Goal: Task Accomplishment & Management: Manage account settings

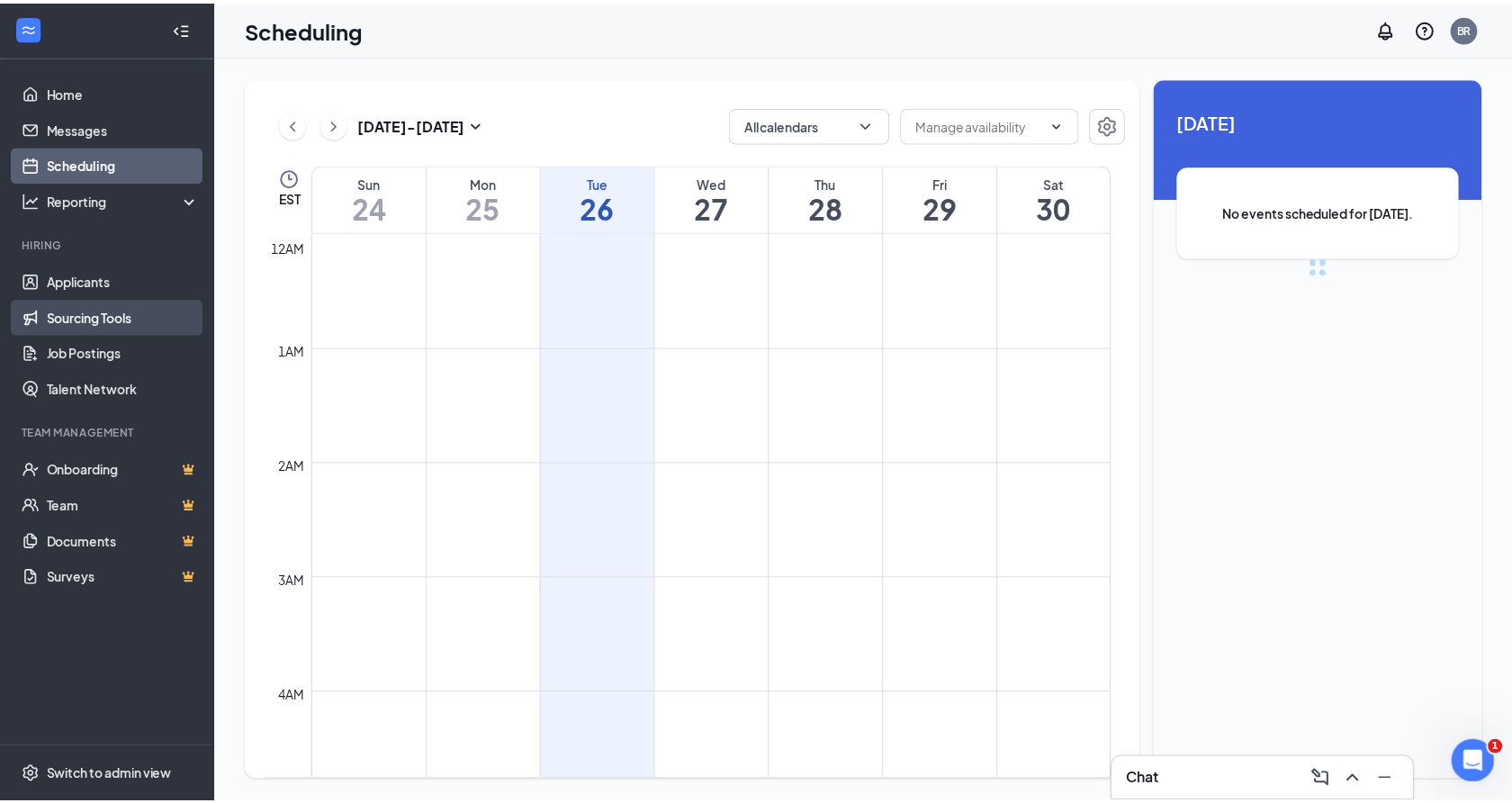
scroll to position [884, 0]
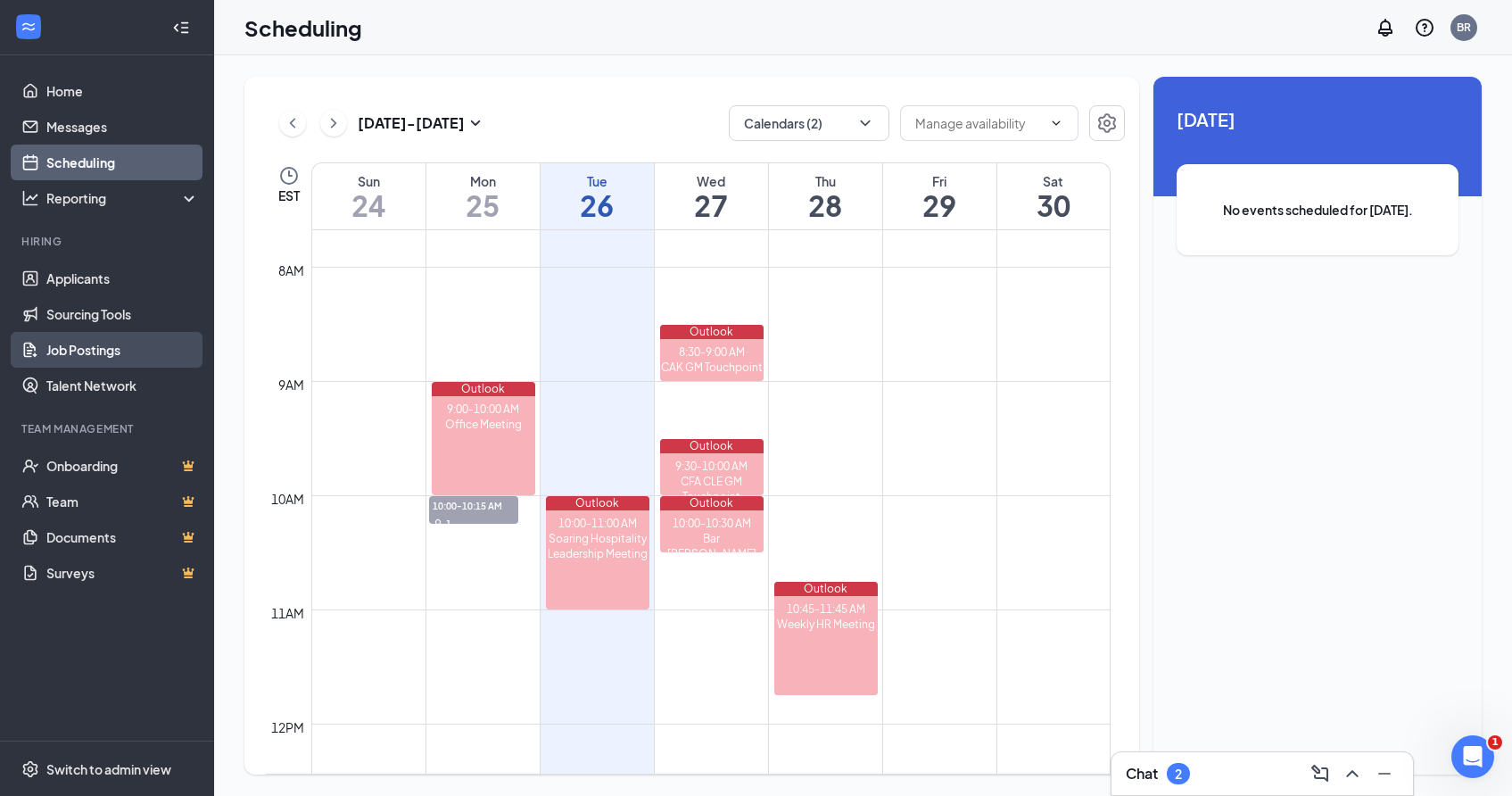
click at [160, 334] on link "Job Postings" at bounding box center [123, 350] width 152 height 36
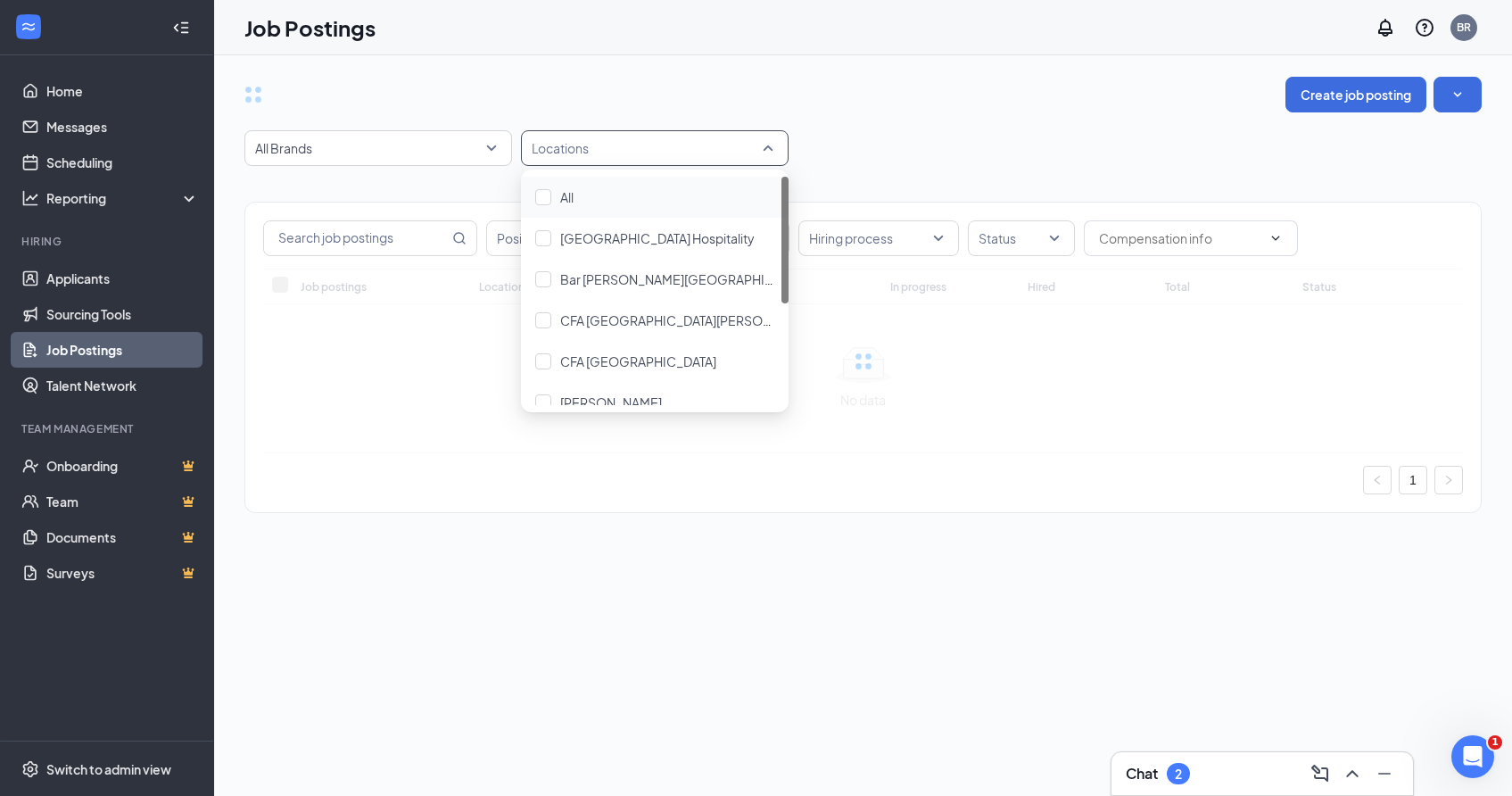
click at [608, 162] on div "Locations" at bounding box center [654, 148] width 268 height 36
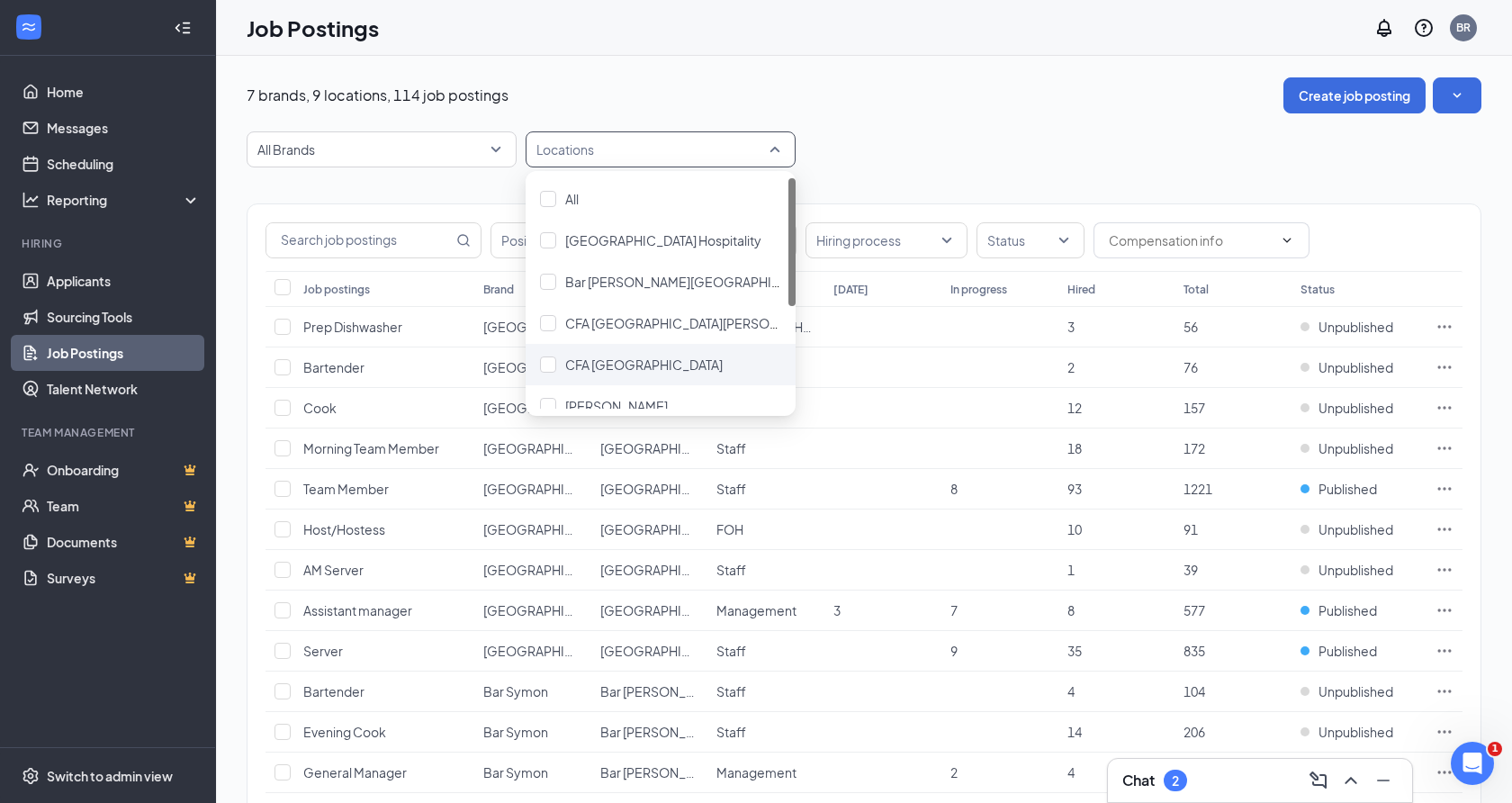
scroll to position [184, 0]
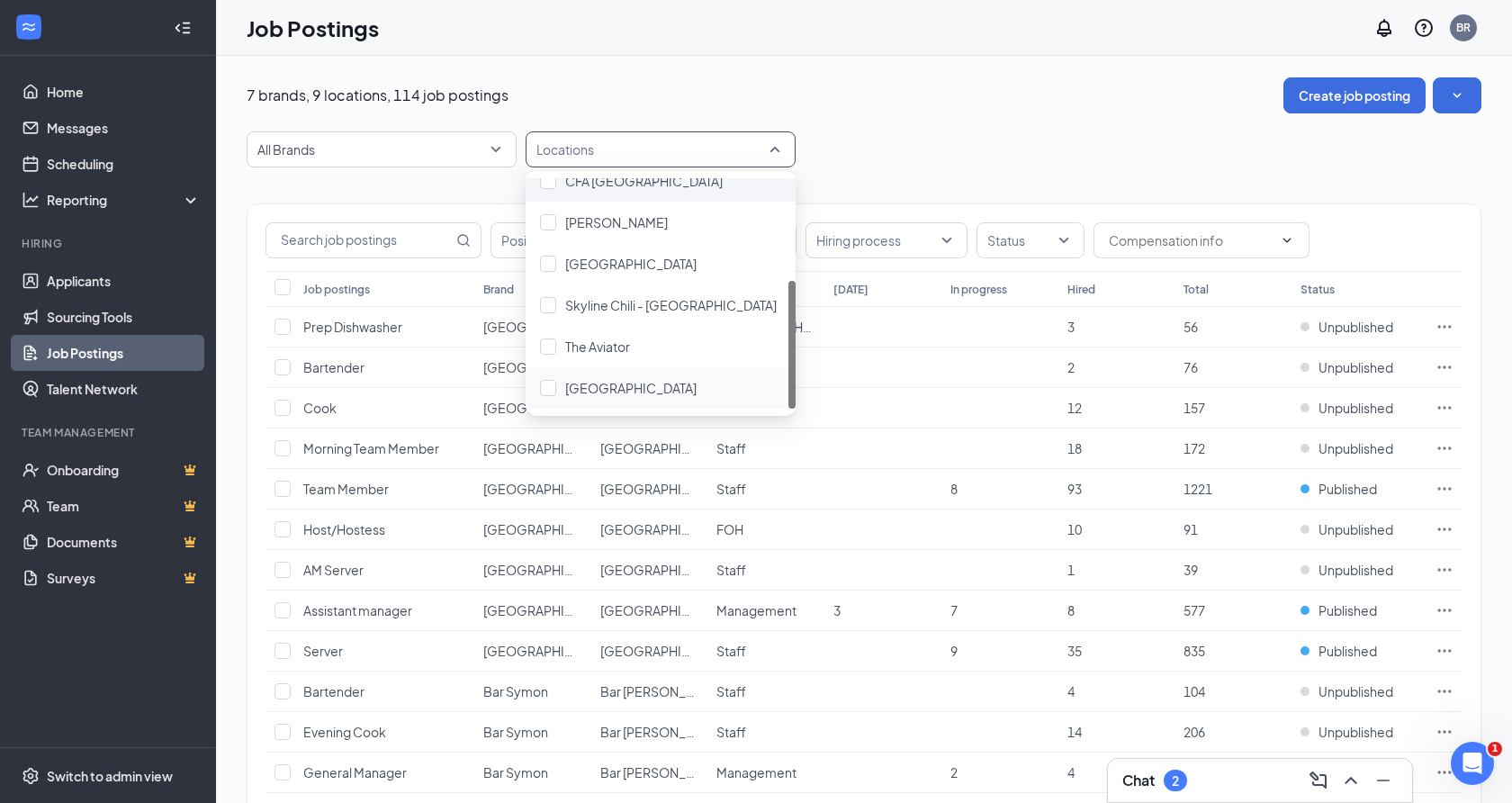
click at [601, 378] on div "Via Roma" at bounding box center [630, 388] width 131 height 20
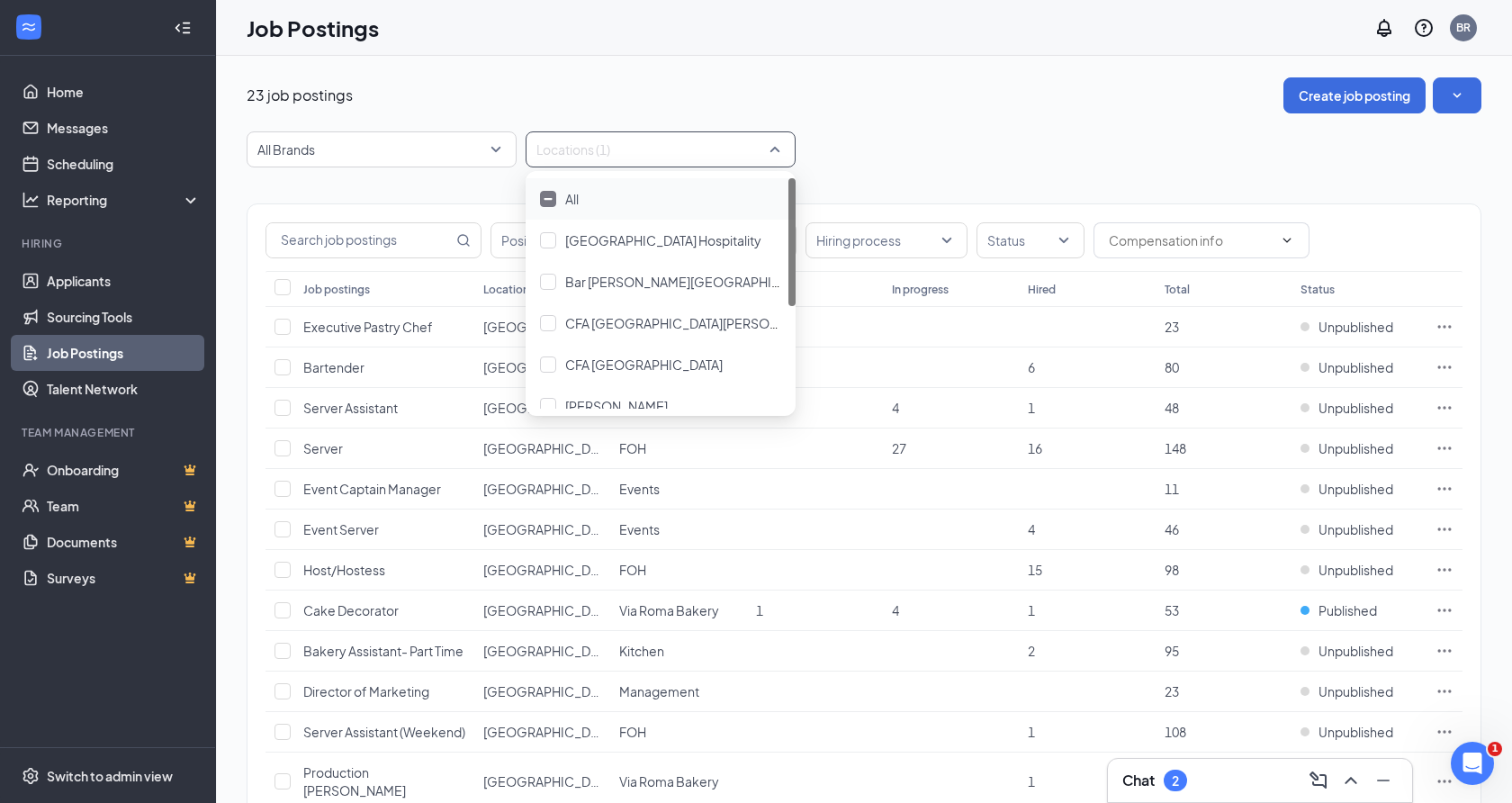
click at [870, 87] on div "23 job postings Create job posting" at bounding box center [865, 96] width 1235 height 36
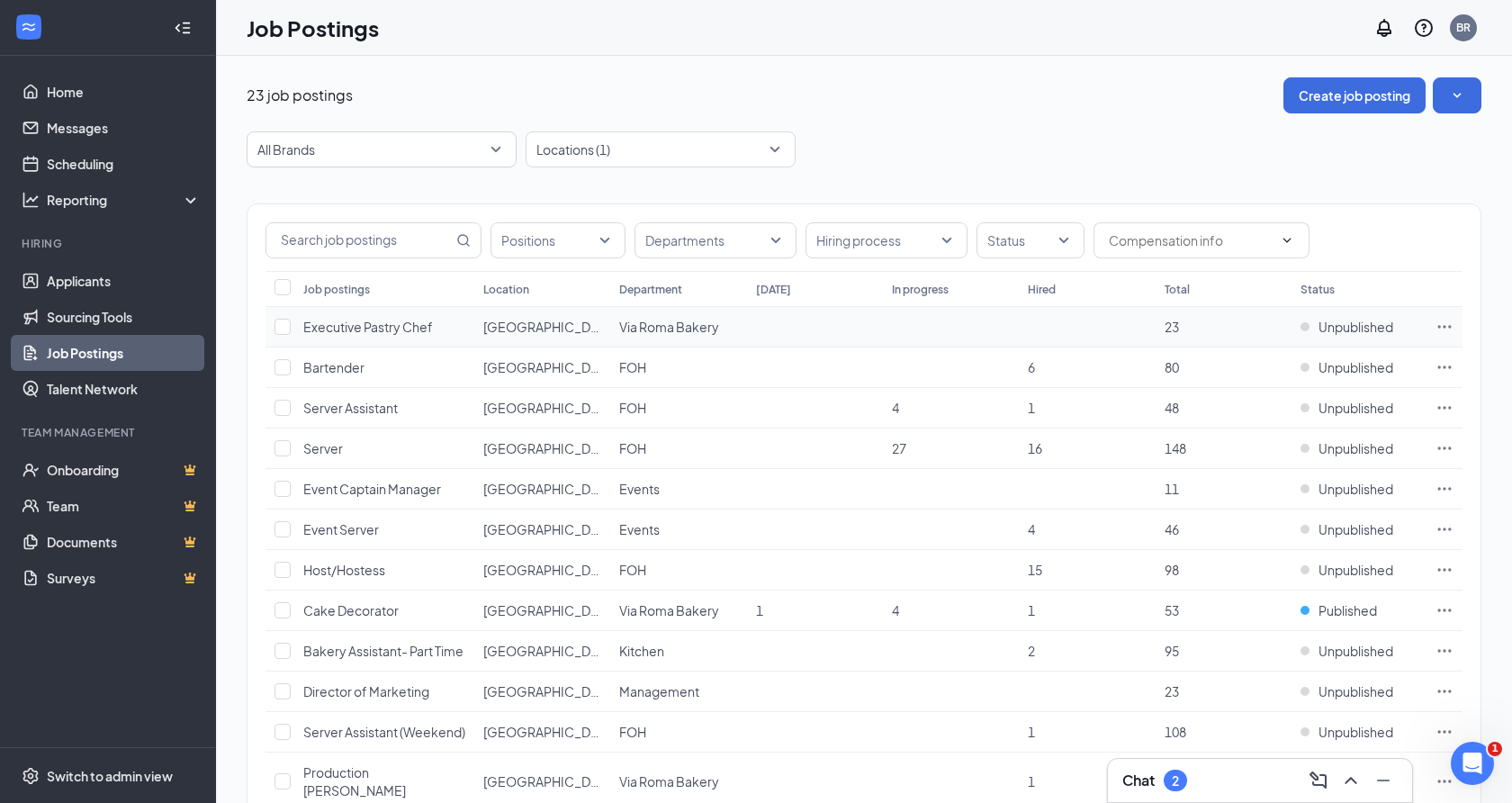
click at [376, 319] on span "Executive Pastry Chef" at bounding box center [367, 326] width 129 height 16
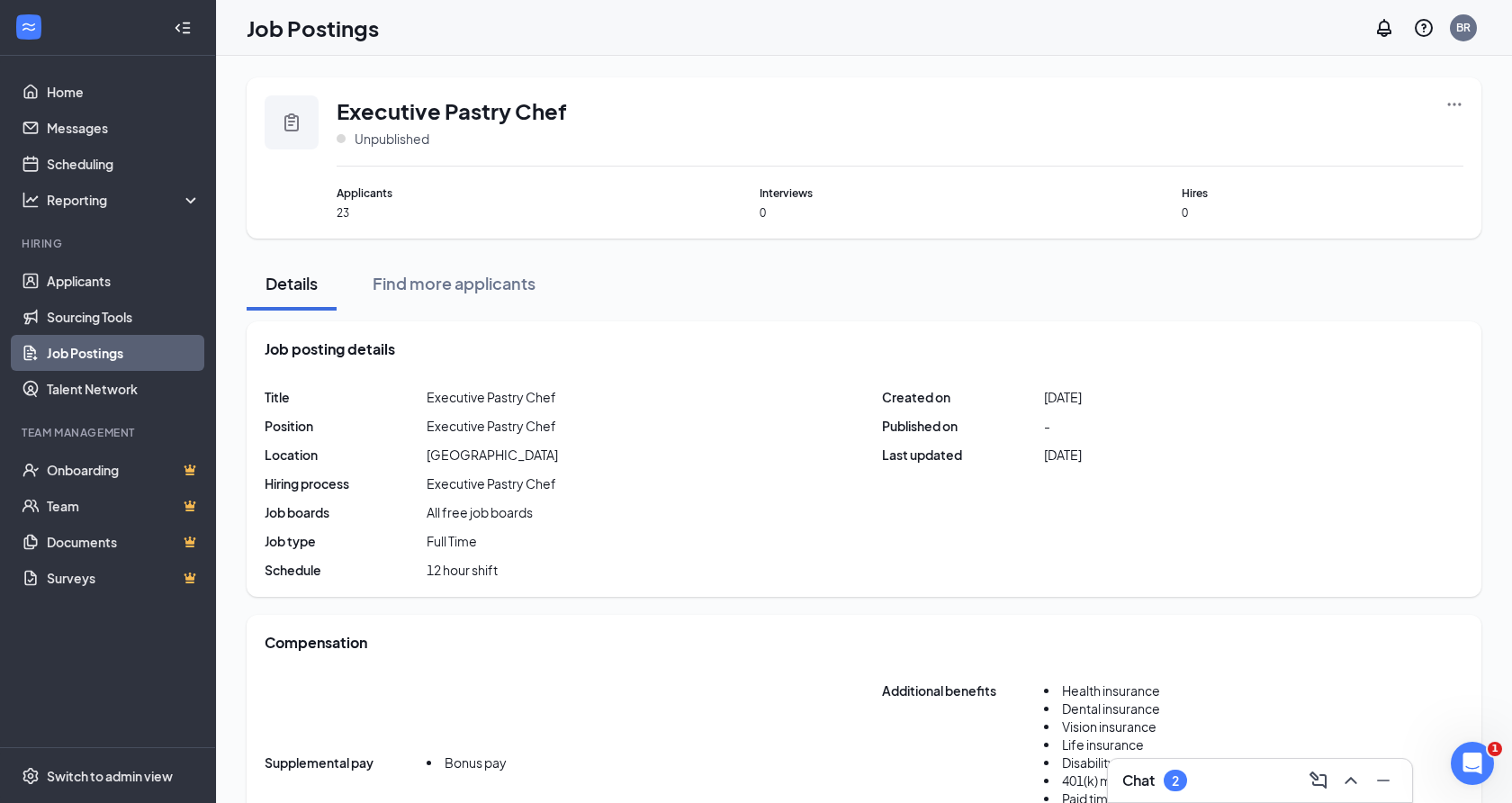
click at [1472, 108] on div "Executive Pastry Chef Unpublished Applicants 23 Interviews 0 Hires 0" at bounding box center [865, 158] width 1235 height 161
click at [1467, 103] on div "Executive Pastry Chef Unpublished Applicants 23 Interviews 0 Hires 0" at bounding box center [865, 158] width 1235 height 161
click at [1460, 101] on icon "Ellipses" at bounding box center [1455, 105] width 18 height 18
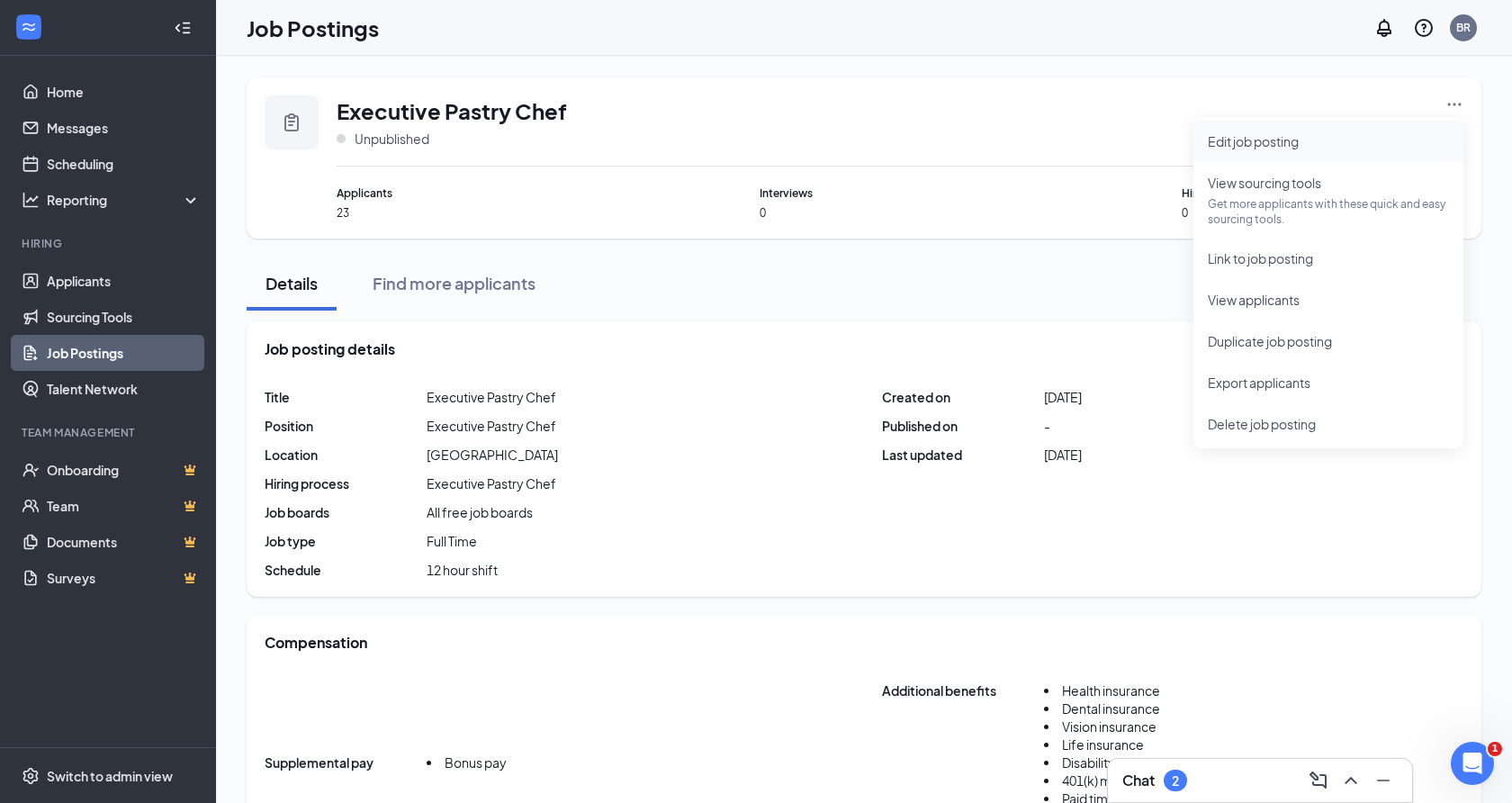
click at [1397, 125] on li "Edit job posting" at bounding box center [1328, 141] width 270 height 42
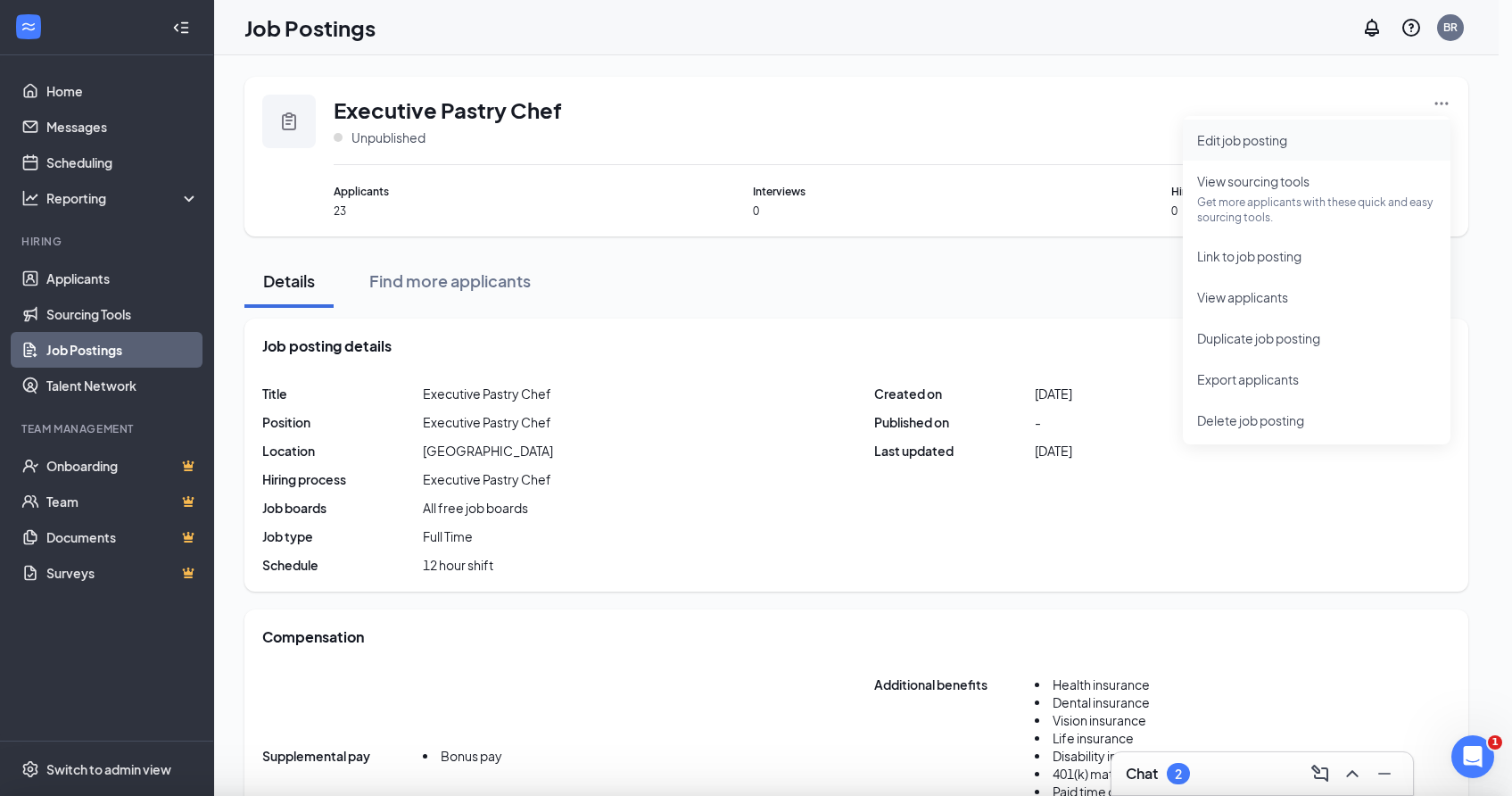
type input "Executive Pastry Chef"
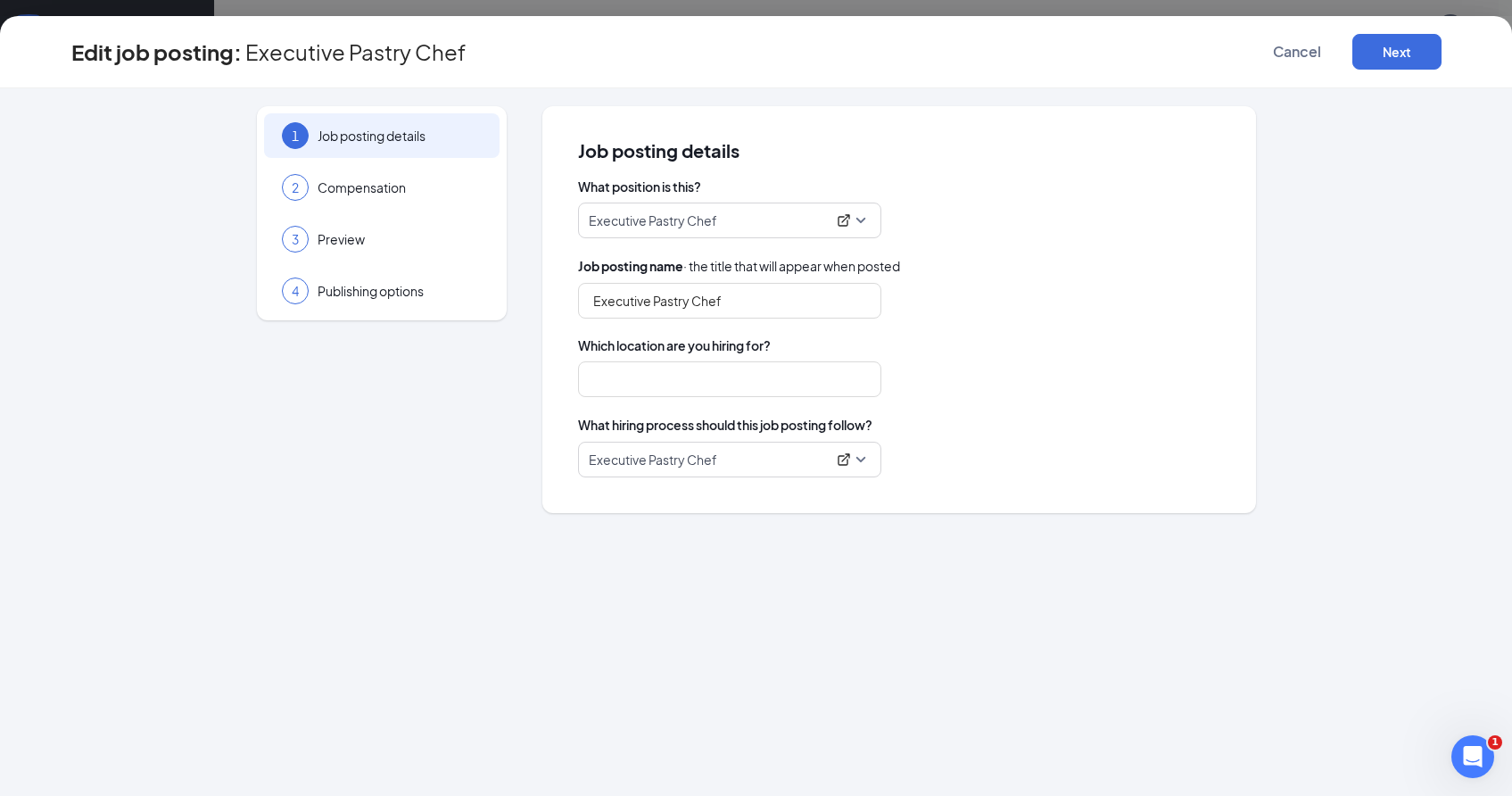
type input "Via Roma"
click at [846, 457] on icon "ExternalLink" at bounding box center [843, 459] width 12 height 12
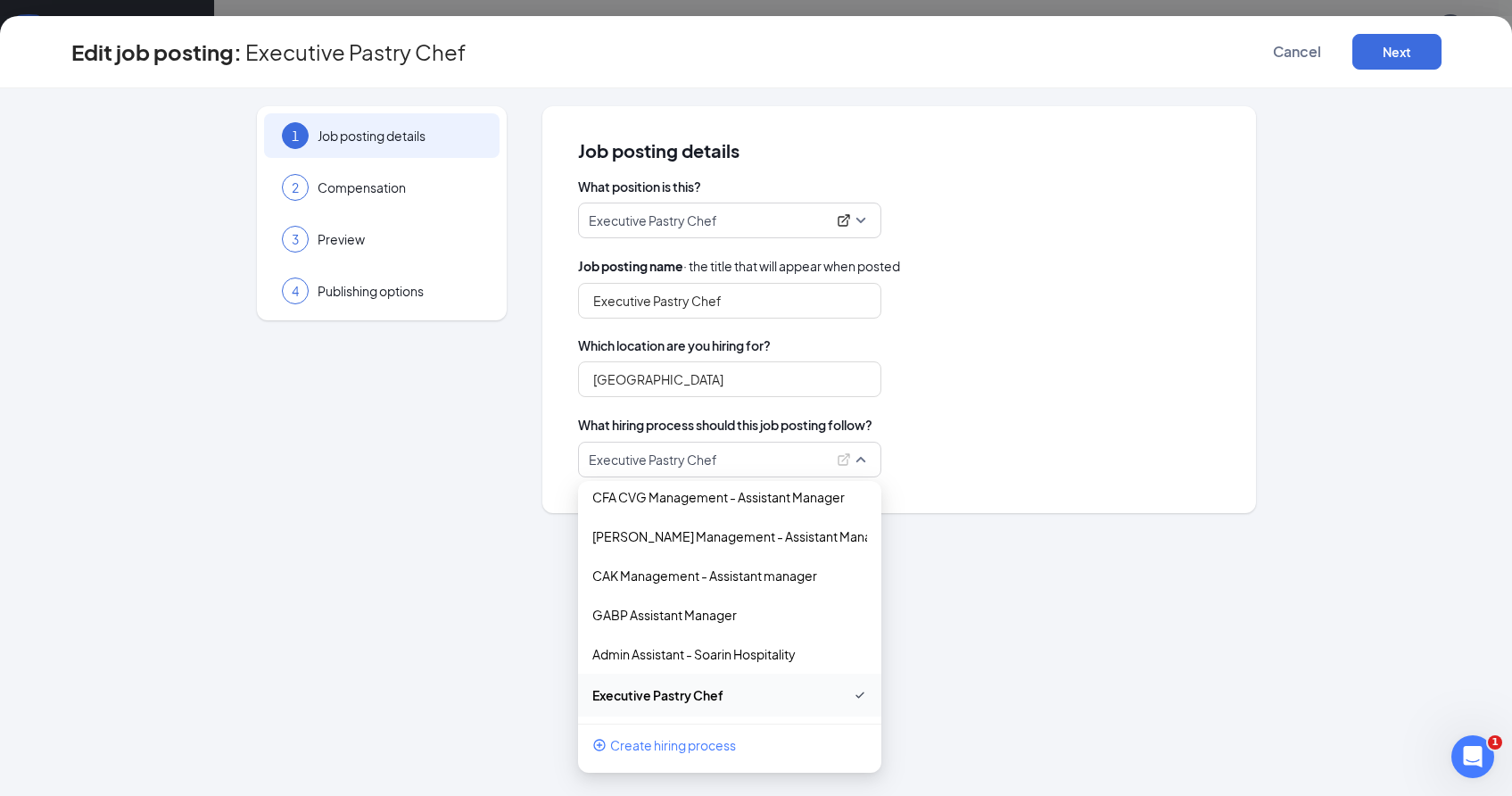
click at [1047, 344] on span "Which location are you hiring for?" at bounding box center [899, 345] width 643 height 18
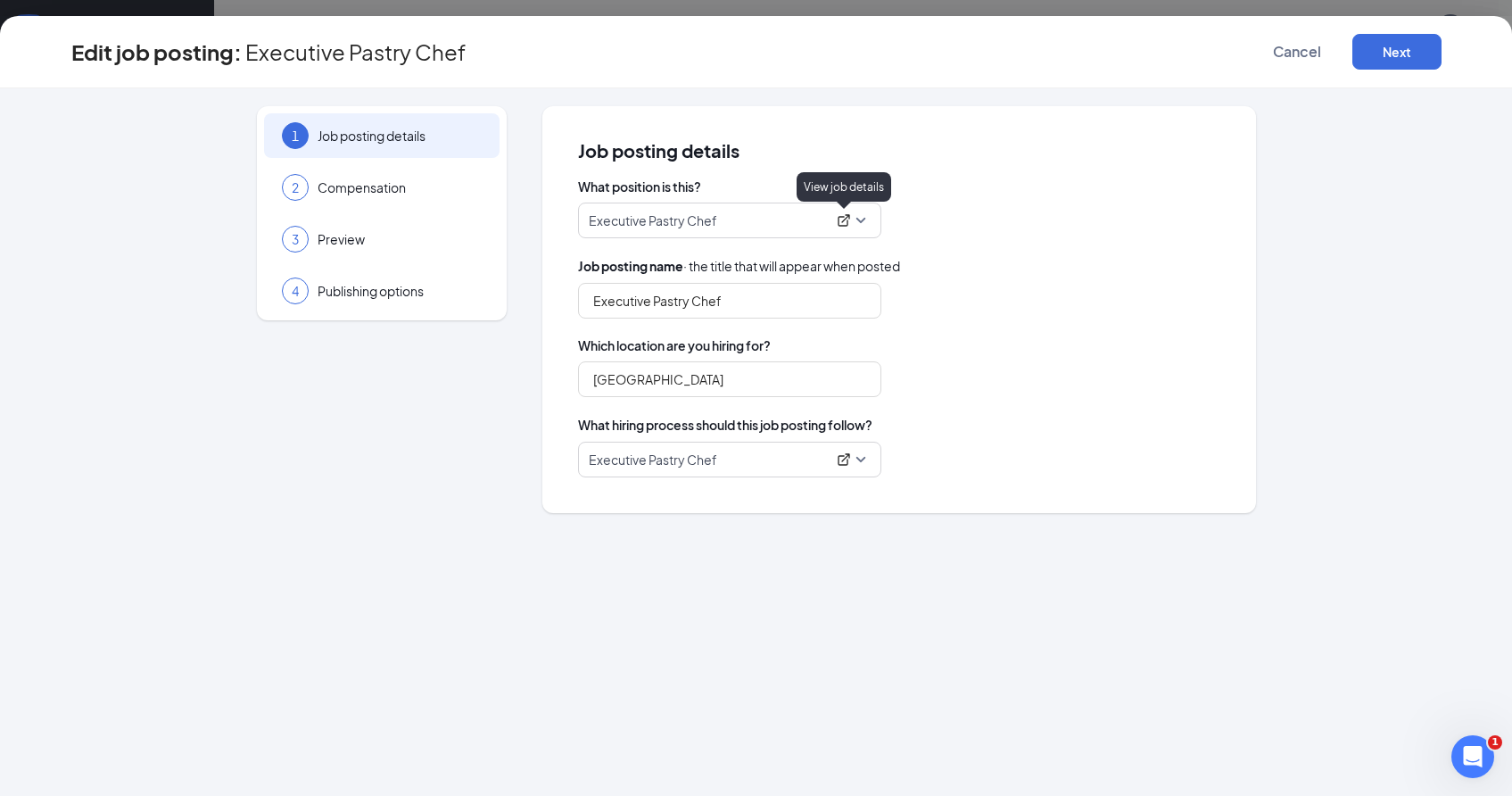
click at [842, 221] on icon "ExternalLink" at bounding box center [844, 221] width 14 height 14
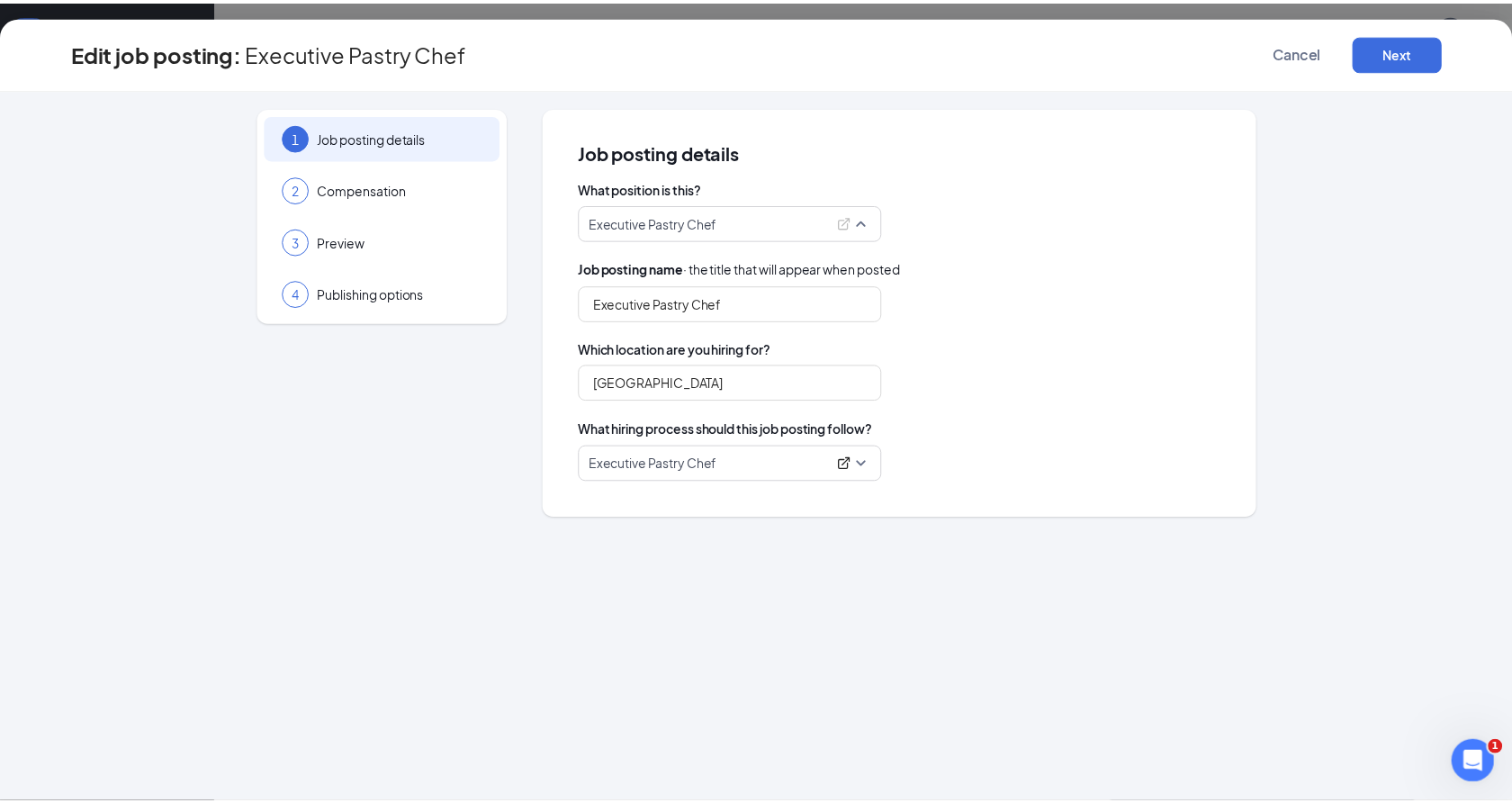
scroll to position [1357, 0]
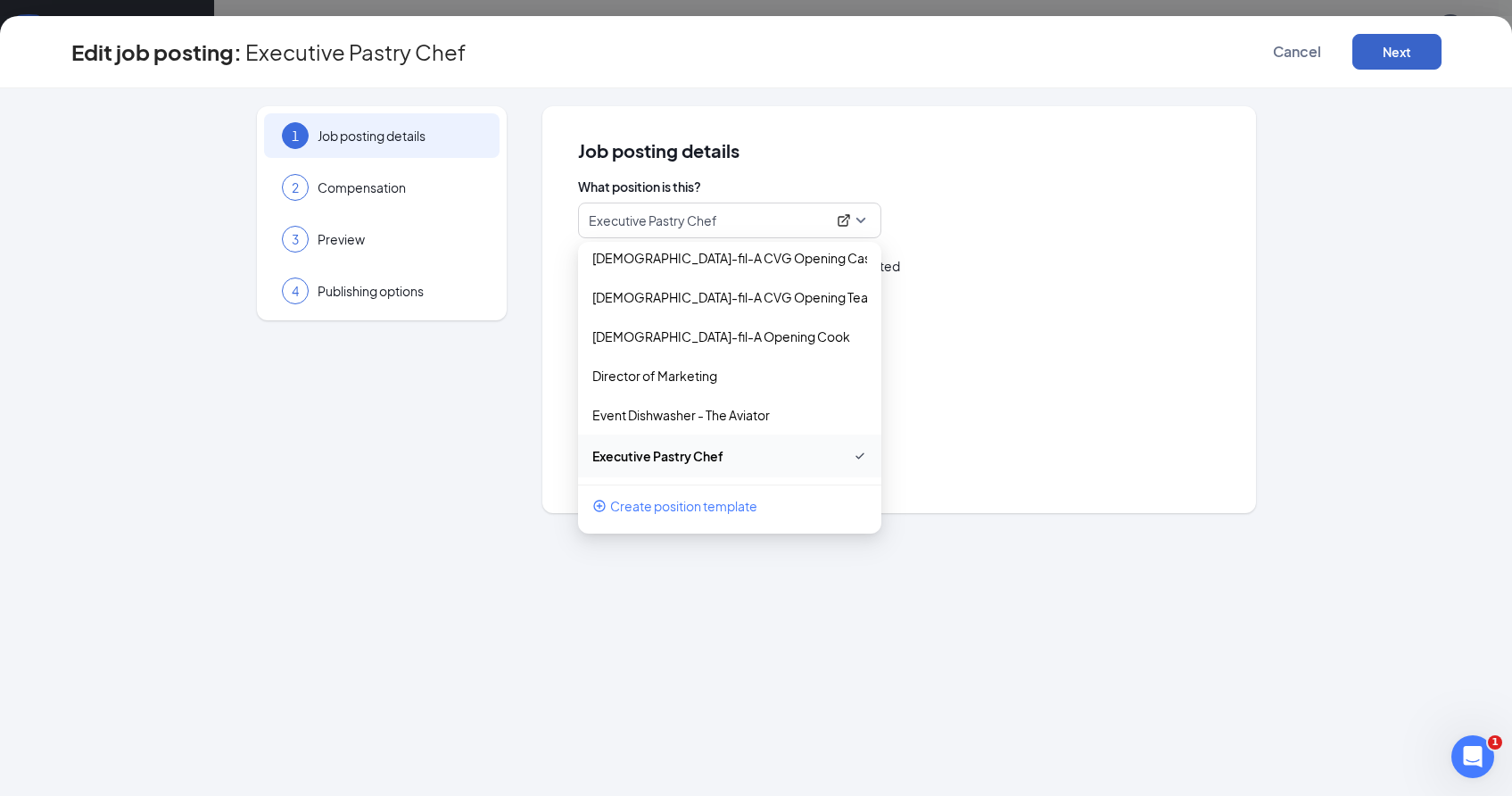
click at [1411, 54] on button "Next" at bounding box center [1397, 52] width 90 height 36
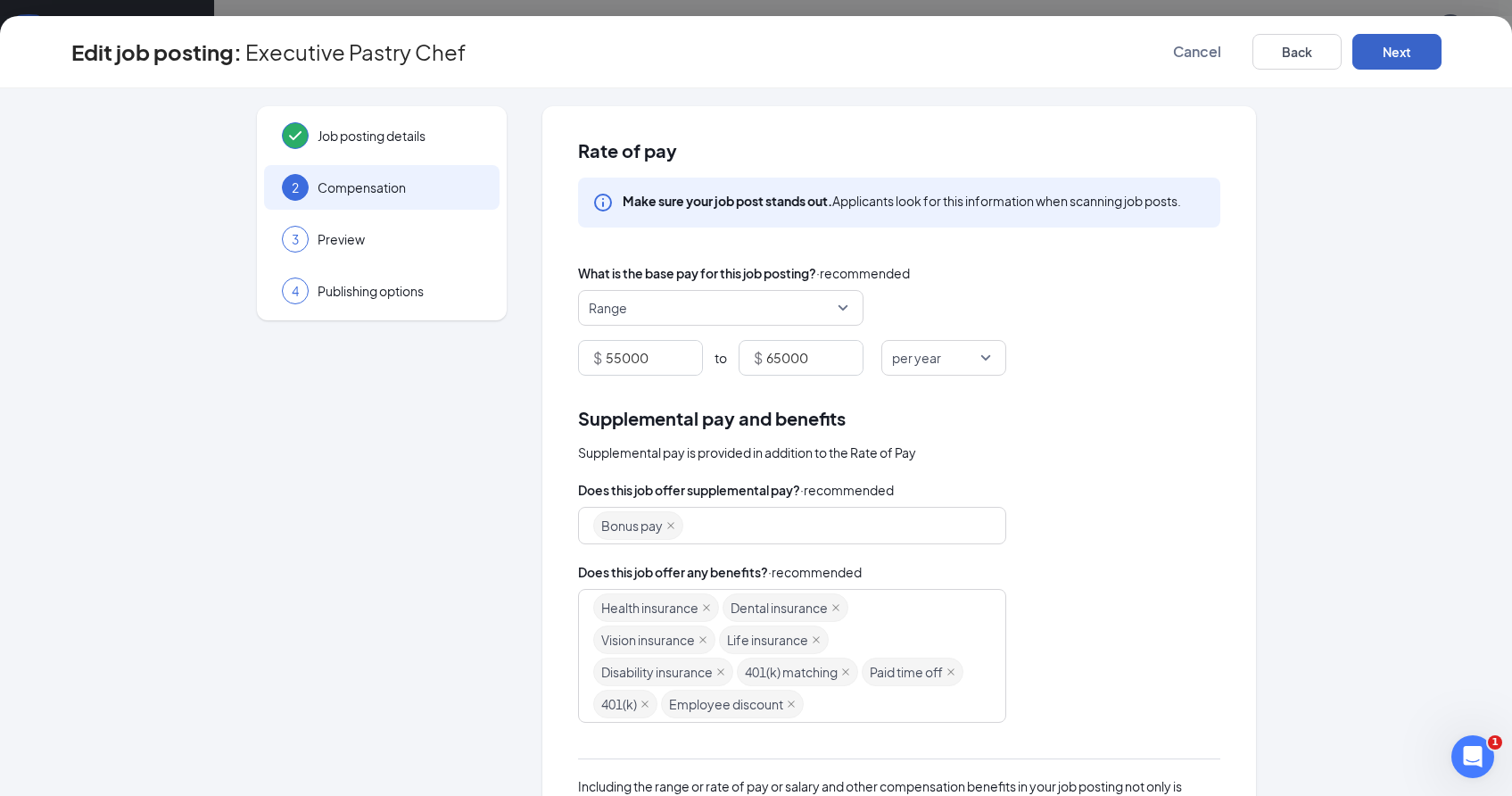
click at [1411, 54] on button "Next" at bounding box center [1397, 52] width 90 height 36
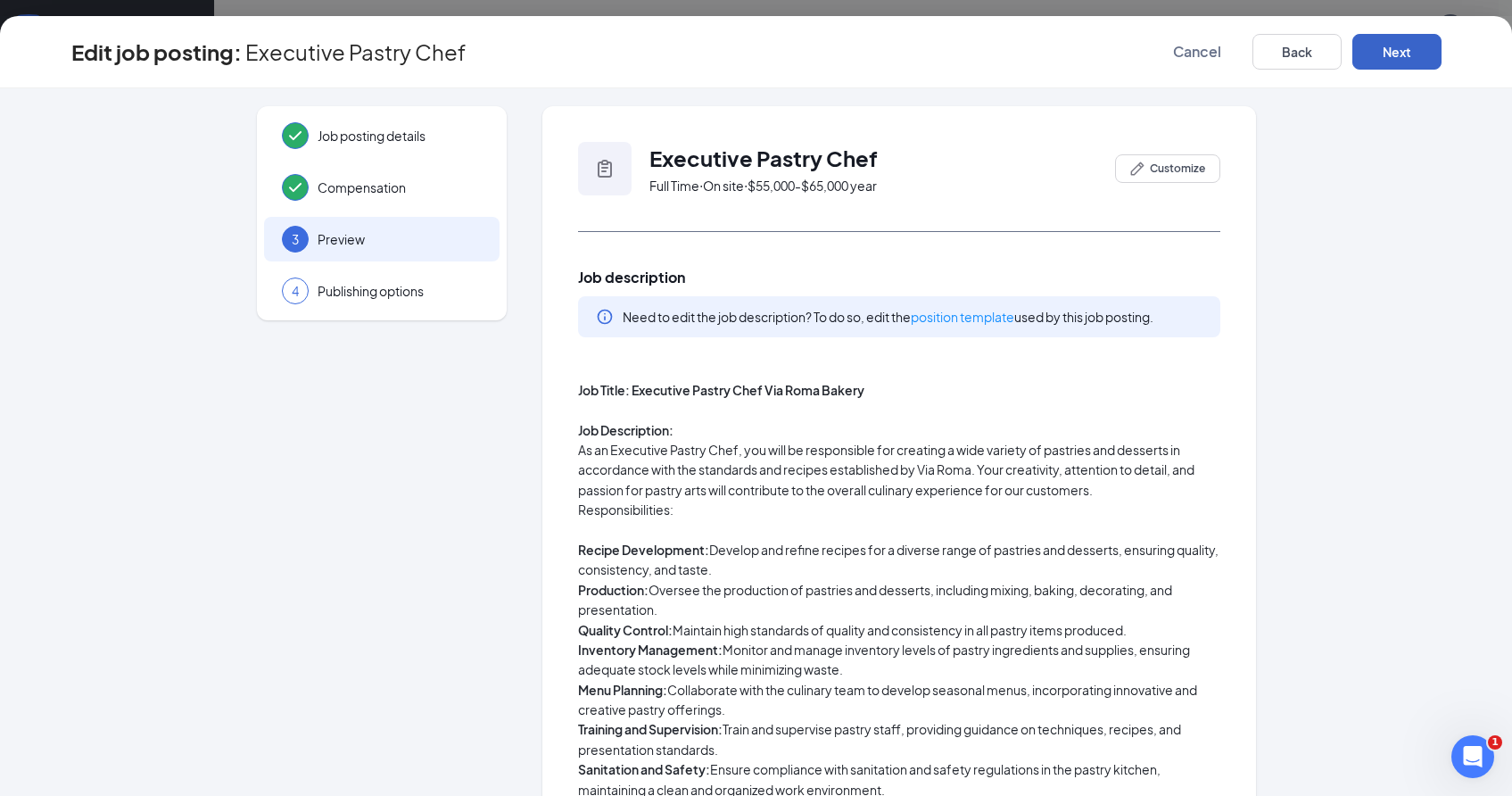
click at [1411, 54] on button "Next" at bounding box center [1397, 52] width 90 height 36
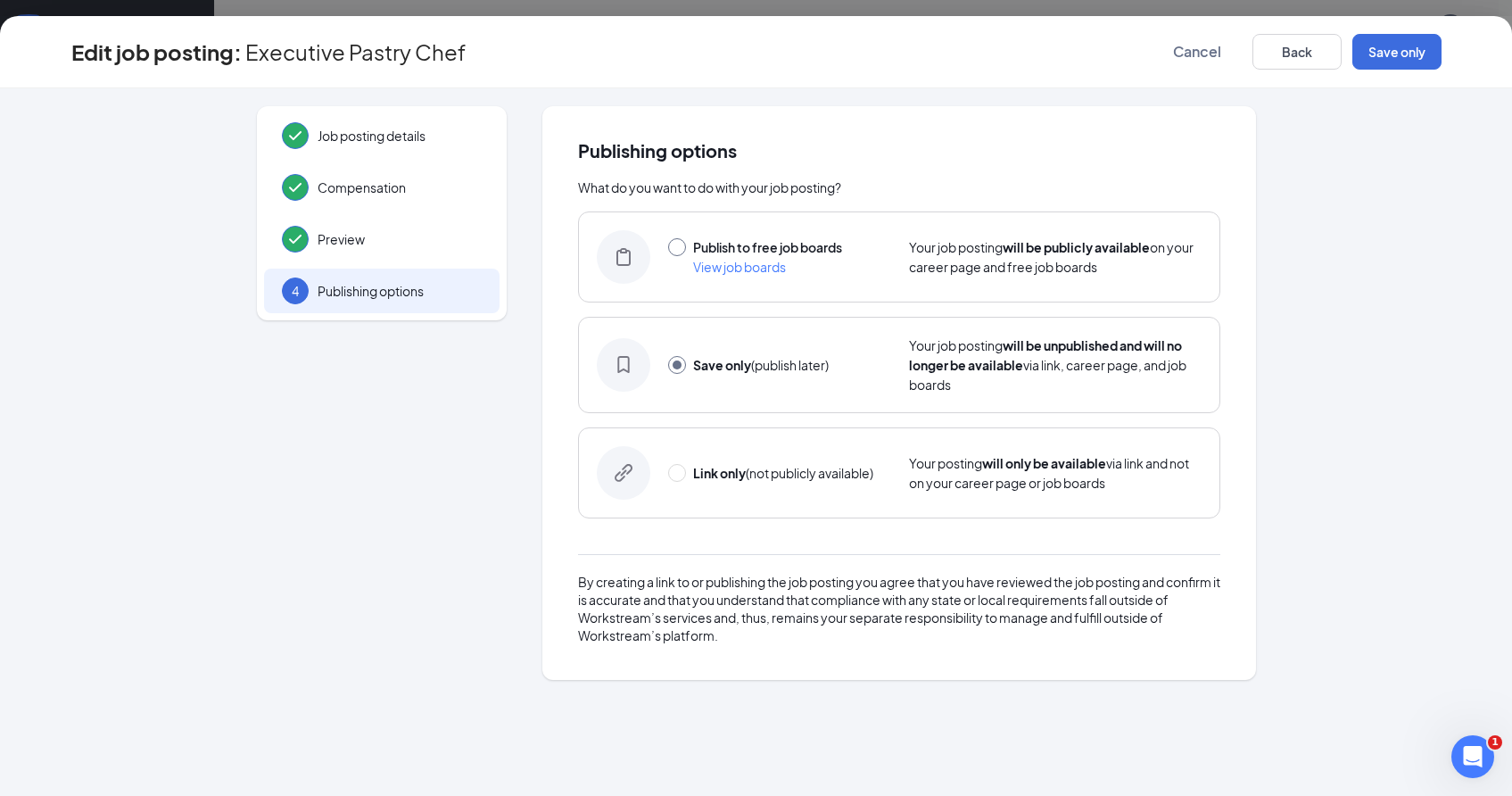
click at [678, 253] on input "radio" at bounding box center [678, 247] width 18 height 18
radio input "true"
radio input "false"
click at [1377, 62] on button "Publish" at bounding box center [1397, 52] width 90 height 36
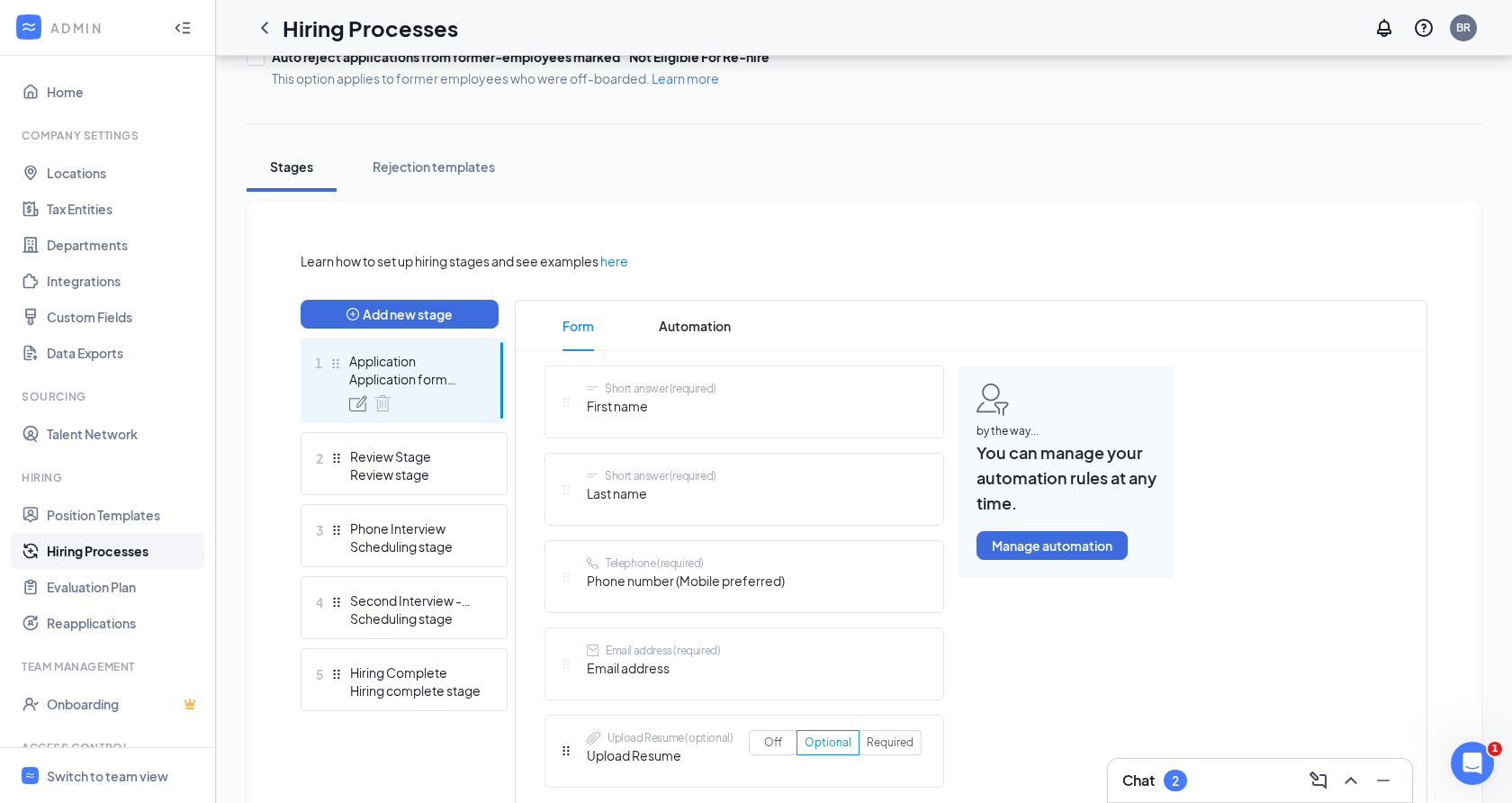
scroll to position [223, 0]
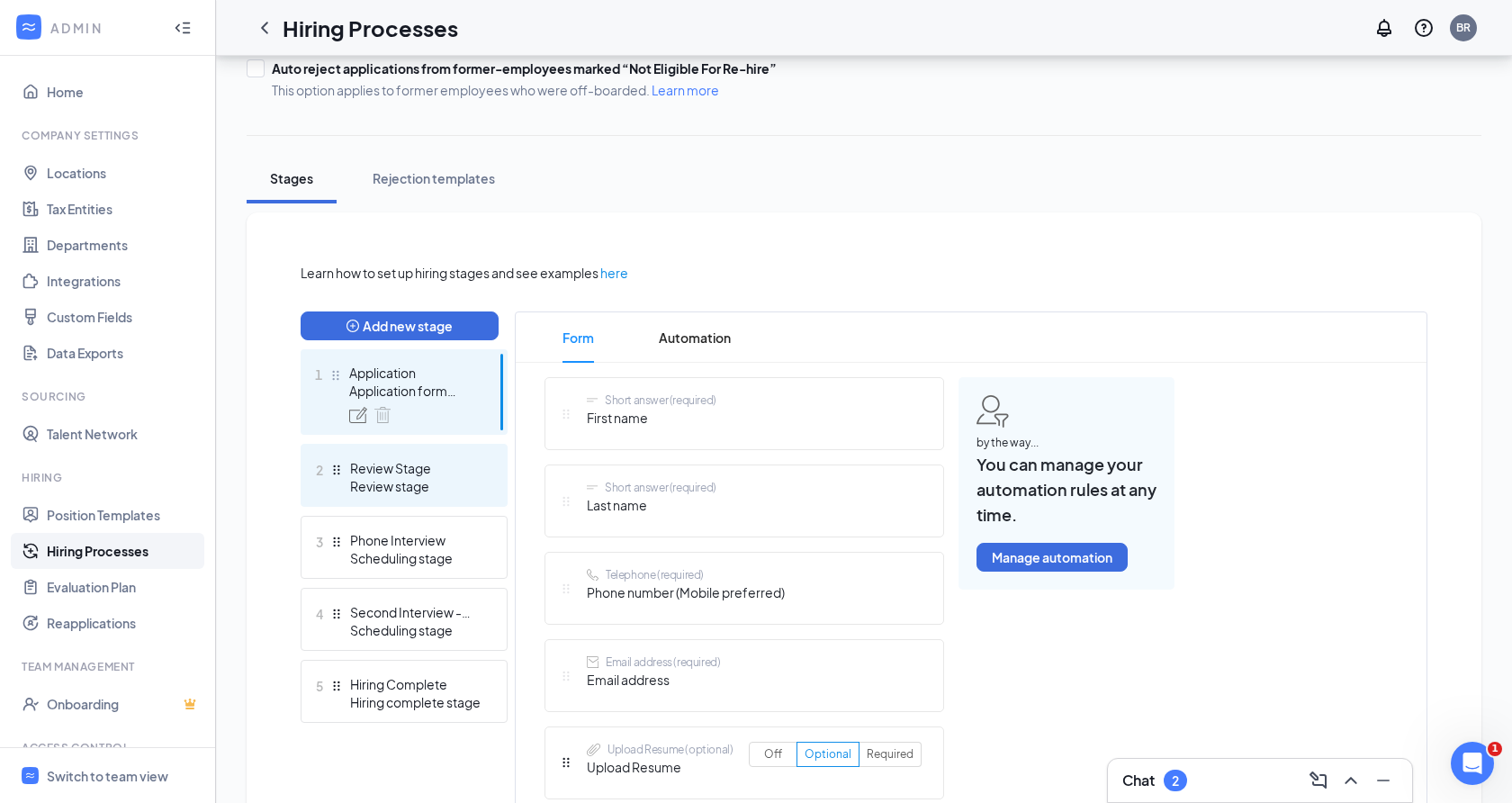
click at [485, 461] on div "2 Review Stage Review stage" at bounding box center [403, 476] width 207 height 63
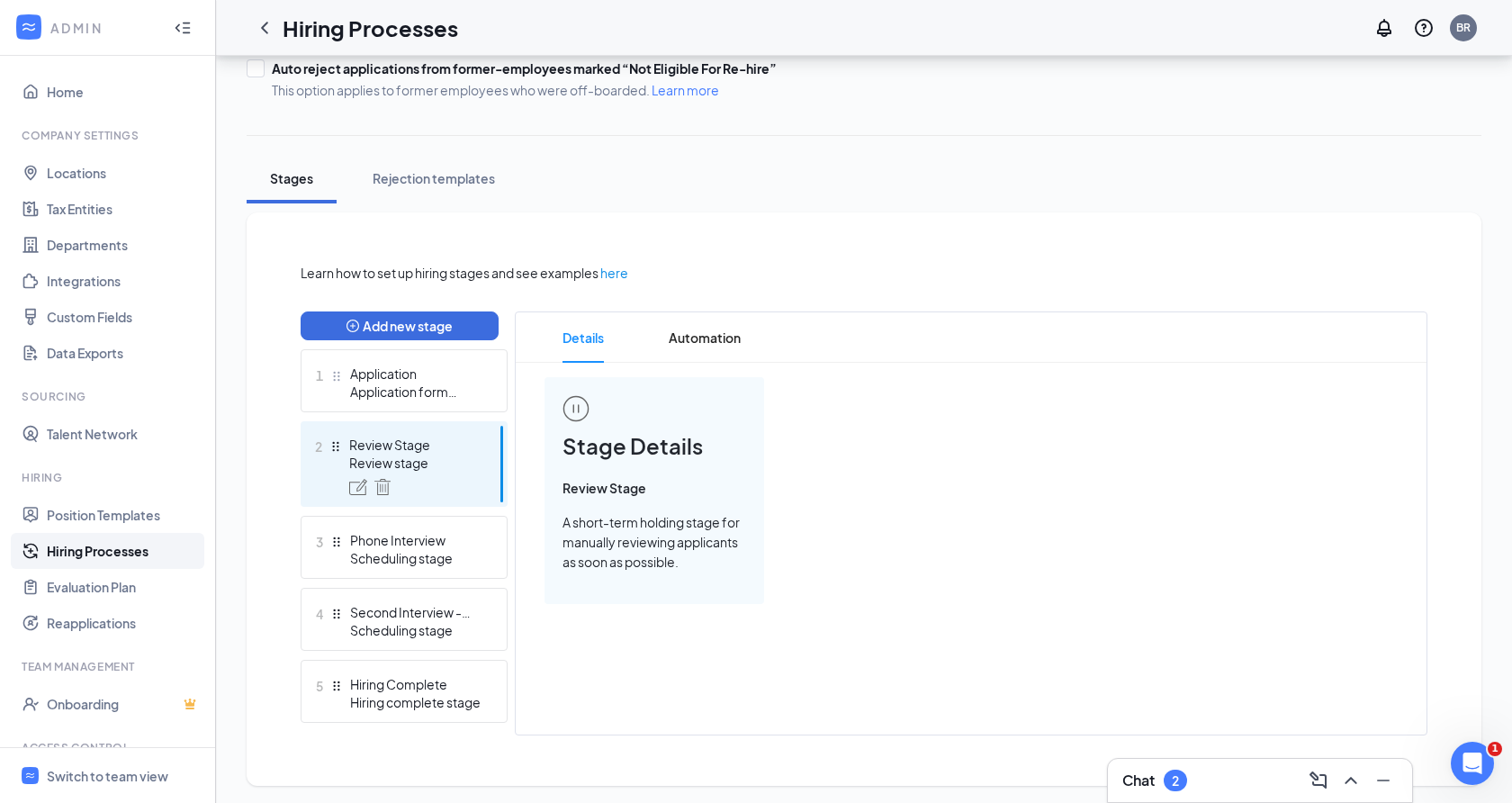
scroll to position [228, 0]
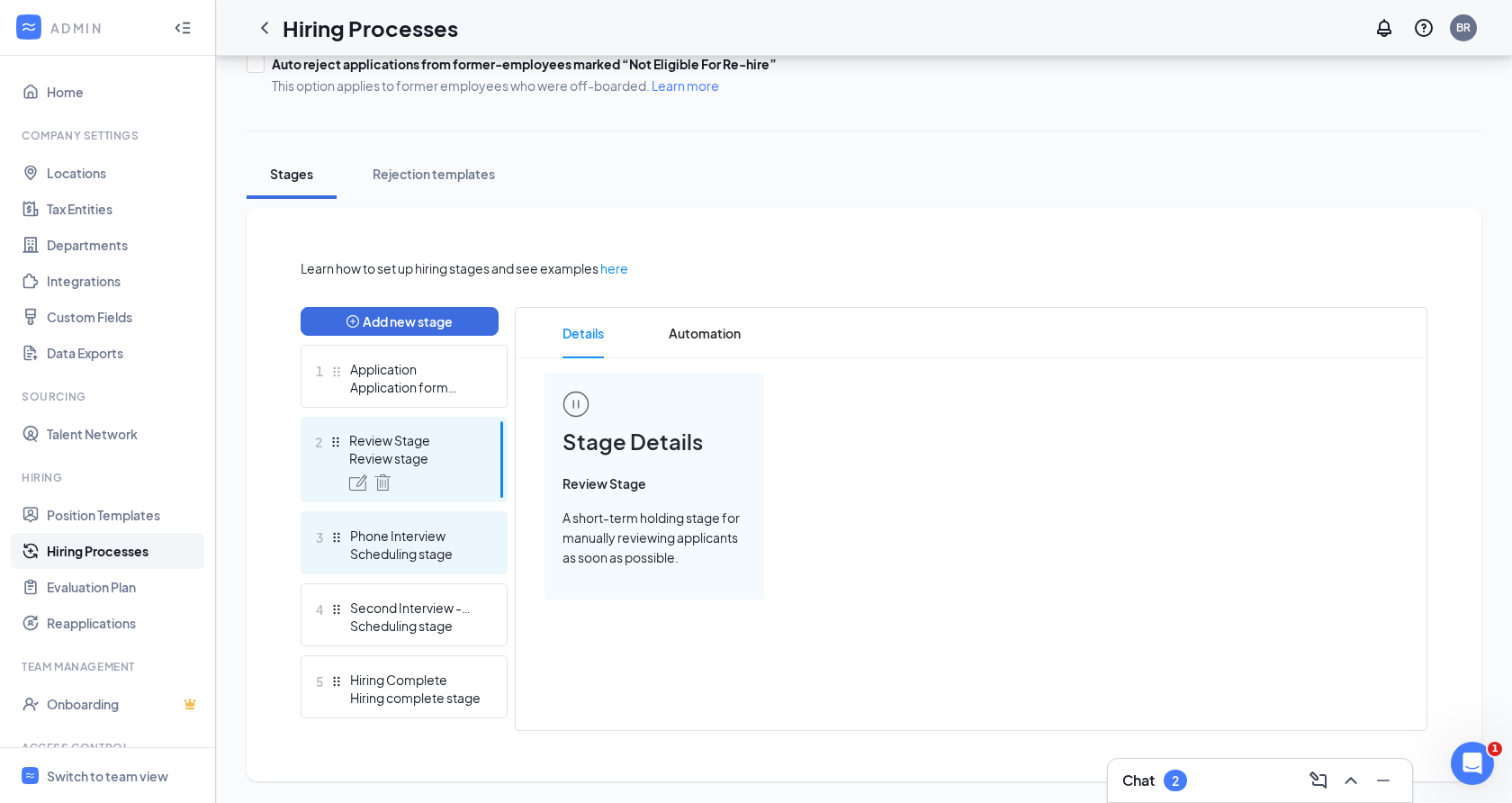
click at [441, 520] on div "3 Phone Interview Scheduling stage" at bounding box center [403, 543] width 207 height 63
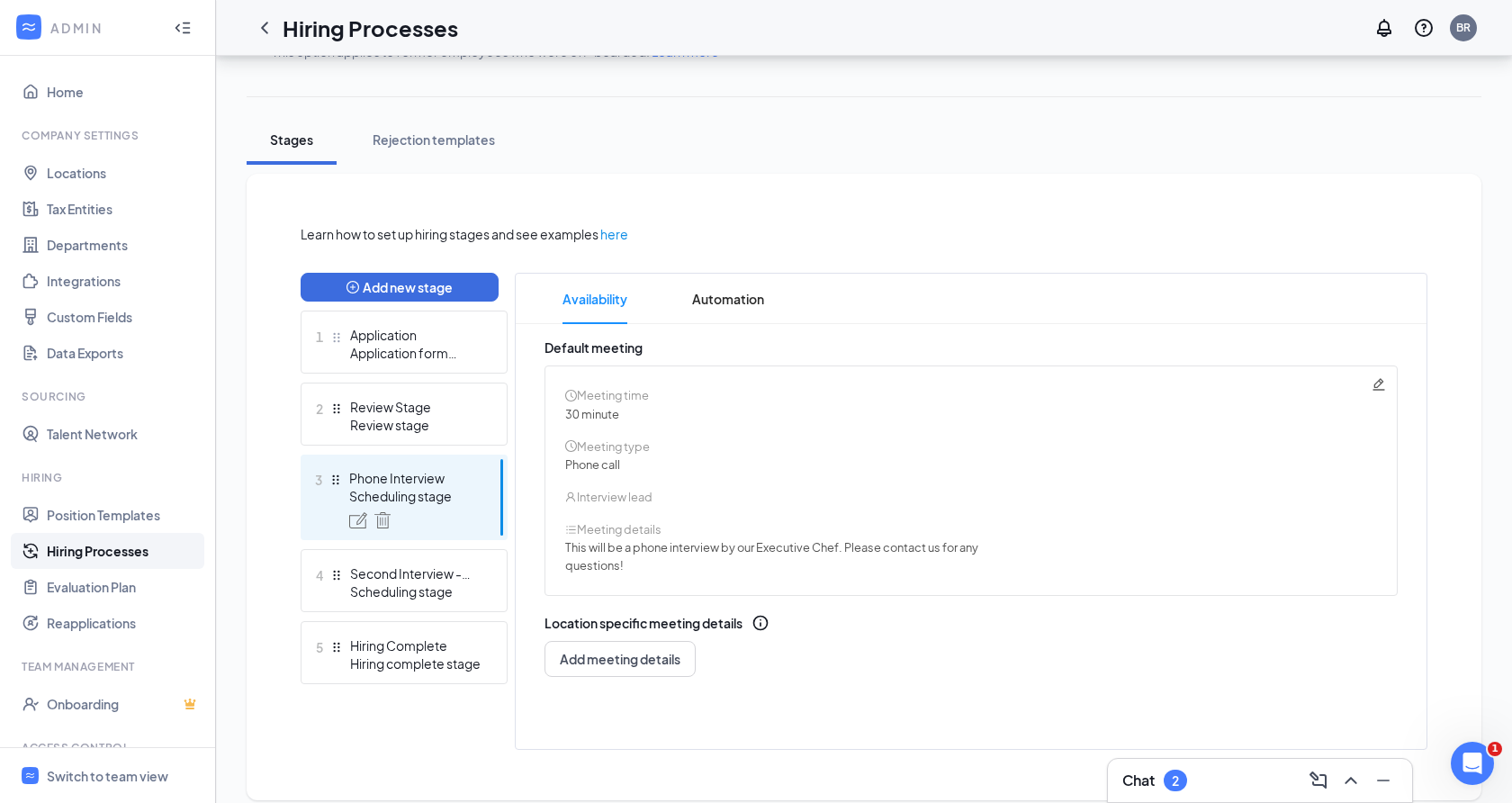
scroll to position [281, 0]
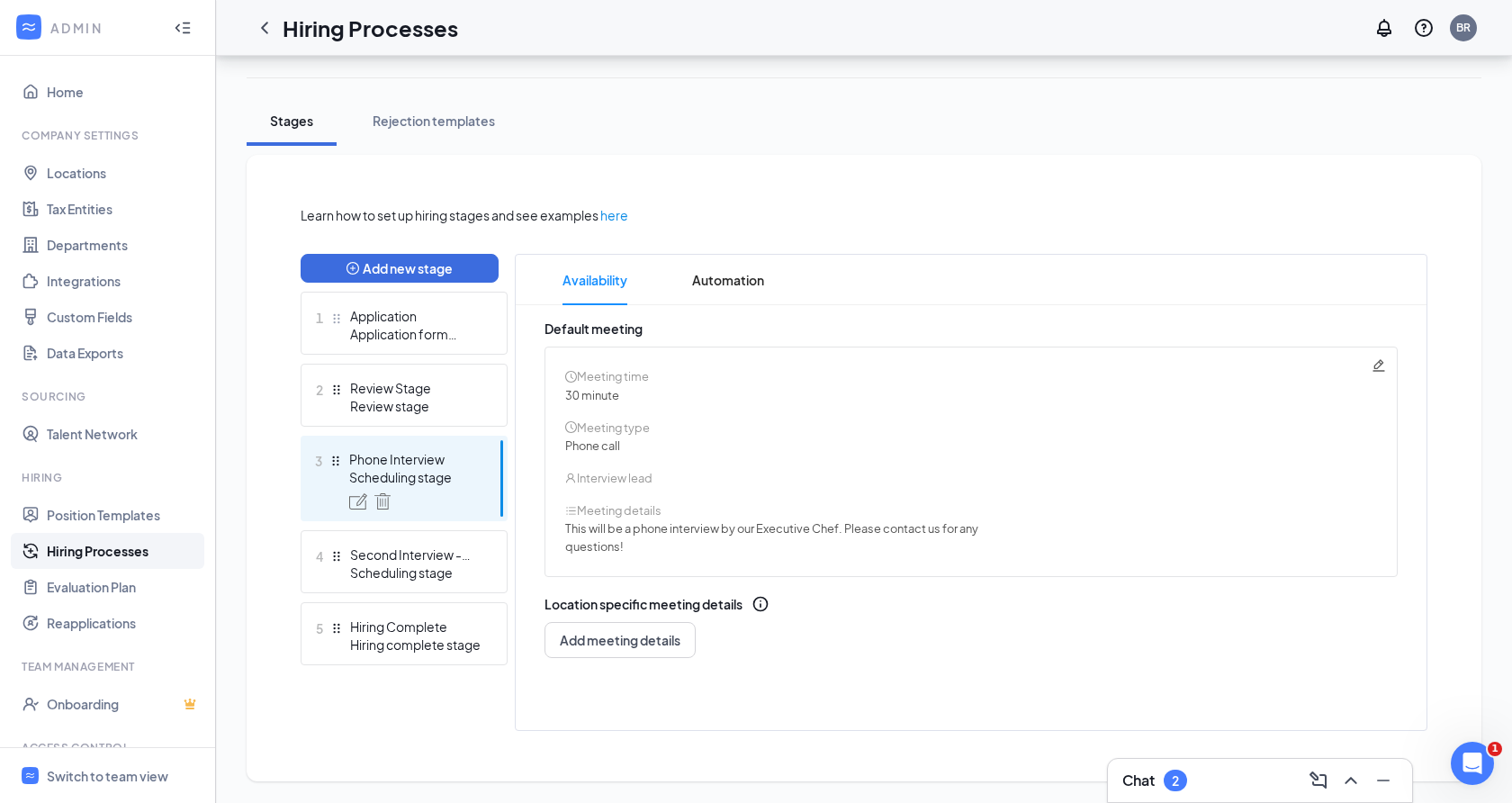
click at [1380, 365] on icon "Pencil" at bounding box center [1378, 364] width 12 height 12
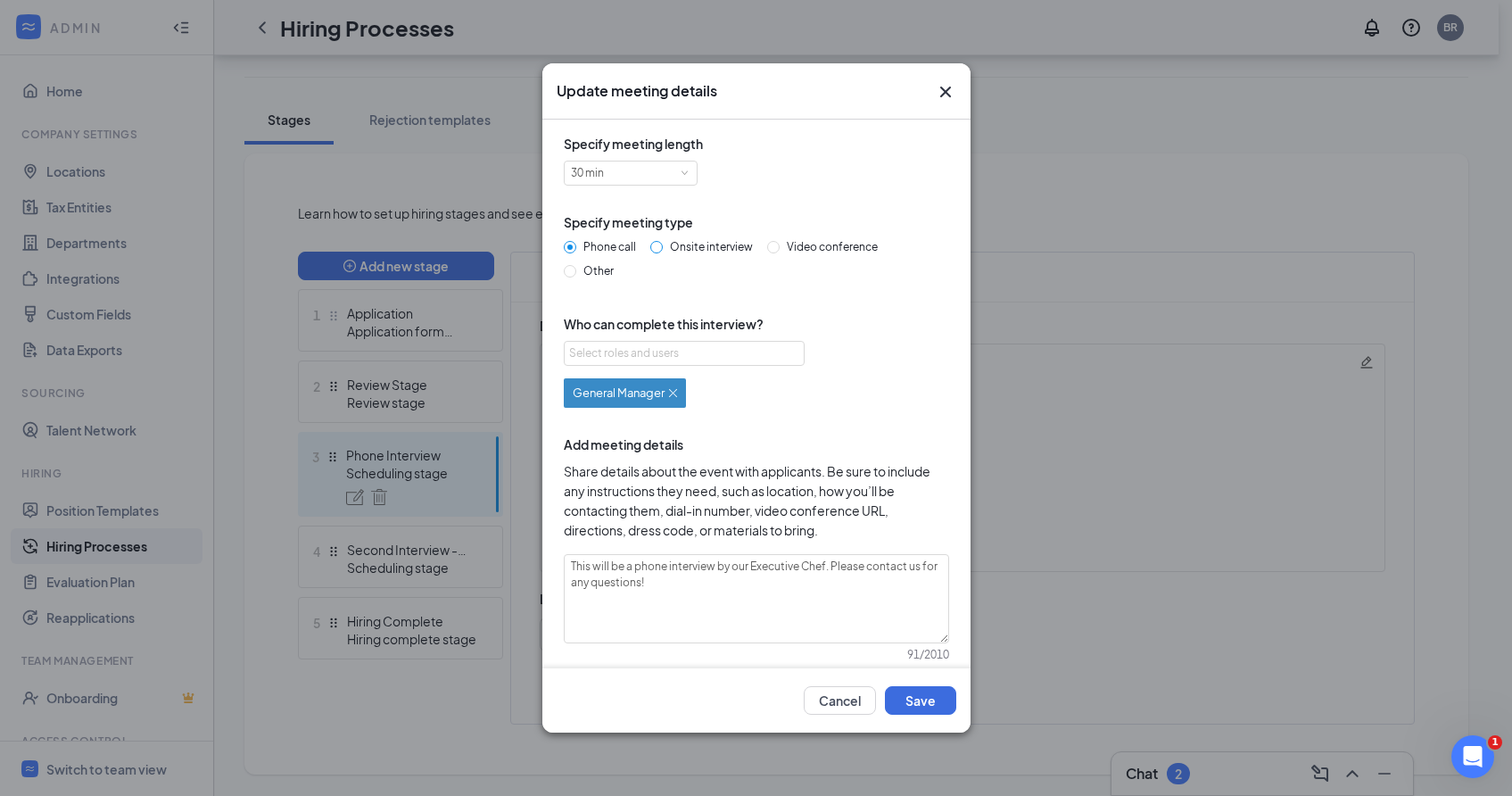
click at [670, 246] on span "Onsite interview" at bounding box center [712, 247] width 97 height 13
click at [663, 246] on input "Onsite interview" at bounding box center [657, 247] width 13 height 13
radio input "true"
radio input "false"
drag, startPoint x: 627, startPoint y: 566, endPoint x: 826, endPoint y: 563, distance: 199.0
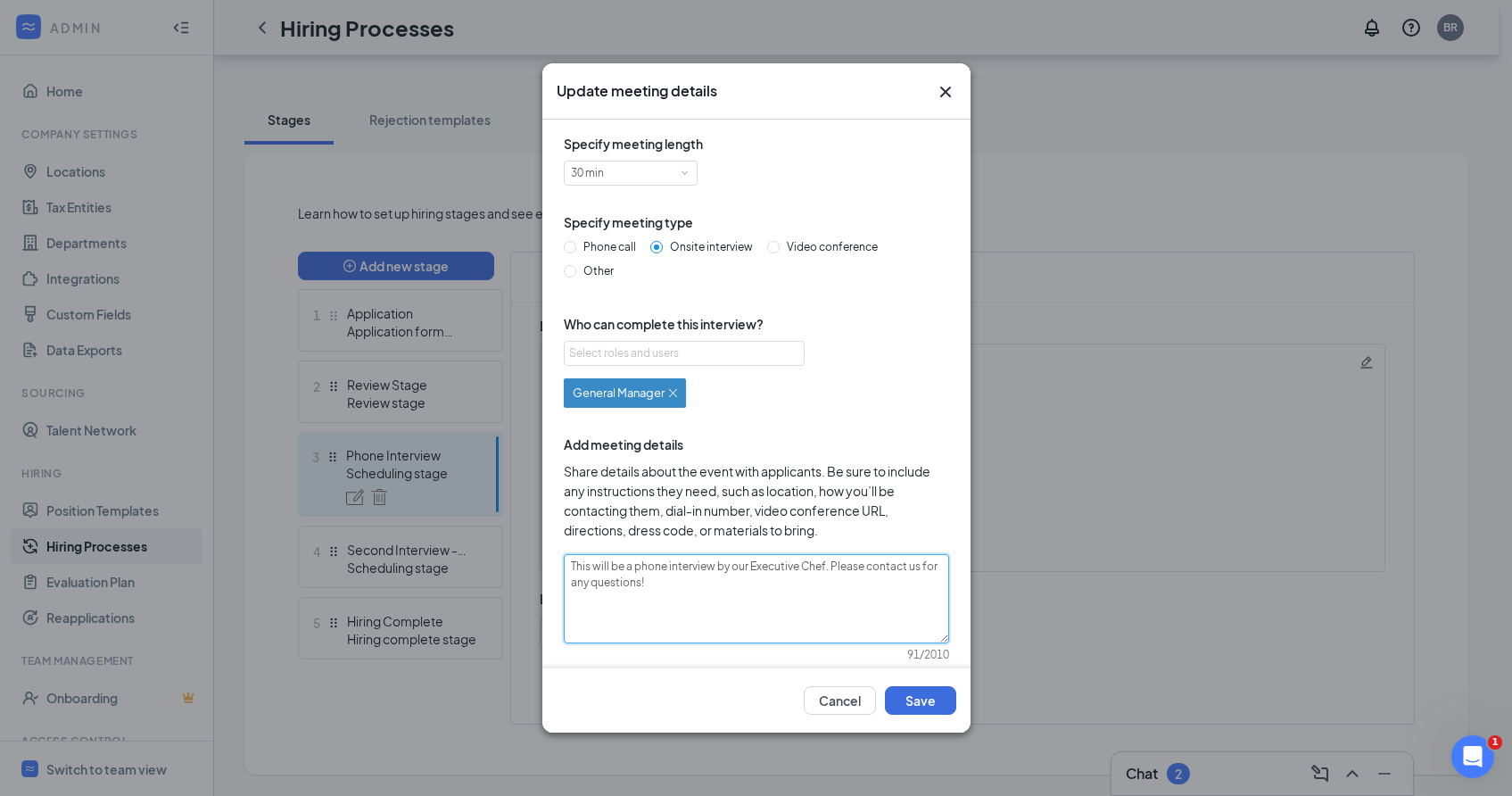
click at [826, 563] on textarea "This will be a phone interview by our Executive Chef. Please contact us for any…" at bounding box center [756, 599] width 385 height 90
type textarea "This will be a. Please contact us for any questions!"
type textarea "This will be an. Please contact us for any questions!"
type textarea "This will be an . Please contact us for any questions!"
type textarea "This will be an i. Please contact us for any questions!"
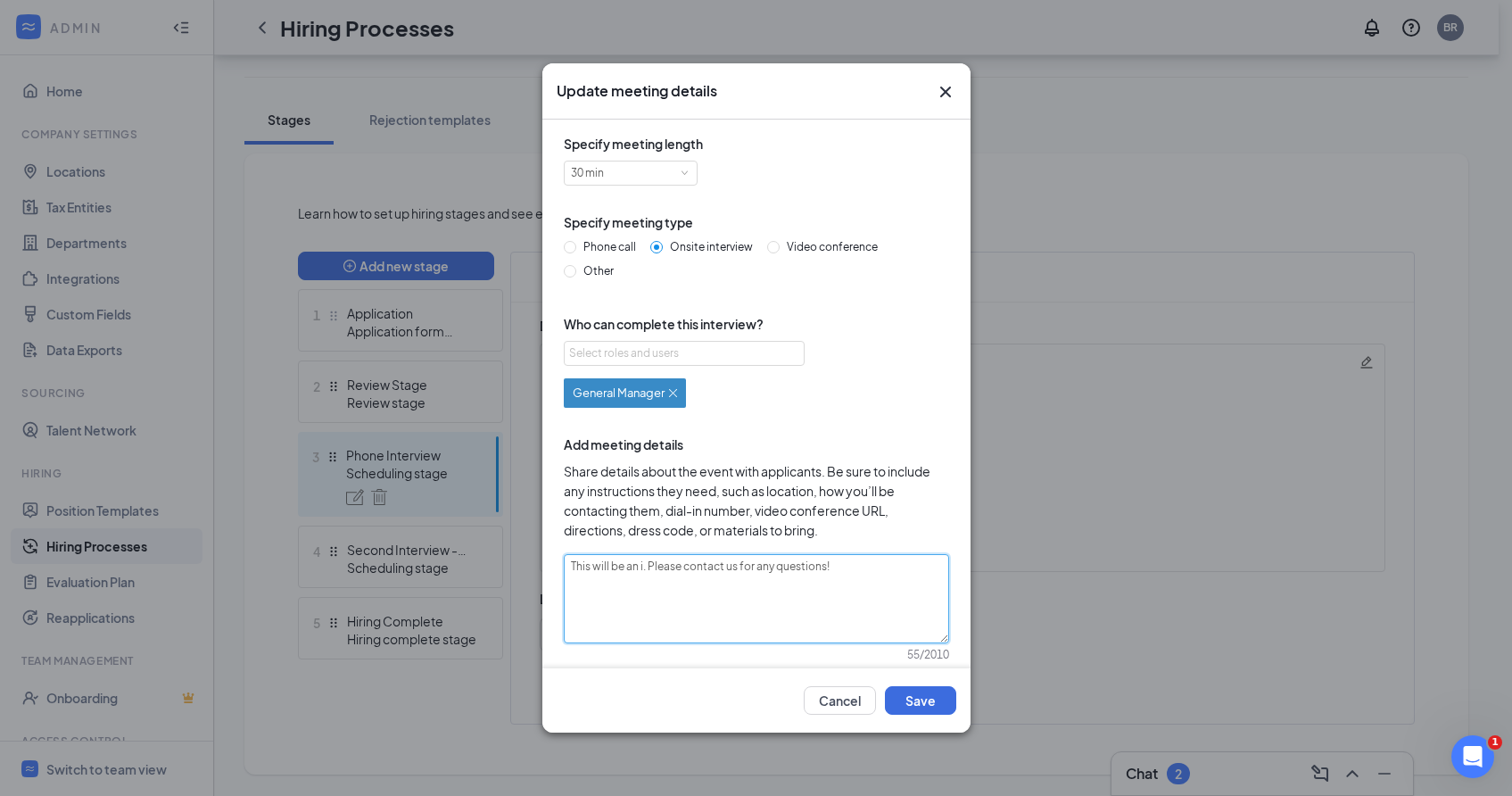
type textarea "This will be an in. Please contact us for any questions!"
type textarea "This will be an in . Please contact us for any questions!"
type textarea "This will be an in p. Please contact us for any questions!"
type textarea "This will be an in pe. Please contact us for any questions!"
type textarea "This will be an in per. Please contact us for any questions!"
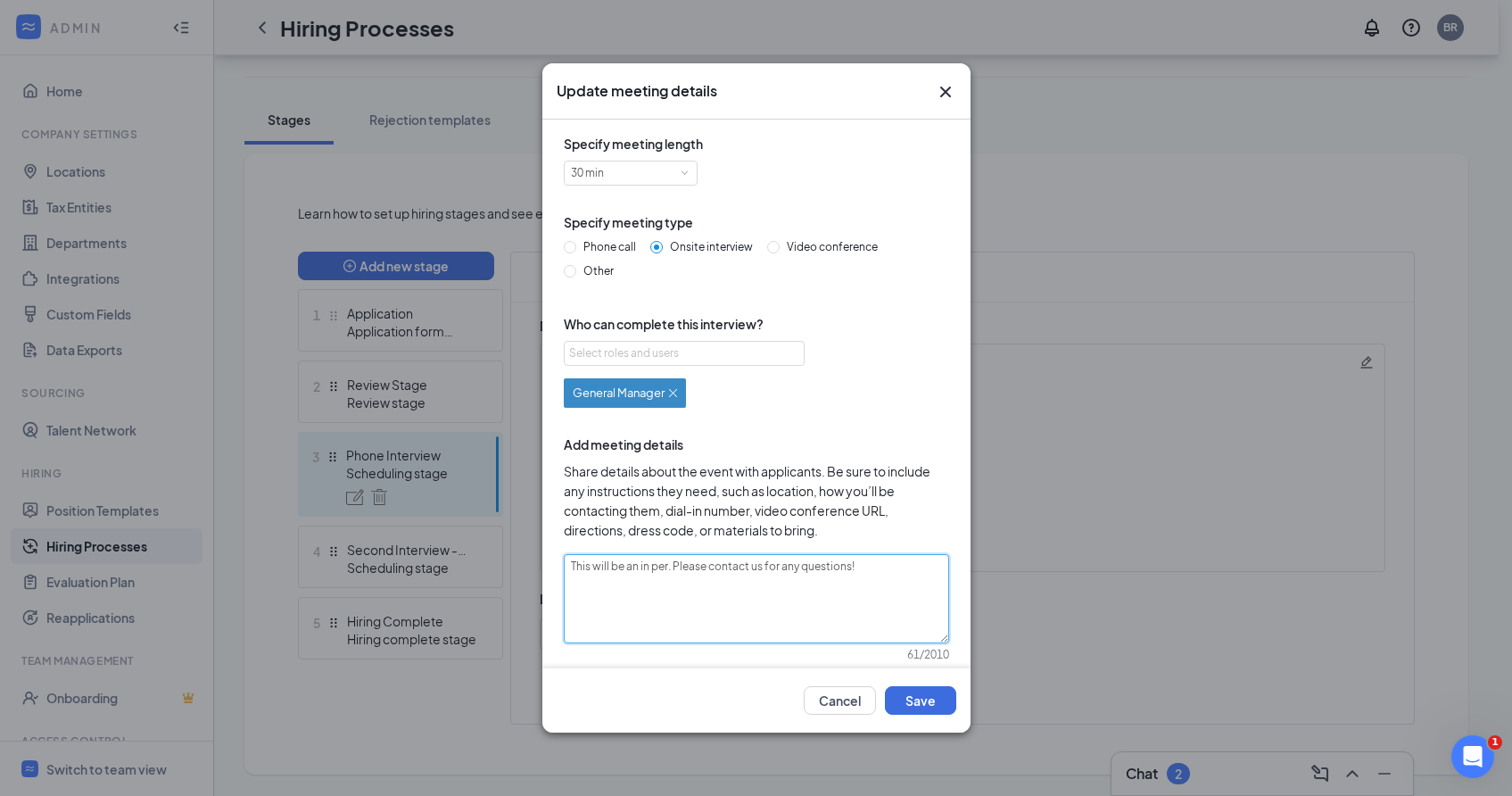
type textarea "This will be an in pers. Please contact us for any questions!"
type textarea "This will be an in perso. Please contact us for any questions!"
type textarea "This will be an in person . Please contact us for any questions!"
type textarea "This will be an in person i. Please contact us for any questions!"
type textarea "This will be an in person in. Please contact us for any questions!"
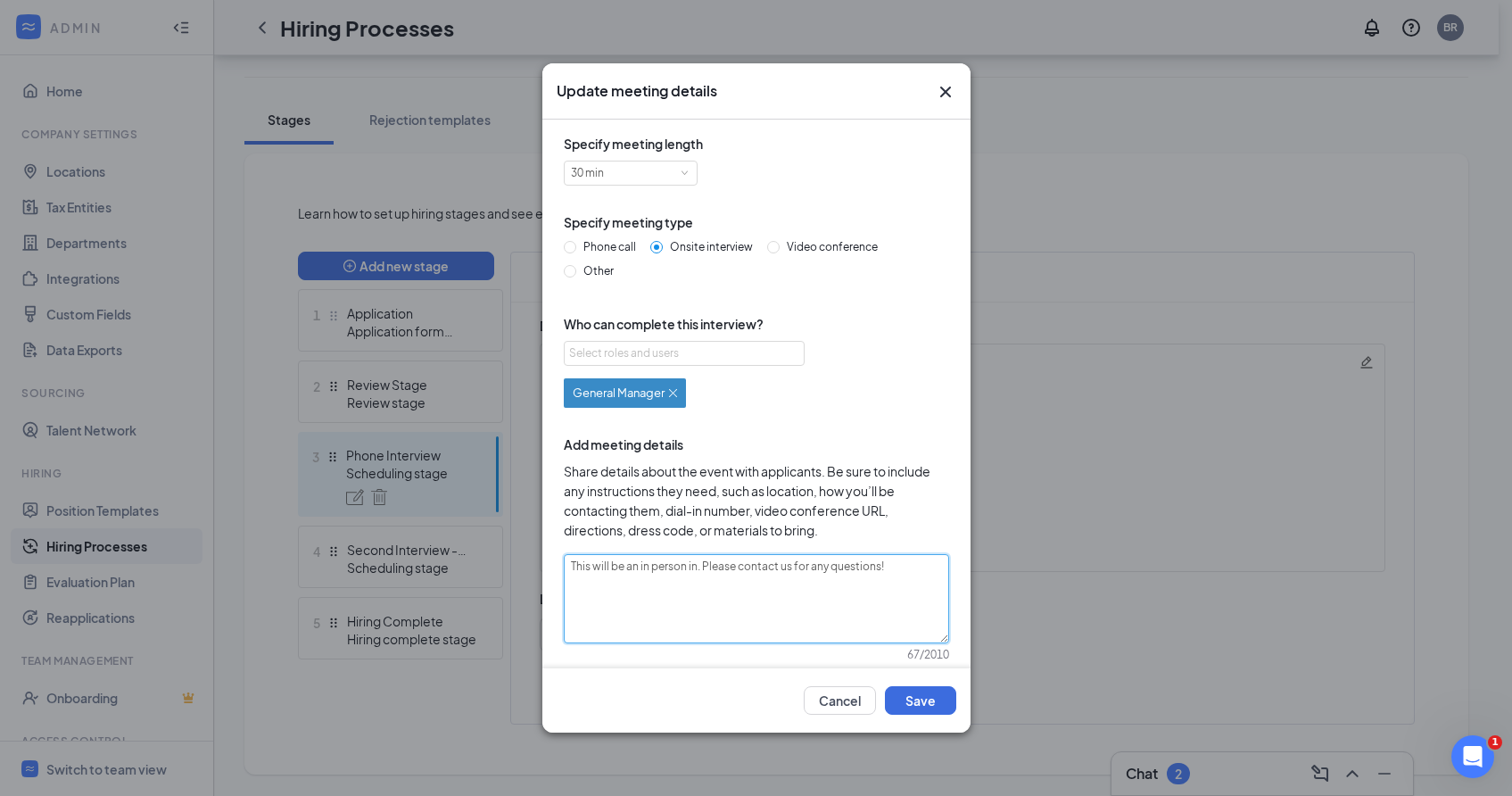
type textarea "This will be an in person int. Please contact us for any questions!"
type textarea "This will be an in person inte. Please contact us for any questions!"
type textarea "This will be an in person interv. Please contact us for any questions!"
type textarea "This will be an in person interv . Please contact us for any questions!"
type textarea "This will be an in person interv i. Please contact us for any questions!"
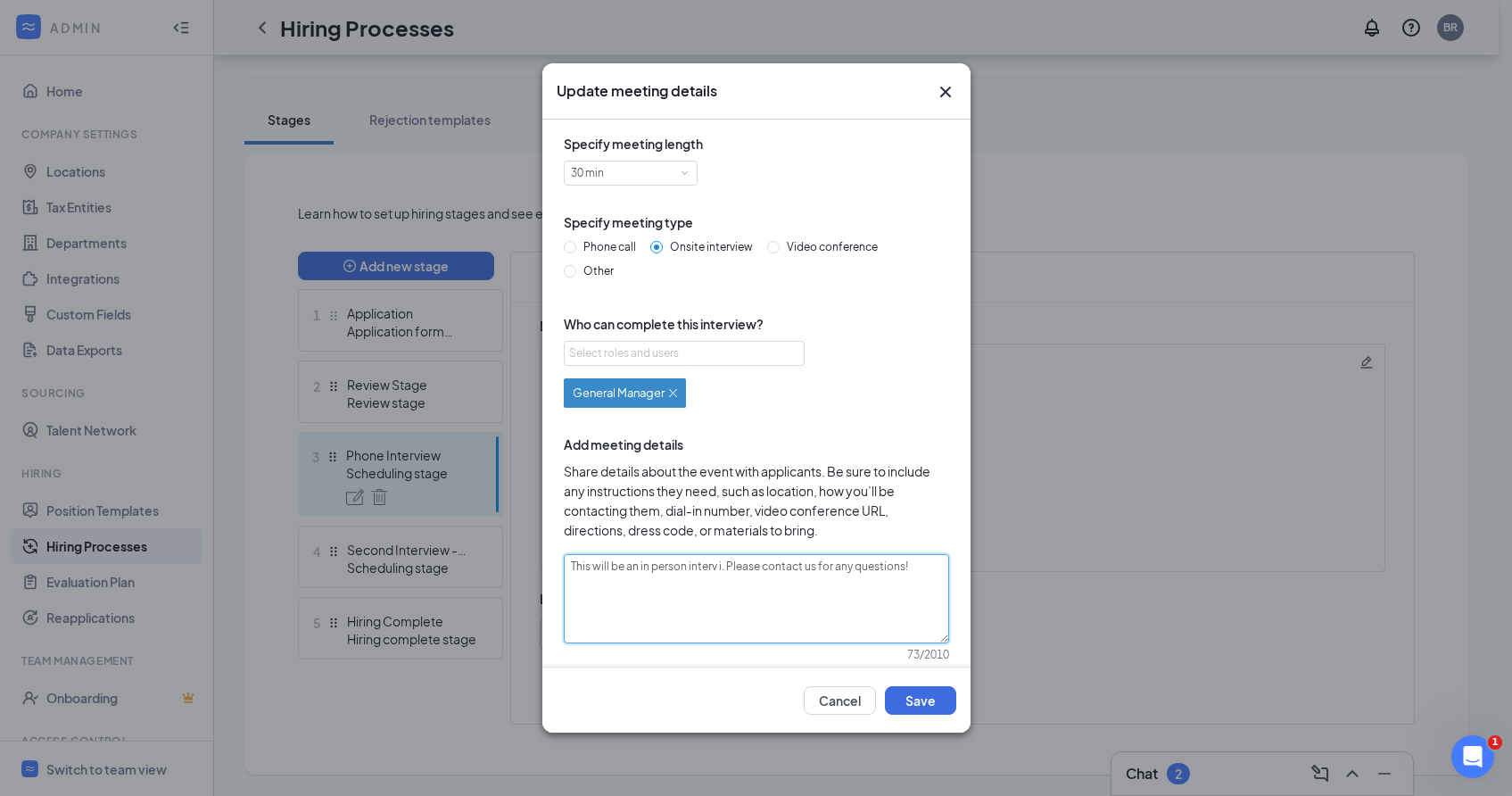
type textarea "This will be an in person interv ie. Please contact us for any questions!"
type textarea "This will be an in person interv iew. Please contact us for any questions!"
type textarea "This will be an in person interv iew . Please contact us for any questions!"
type textarea "This will be an in person interv iew a. Please contact us for any questions!"
type textarea "This will be an in person interv iew at. Please contact us for any questions!"
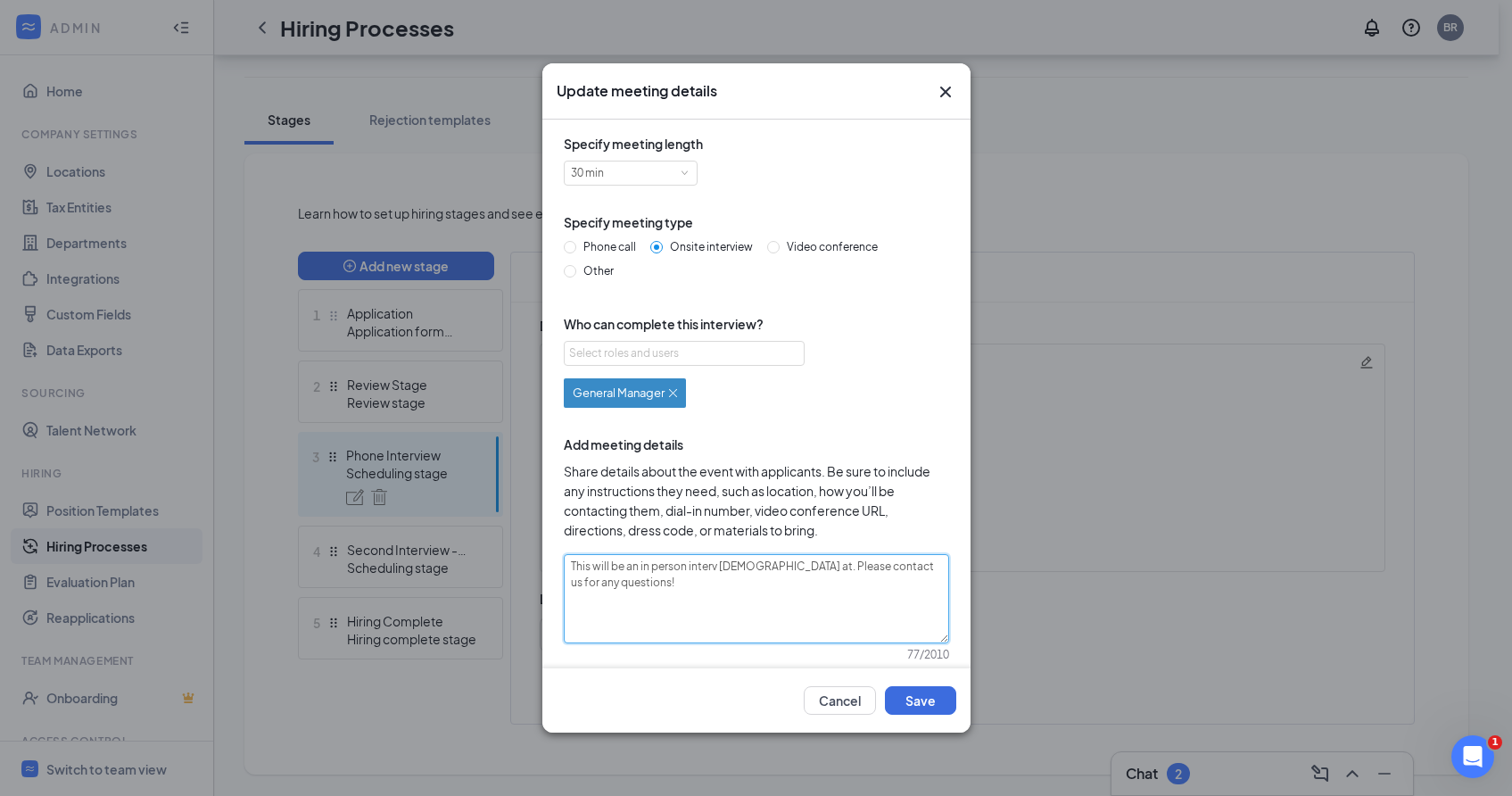
type textarea "This will be an in person interv iew at . Please contact us for any questions!"
type textarea "This will be an in person interv iew at V. Please contact us for any questions!"
type textarea "This will be an in person interv iew at Vi. Please contact us for any questions!"
type textarea "This will be an in person interv iew at Via. Please contact us for any question…"
type textarea "This will be an in person interv iew at Via . Please contact us for any questio…"
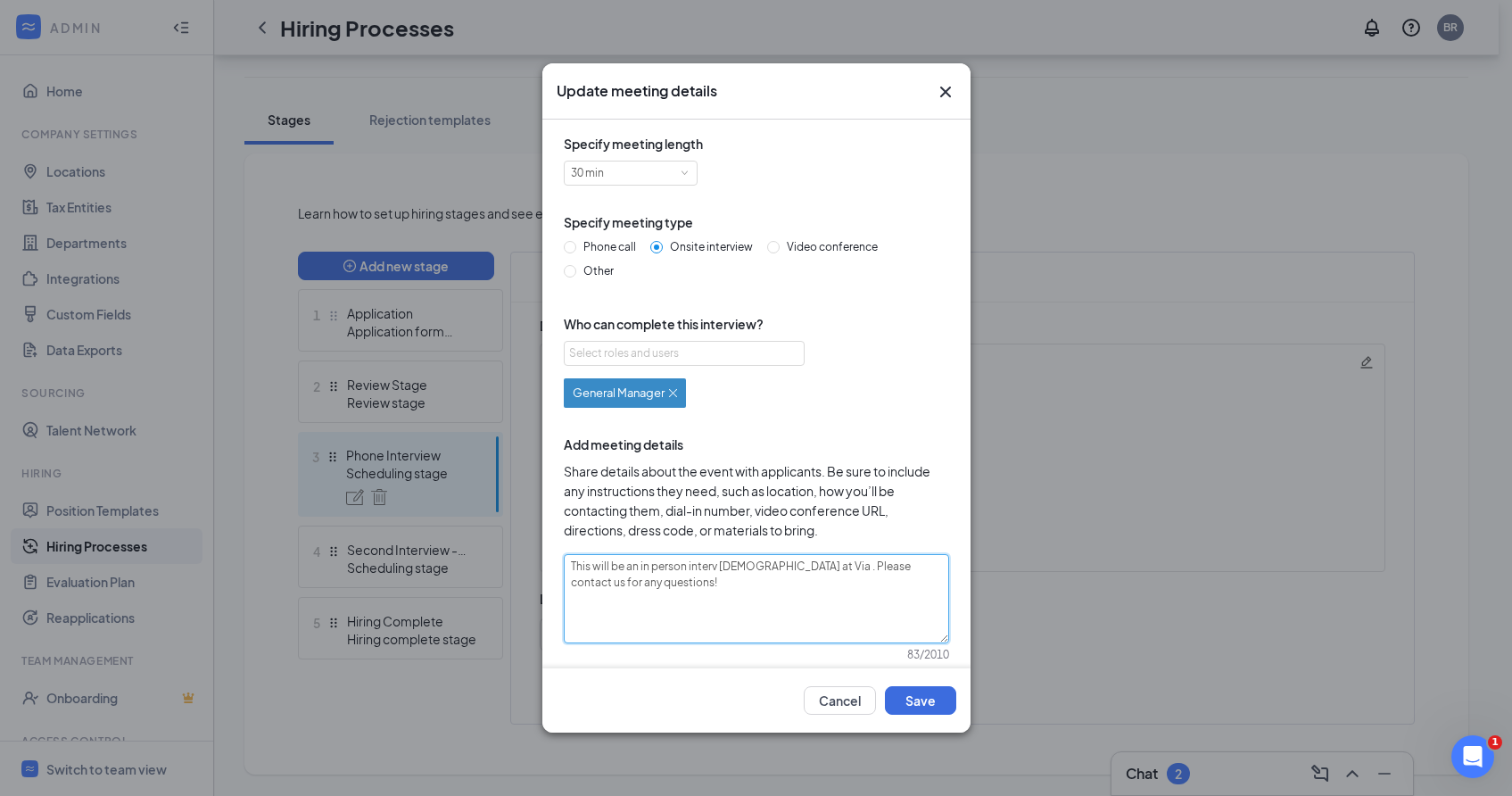
type textarea "This will be an in person interv iew at Via R. Please contact us for any questi…"
type textarea "This will be an in person interv iew at Via Ro. Please contact us for any quest…"
type textarea "This will be an in person interv iew at Via Rom. Please contact us for any ques…"
type textarea "This will be an in person interv iew at Via Roma. Please contact us for any que…"
type textarea "This will be an in person interv iew at Via Romas. Please contact us for any qu…"
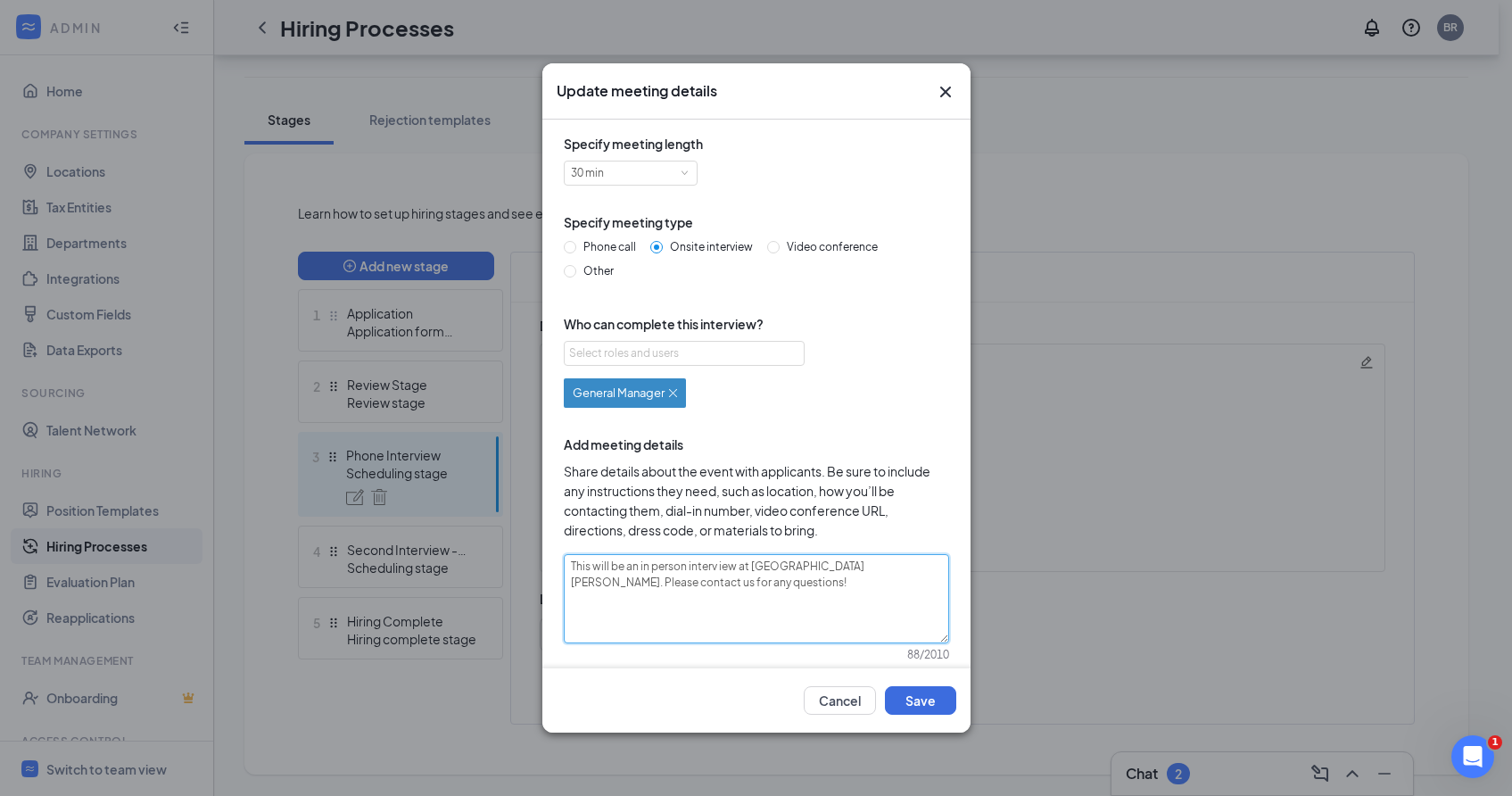
type textarea "This will be an in person interv iew at Via Roma. Please contact us for any que…"
type textarea "This will be an in person interview at Via Roma. Please contact us for any ques…"
click at [796, 565] on textarea "This will be an in person interview at Via Roma. Please contact us for any ques…" at bounding box center [756, 599] width 385 height 90
type textarea "This will be an in person interview at Via Roma . Please contact us for any que…"
type textarea "This will be an in person interview at Via Roma l. Please contact us for any qu…"
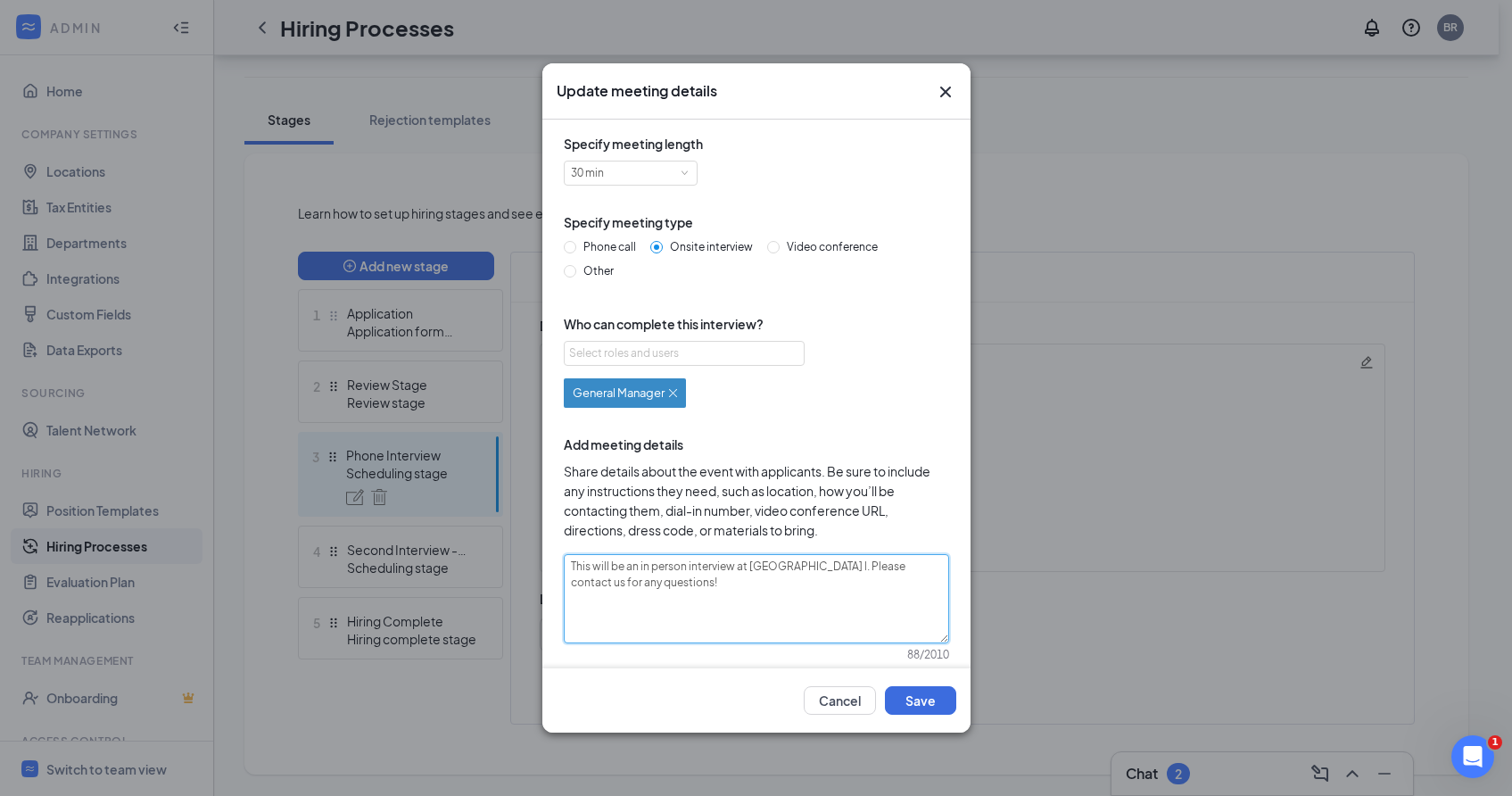
type textarea "This will be an in person interview at Via Roma lo. Please contact us for any q…"
type textarea "This will be an in person interview at Via Roma loc. Please contact us for any …"
type textarea "This will be an in person interview at Via Roma loca. Please contact us for any…"
type textarea "This will be an in person interview at Via Roma locat. Please contact us for an…"
type textarea "This will be an in person interview at Via Roma locate. Please contact us for a…"
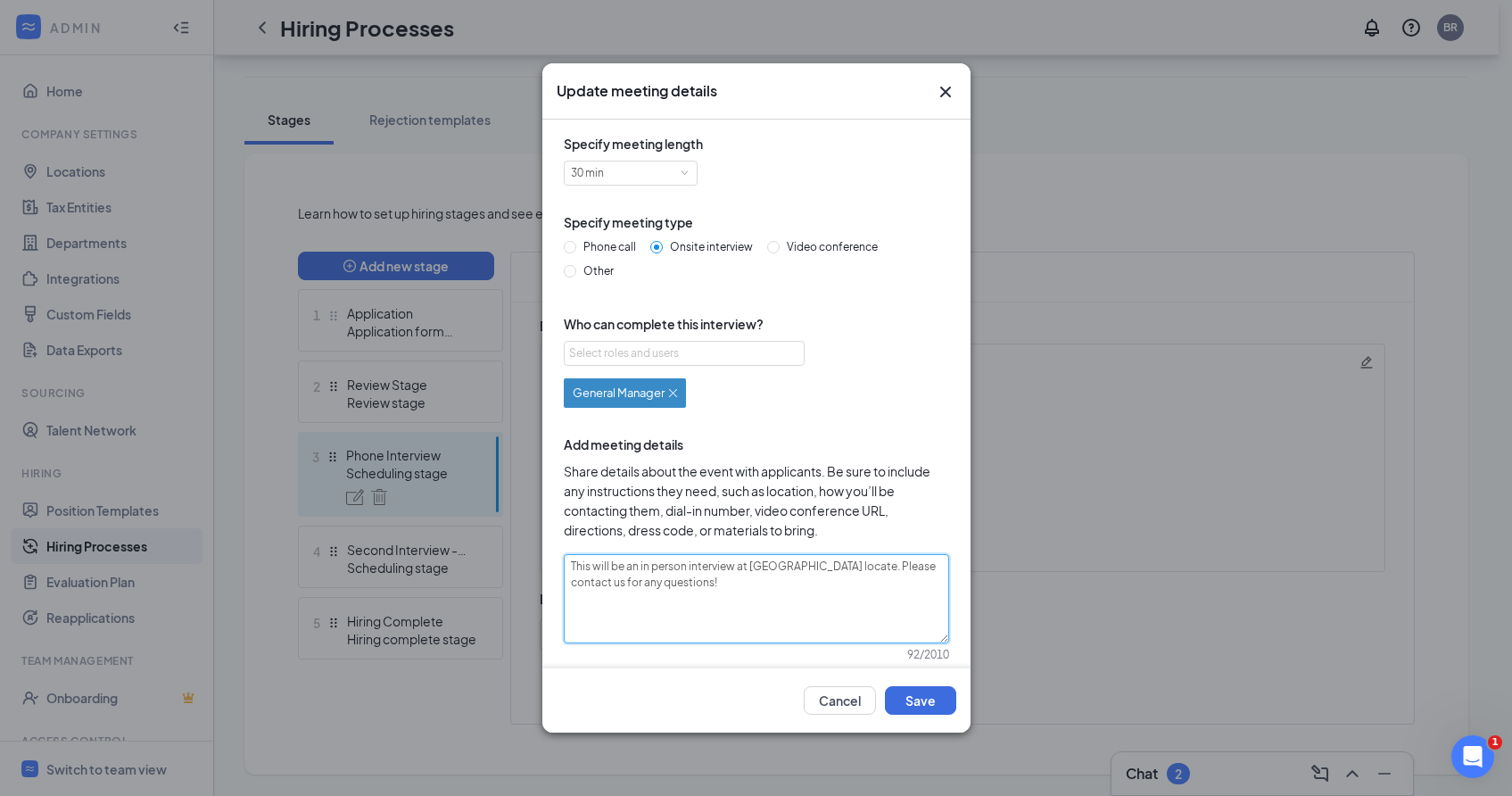
type textarea "This will be an in person interview at Via Roma located. Please contact us for …"
type textarea "This will be an in person interview at Via Roma located . Please contact us for…"
type textarea "This will be an in person interview at Via Roma located a. Please contact us fo…"
type textarea "This will be an in person interview at Via Roma located at. Please contact us f…"
type textarea "This will be an in person interview at Via Roma located at . Please contact us …"
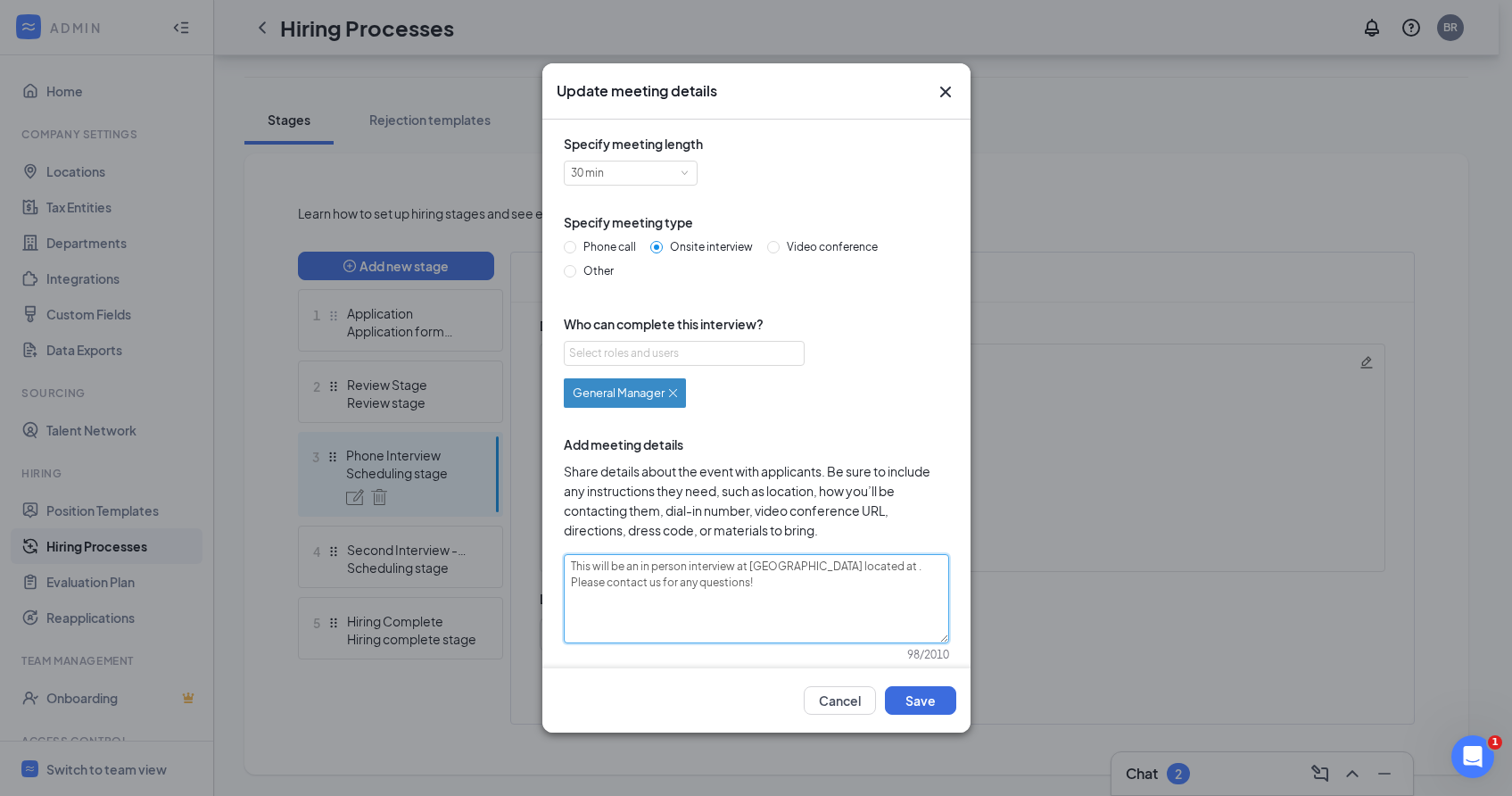
type textarea "This will be an in person interview at Via Roma located at 8. Please contact us…"
type textarea "This will be an in person interview at Via Roma located at 89. Please contact u…"
type textarea "This will be an in person interview at Via Roma located at 892. Please contact …"
type textarea "This will be an in person interview at Via Roma located at 8922. Please contact…"
type textarea "This will be an in person interview at Via Roma located at 8922 . Please contac…"
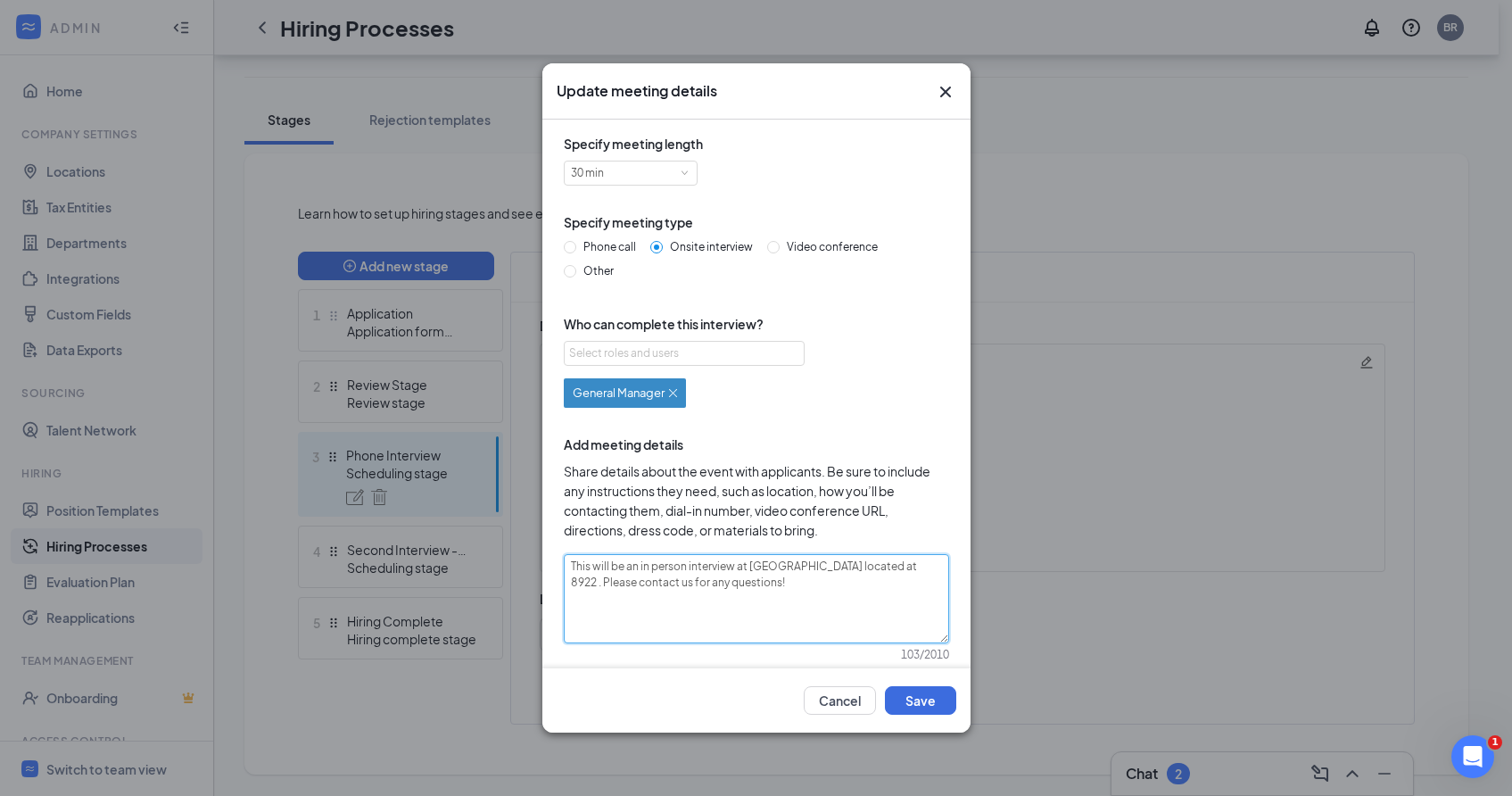
type textarea "This will be an in person interview at Via Roma located at 8922 R. Please conta…"
type textarea "This will be an in person interview at Via Roma located at 8922 Ri. Please cont…"
type textarea "This will be an in person interview at Via Roma located at 8922 Rid. Please con…"
type textarea "This will be an in person interview at Via Roma located at 8922 Ridg. Please co…"
type textarea "This will be an in person interview at Via Roma located at 8922 Ridge. Please c…"
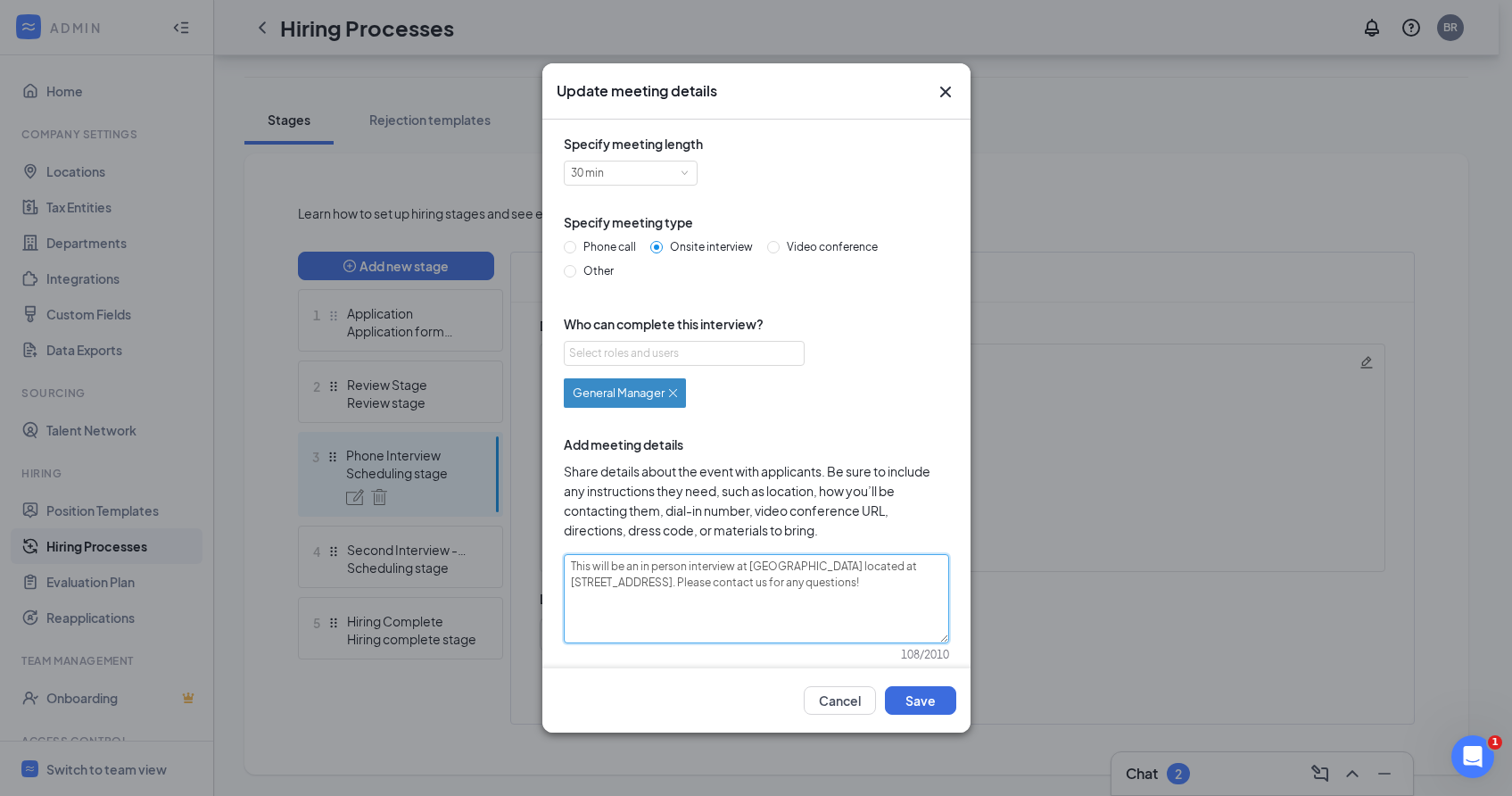
type textarea "This will be an in person interview at Via Roma located at 8922 Ridge . Please …"
type textarea "This will be an in person interview at Via Roma located at 8922 Ridge R. Please…"
type textarea "This will be an in person interview at Via Roma located at 8922 Ridge Ro. Pleas…"
type textarea "This will be an in person interview at Via Roma located at 8922 Ridge Roa. Plea…"
type textarea "This will be an in person interview at Via Roma located at 8922 Ridge Road. Ple…"
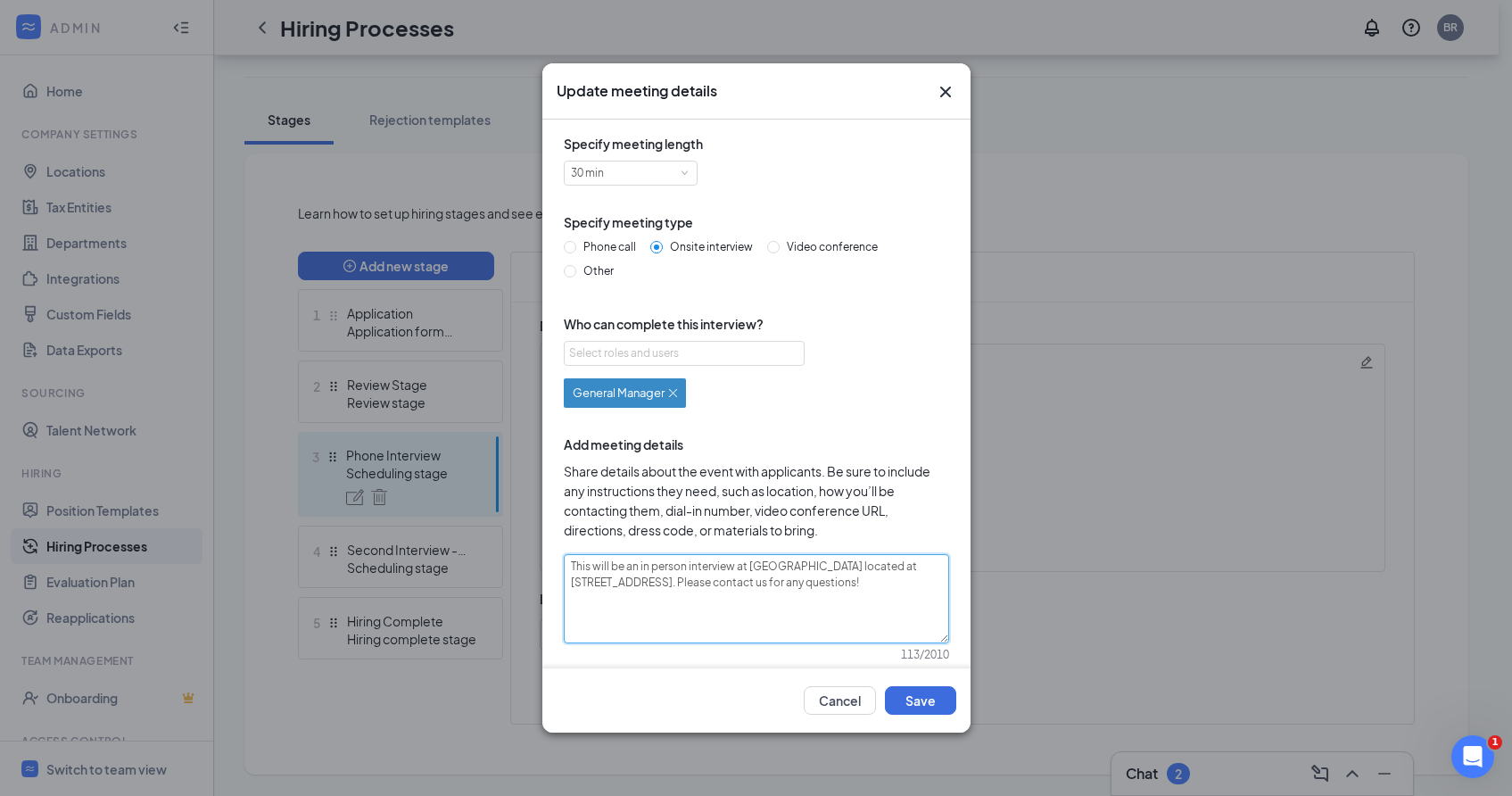
type textarea "This will be an in person interview at Via Roma located at 8922 Ridge Road . Pl…"
type textarea "This will be an in person interview at Via Roma located at 8922 Ridge Road N. P…"
type textarea "This will be an in person interview at Via Roma located at 8922 Ridge Road Nor.…"
type textarea "This will be an in person interview at Via Roma located at 8922 Ridge Road Nort…"
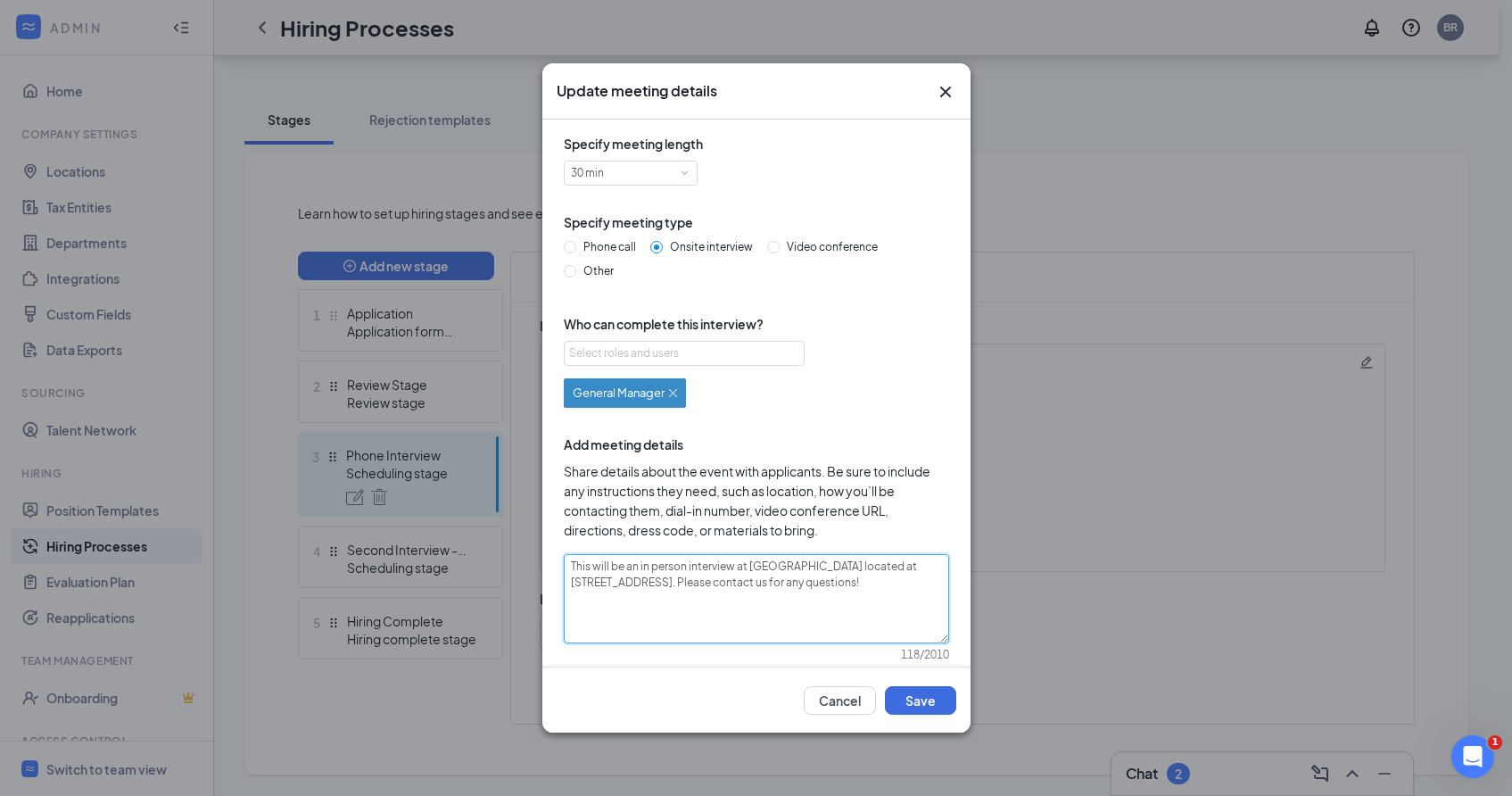
type textarea "This will be an in person interview at Via Roma located at 8922 Ridge Road Nort…"
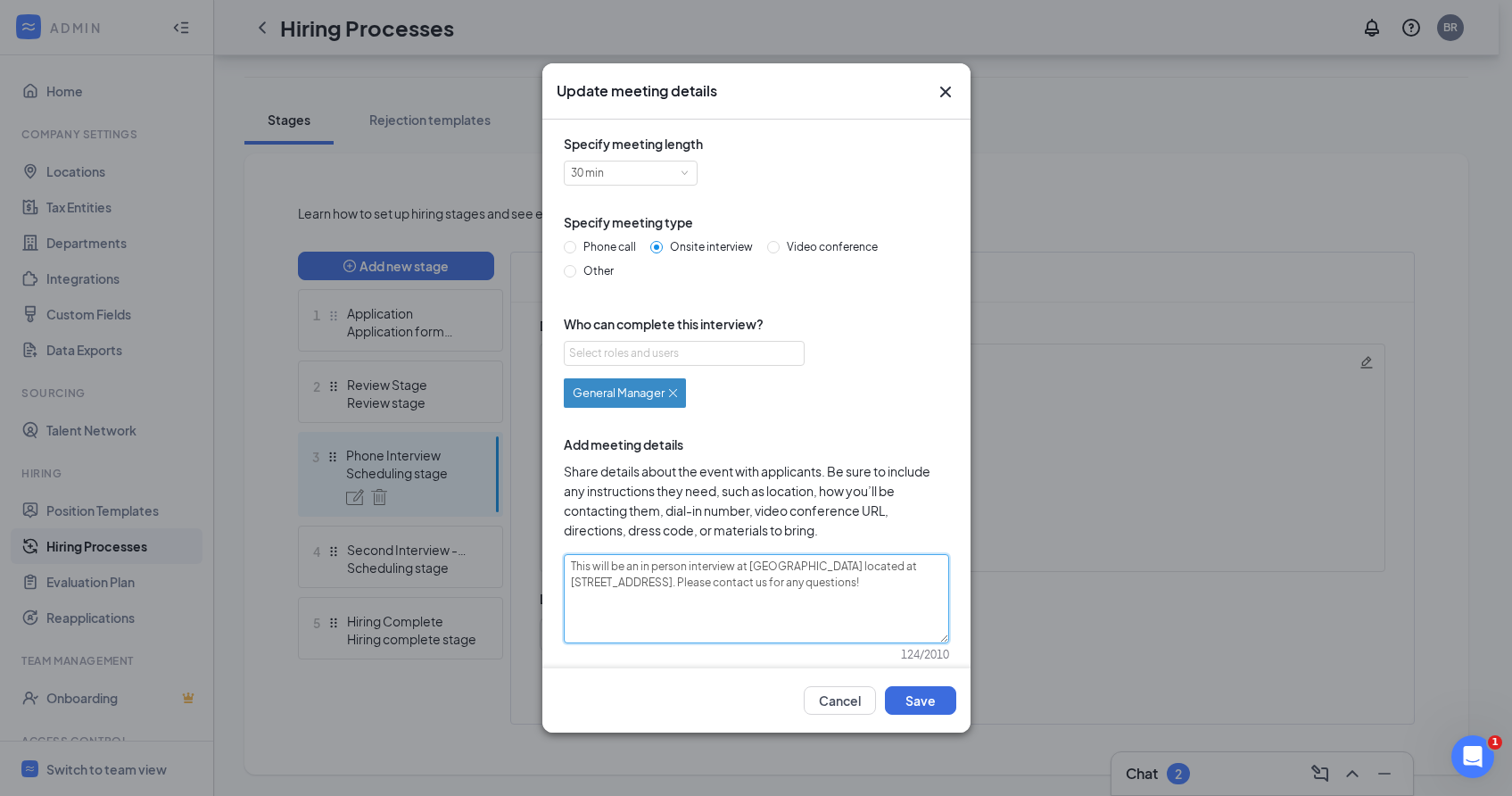
type textarea "This will be an in person interview at Via Roma located at 8922 Ridge Road Nort…"
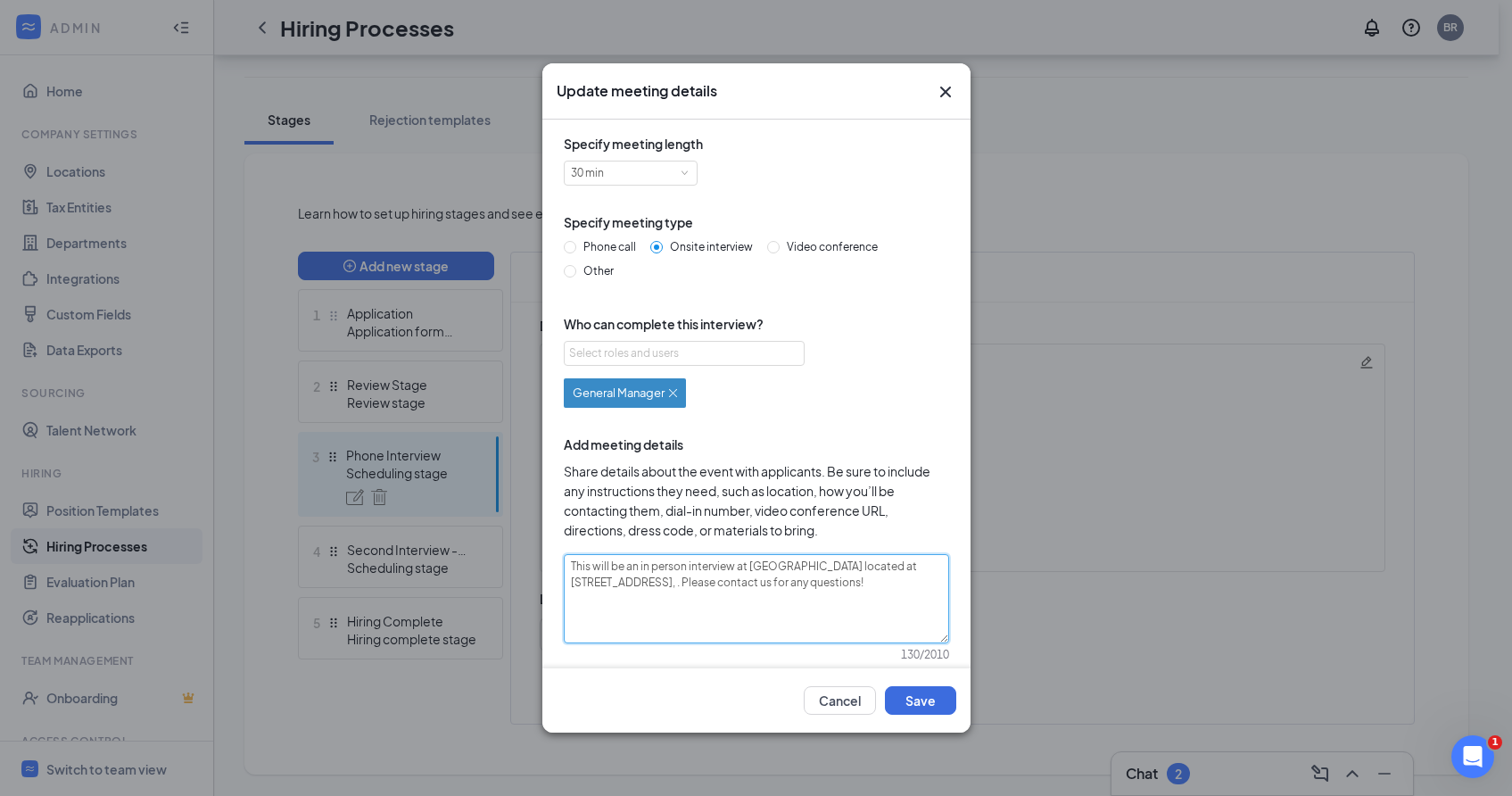
type textarea "This will be an in person interview at Via Roma located at 8922 Ridge Road Nort…"
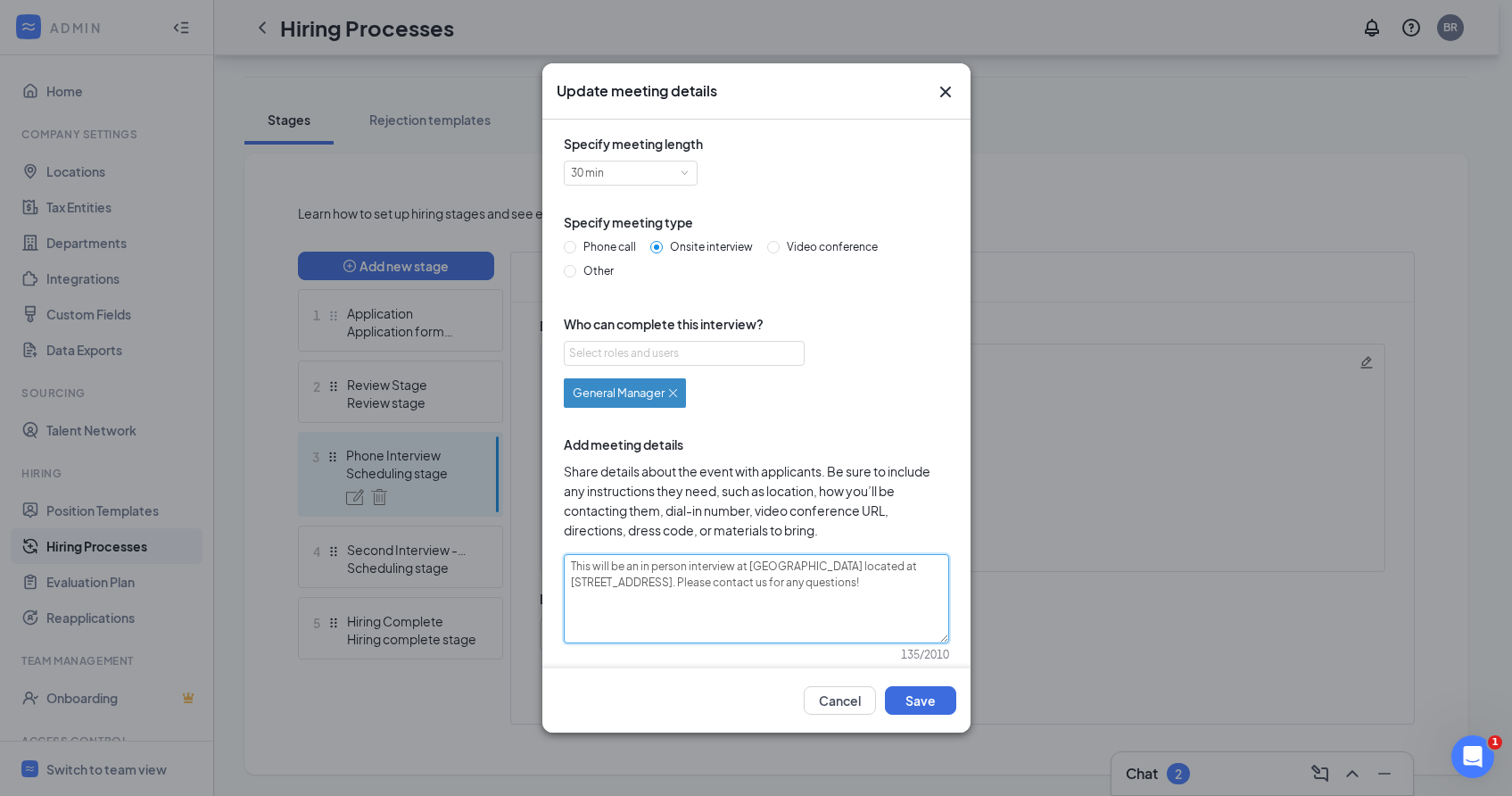
type textarea "This will be an in person interview at Via Roma located at 8922 Ridge Road Nort…"
type textarea "This will be an in-person interview at Via Roma located at 8922 Ridge Road Nort…"
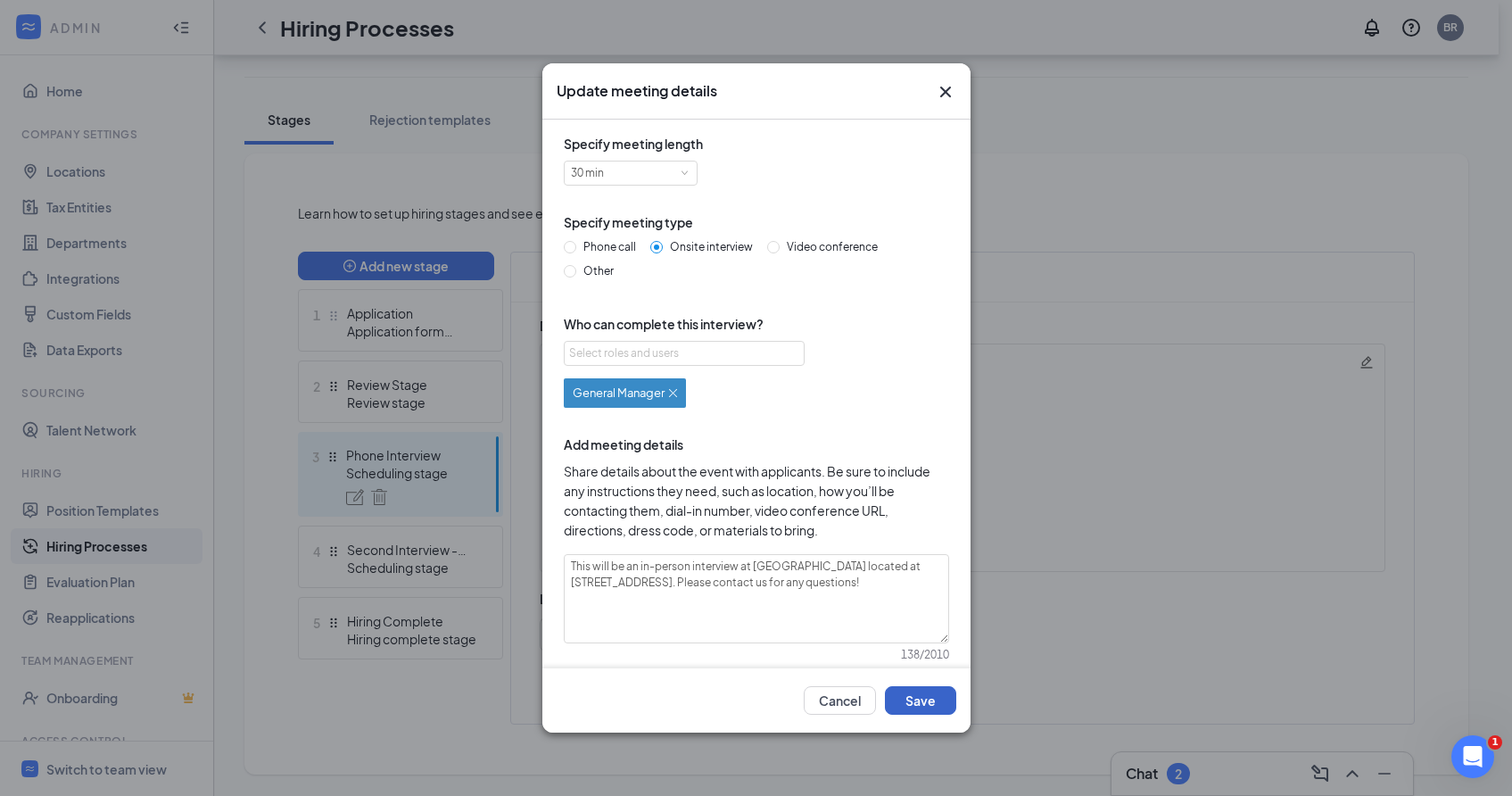
click at [941, 700] on button "Save" at bounding box center [920, 700] width 72 height 29
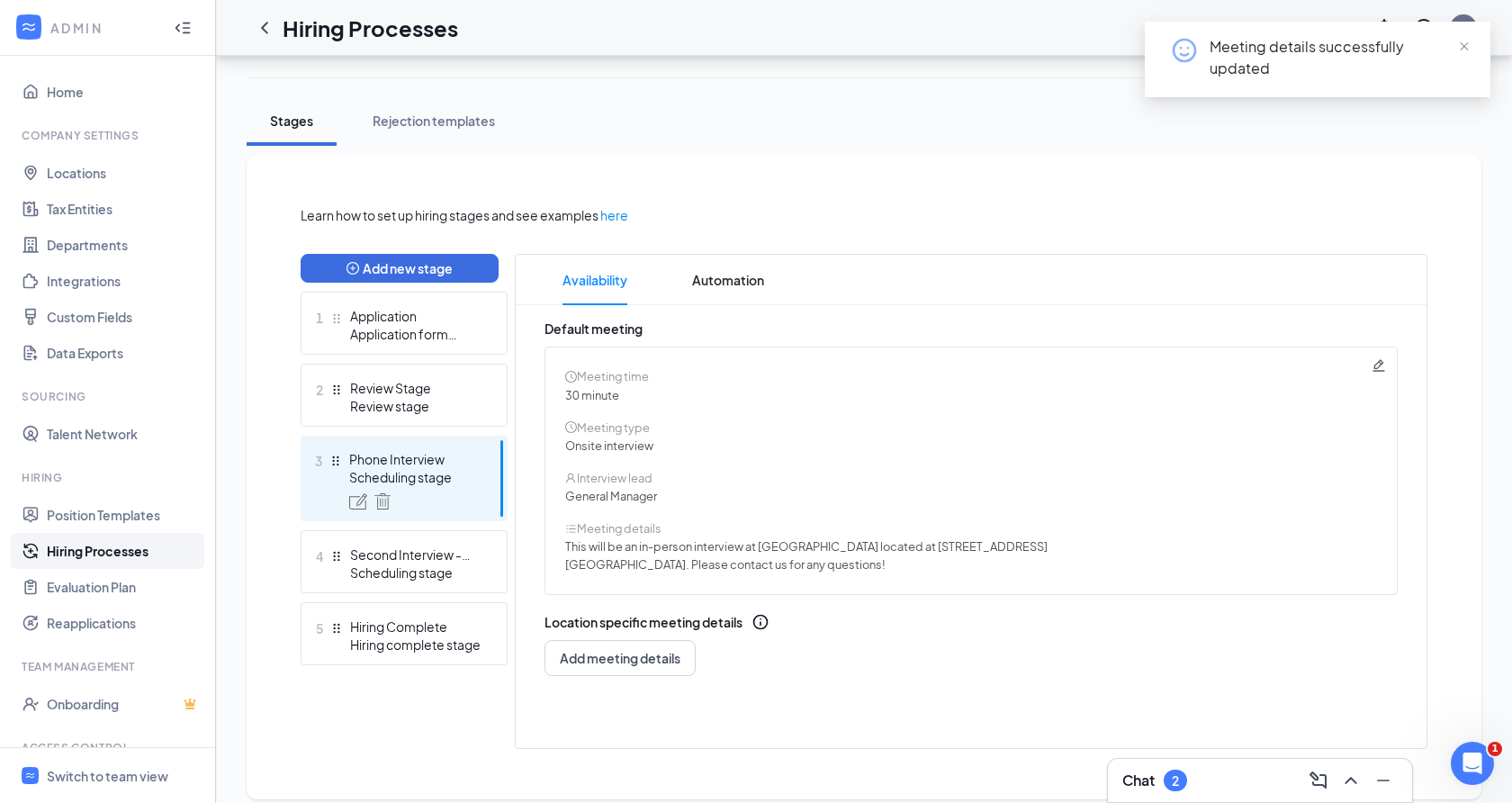
click at [1386, 362] on div "Meeting time 30 minute Meeting type Onsite interview Interview lead General Man…" at bounding box center [971, 470] width 854 height 249
click at [1378, 365] on icon "Pencil" at bounding box center [1379, 365] width 14 height 14
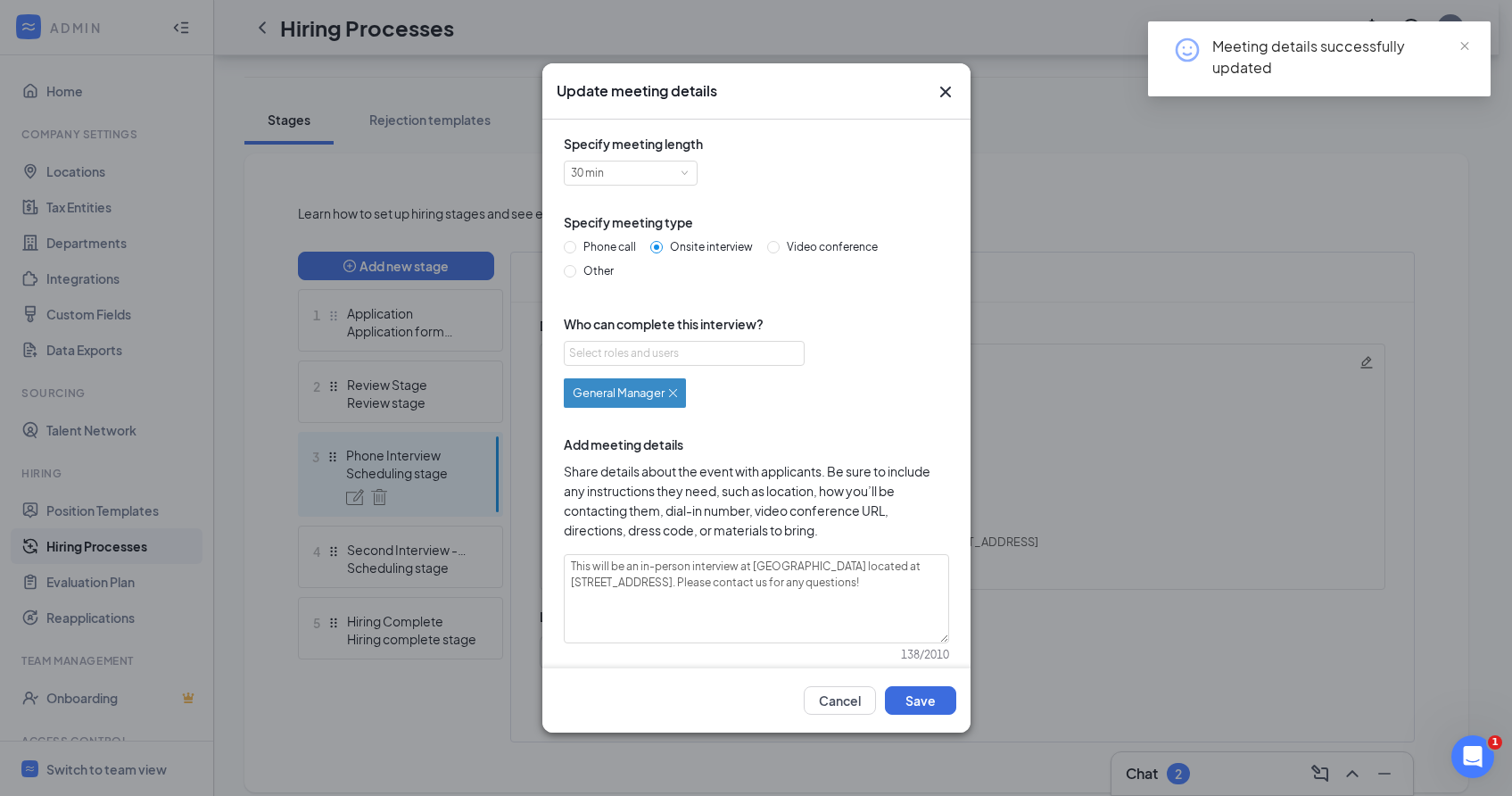
click at [675, 392] on img at bounding box center [672, 393] width 8 height 8
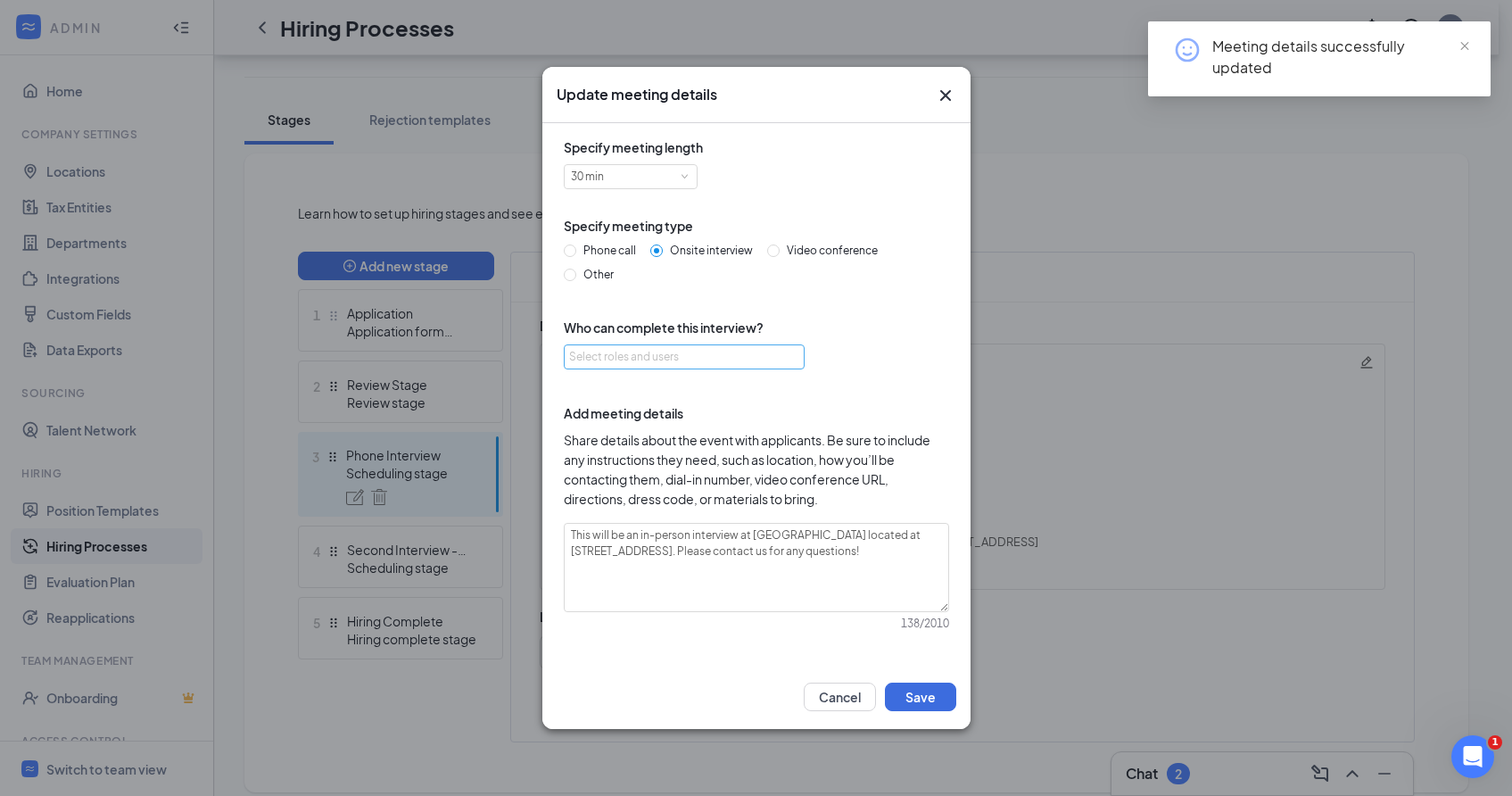
click at [677, 364] on div "Select roles and users" at bounding box center [679, 357] width 220 height 18
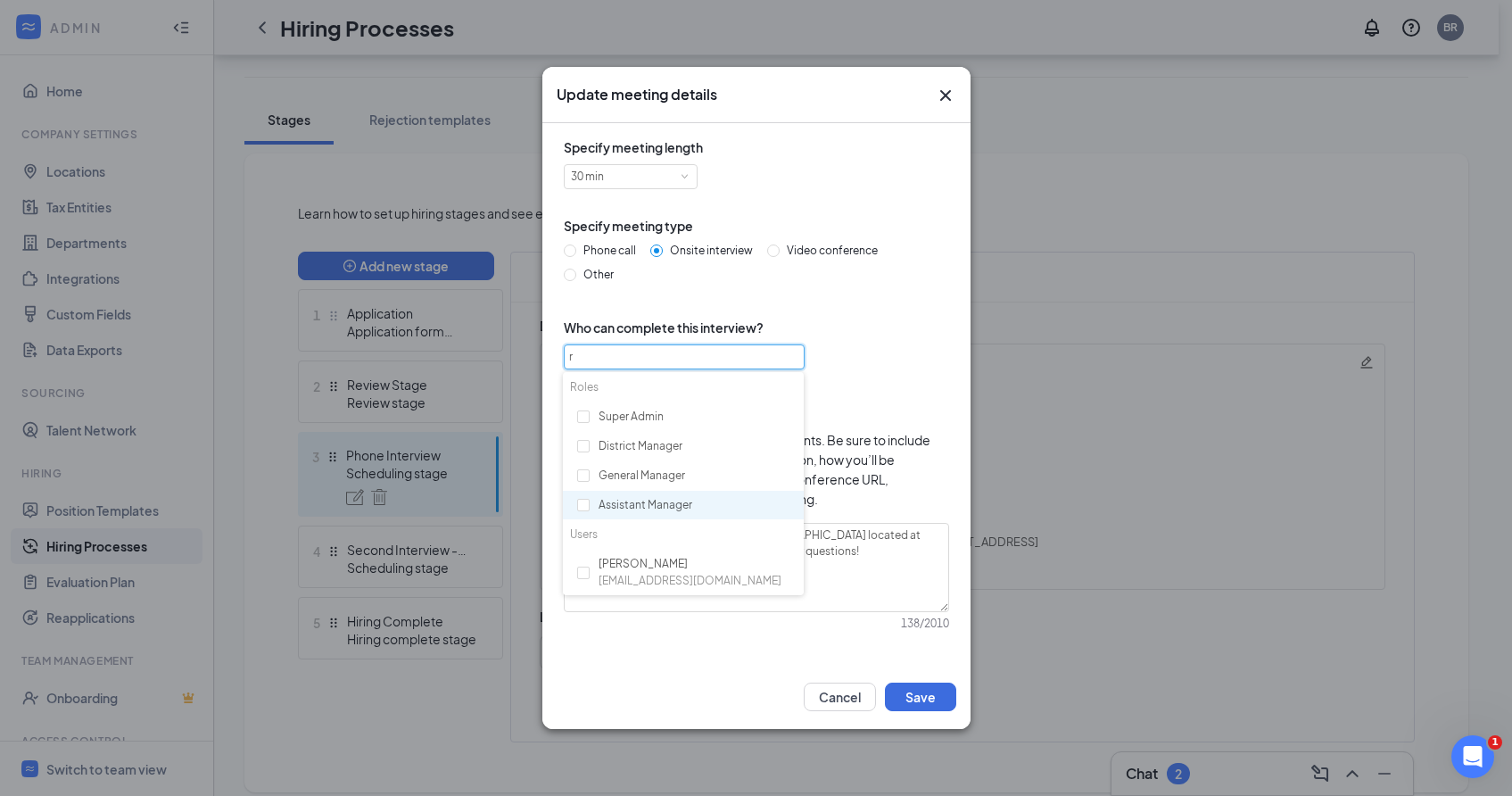
type input "ri"
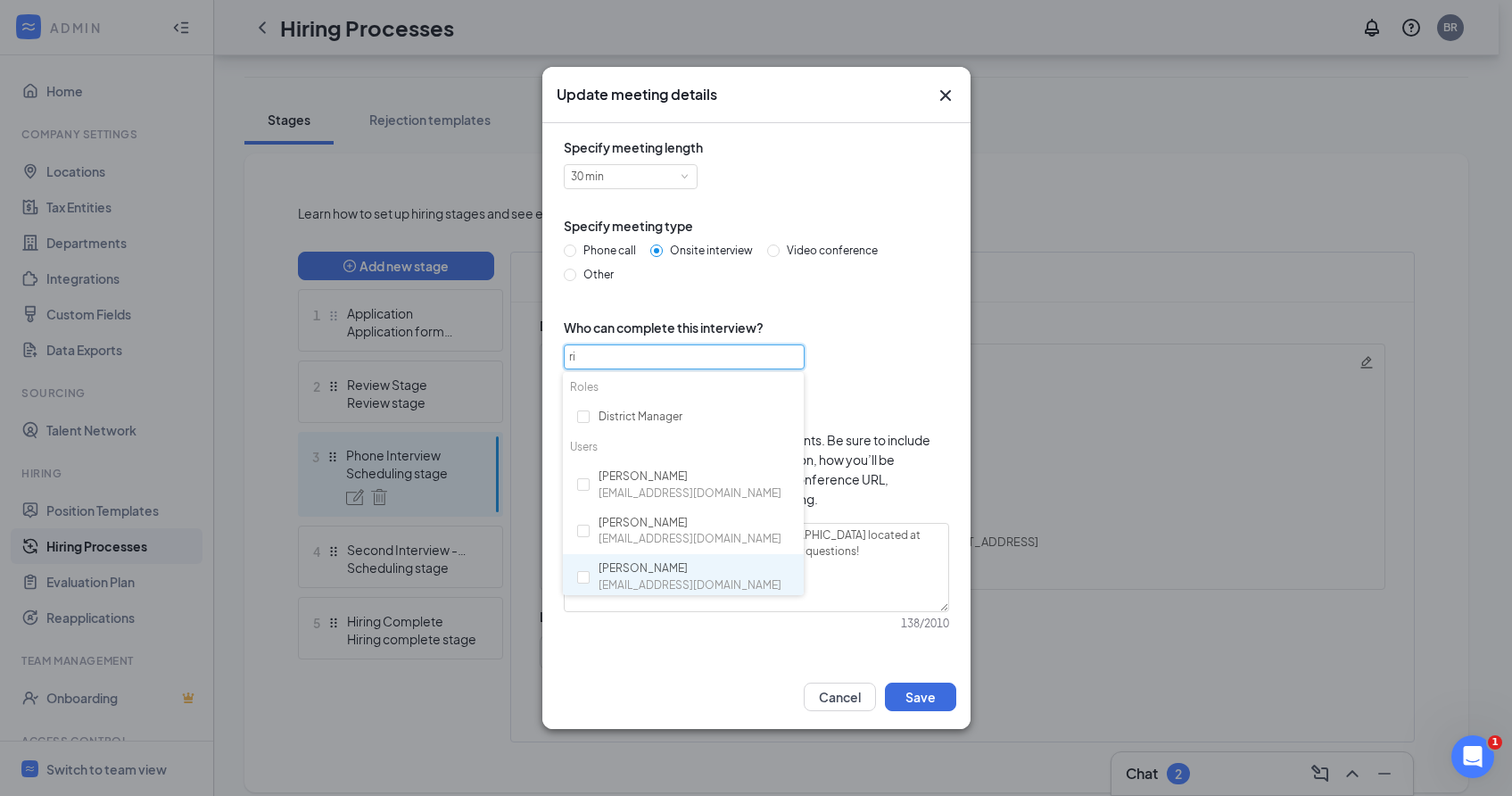
click at [596, 567] on div "Rick Bennett rbennett@viaromacle.com" at bounding box center [683, 577] width 241 height 48
checkbox input "true"
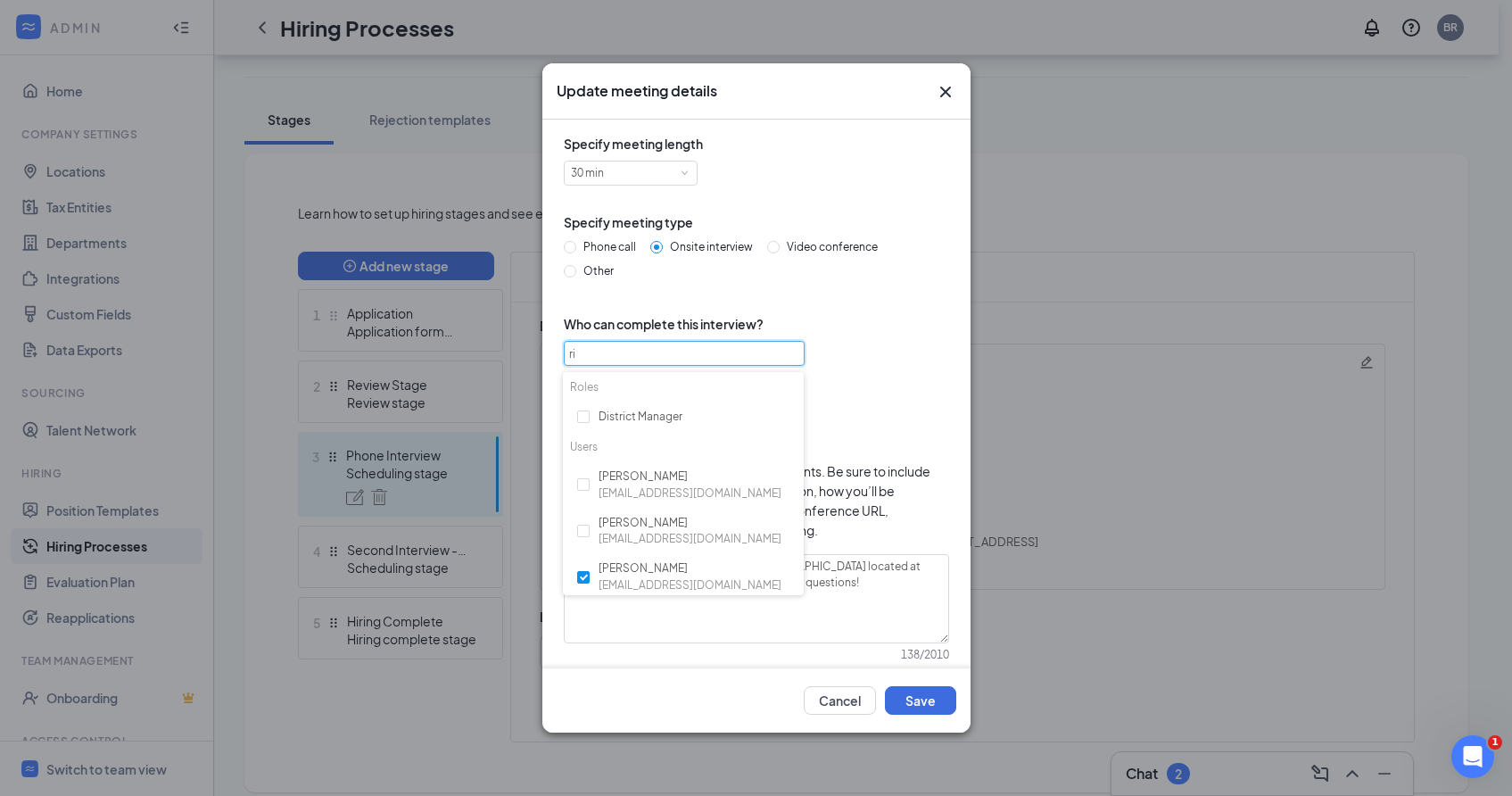
type input "ri"
click at [604, 362] on div "Select roles and users ri" at bounding box center [683, 353] width 229 height 23
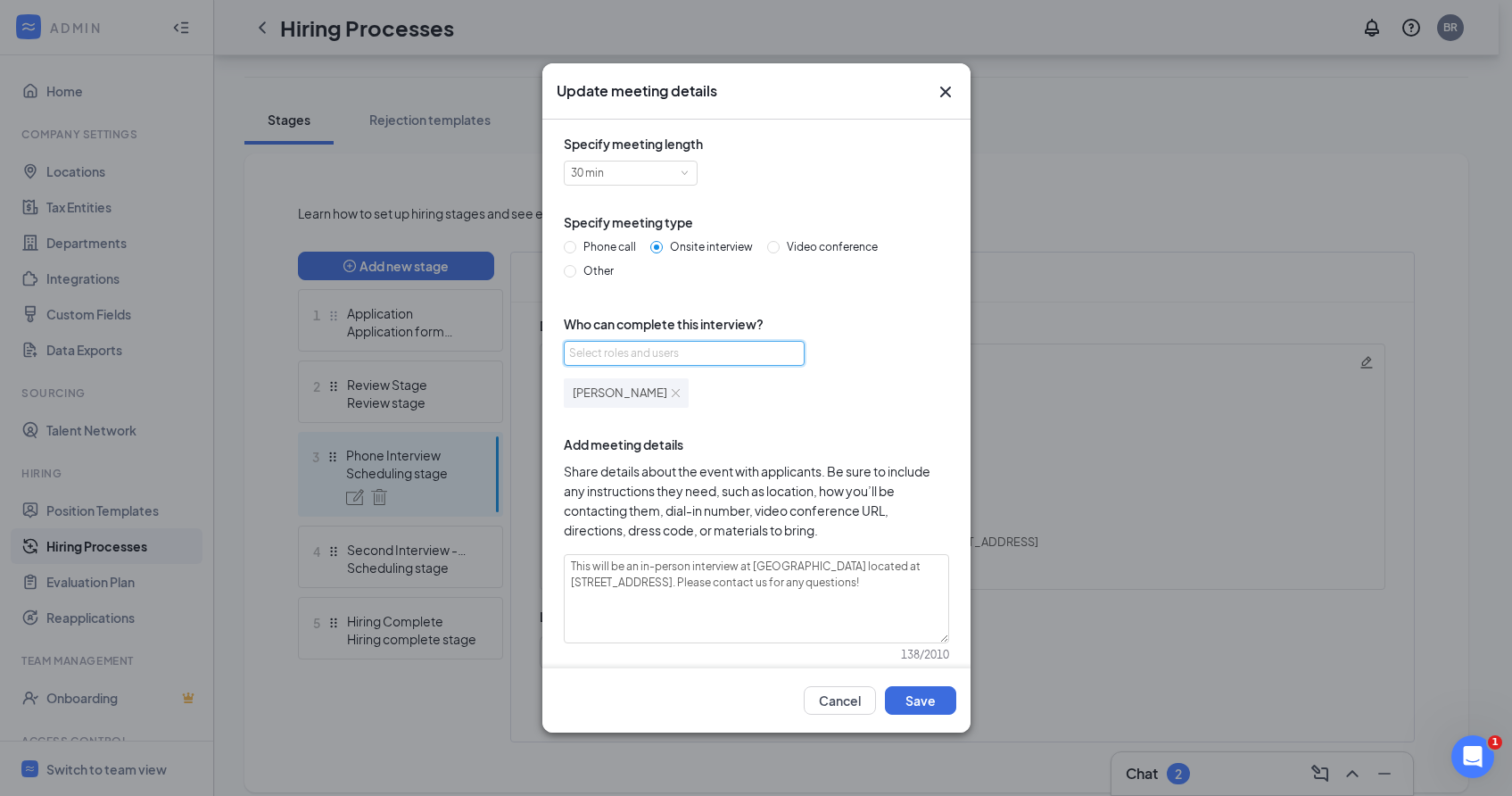
click at [604, 362] on div "Select roles and users" at bounding box center [679, 353] width 220 height 18
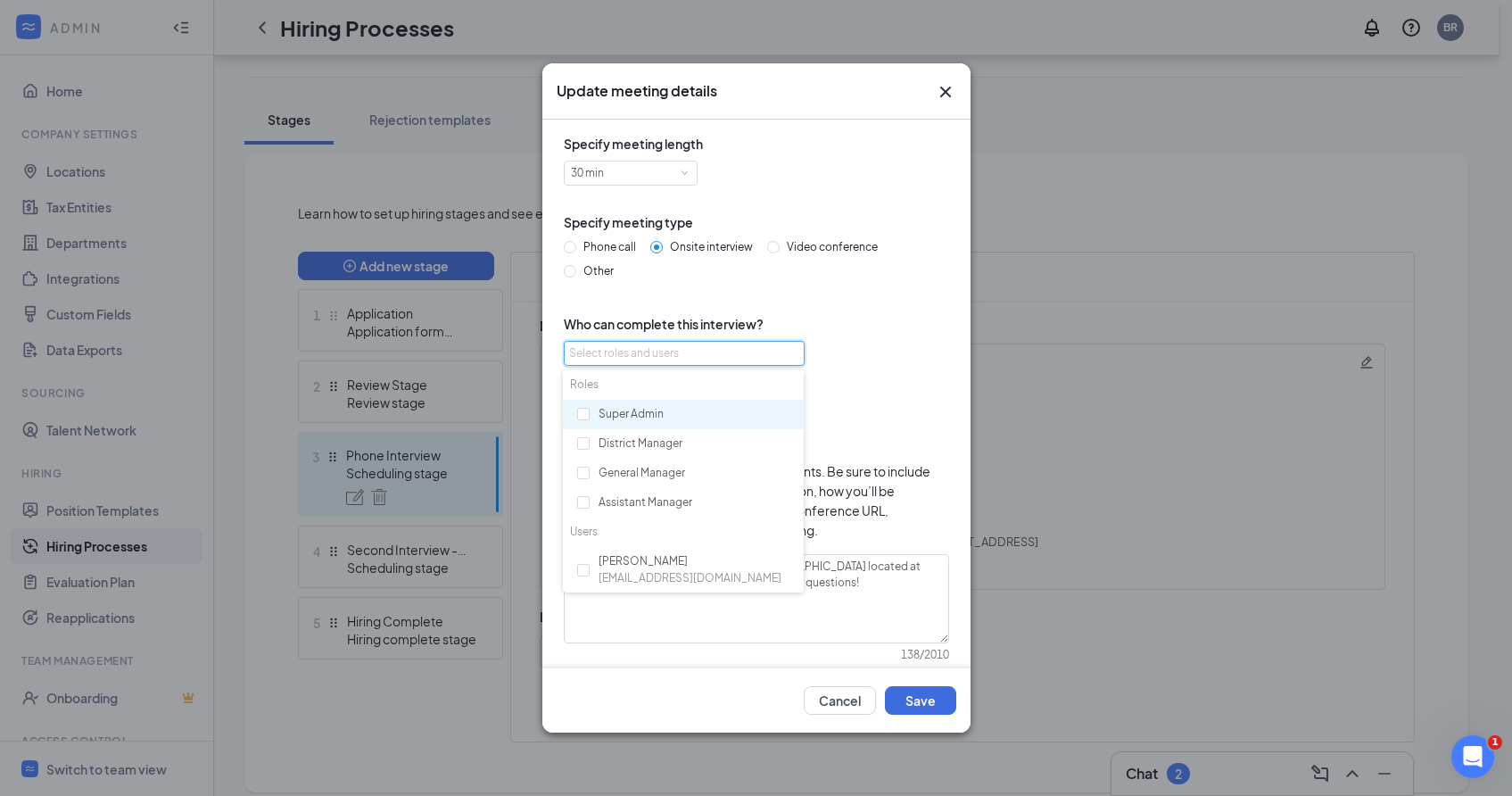
click at [602, 358] on div "Select roles and users" at bounding box center [679, 353] width 220 height 18
type input "kh"
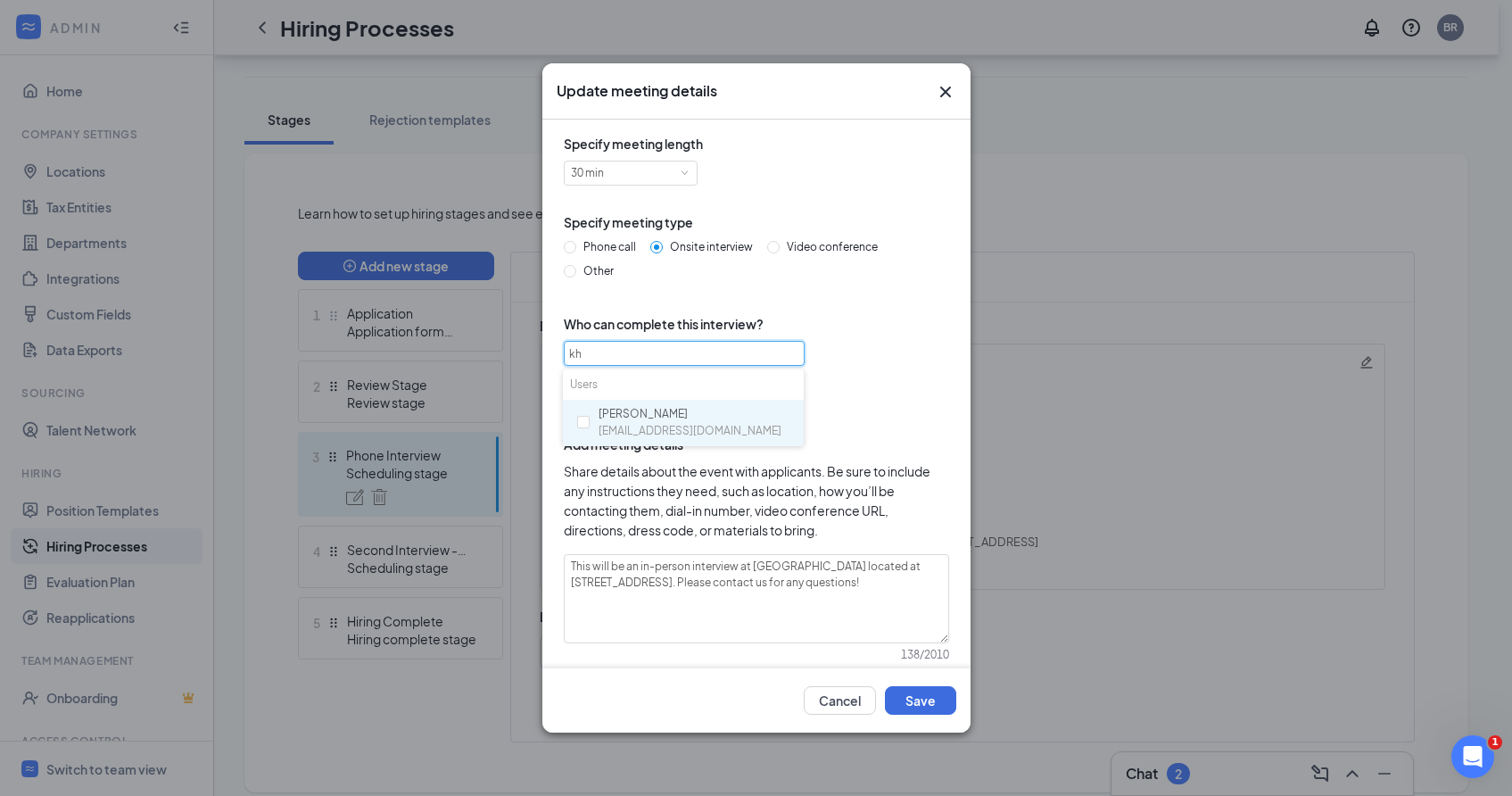
click at [623, 421] on div "Khadar Soussou ksoussou@aviatorcle.com" at bounding box center [690, 423] width 183 height 34
checkbox input "true"
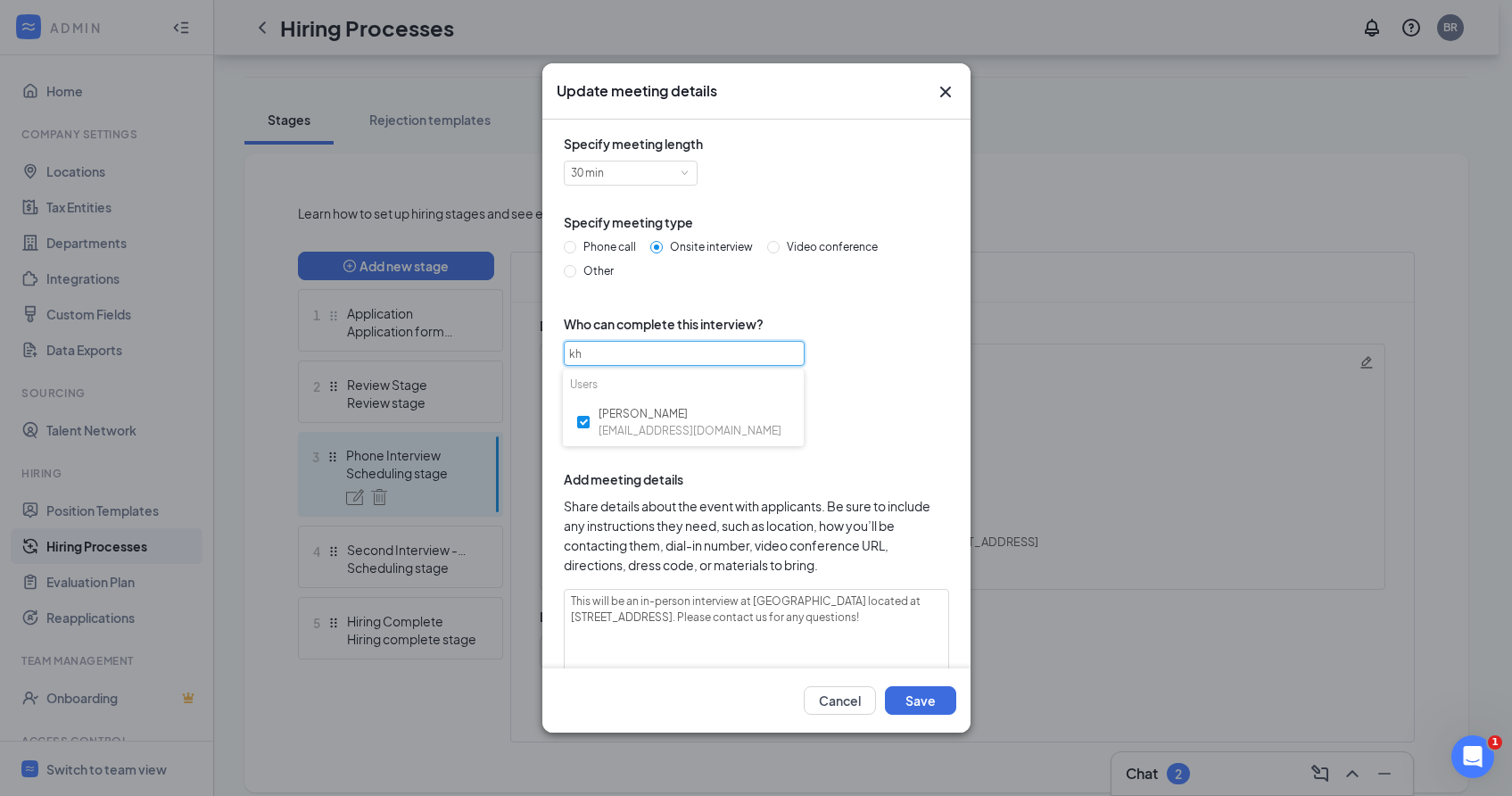
type input "kh"
click at [860, 436] on div "Rick Bennett or Khadar Soussou" at bounding box center [756, 408] width 385 height 70
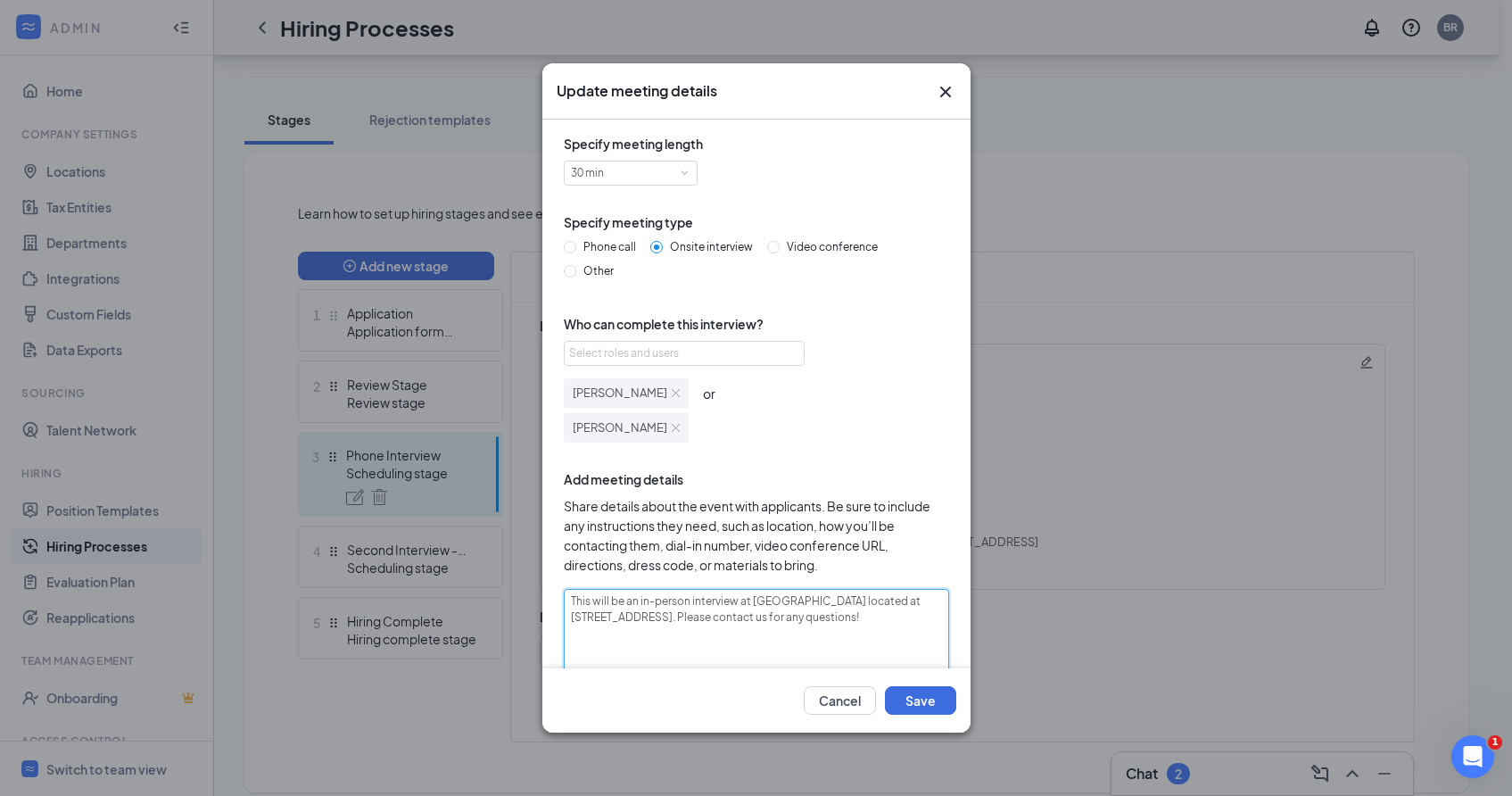
drag, startPoint x: 921, startPoint y: 616, endPoint x: 566, endPoint y: 608, distance: 355.1
click at [566, 608] on textarea "This will be an in-person interview at Via Roma located at 8922 Ridge Road Nort…" at bounding box center [756, 634] width 385 height 90
click at [932, 692] on button "Save" at bounding box center [920, 700] width 72 height 29
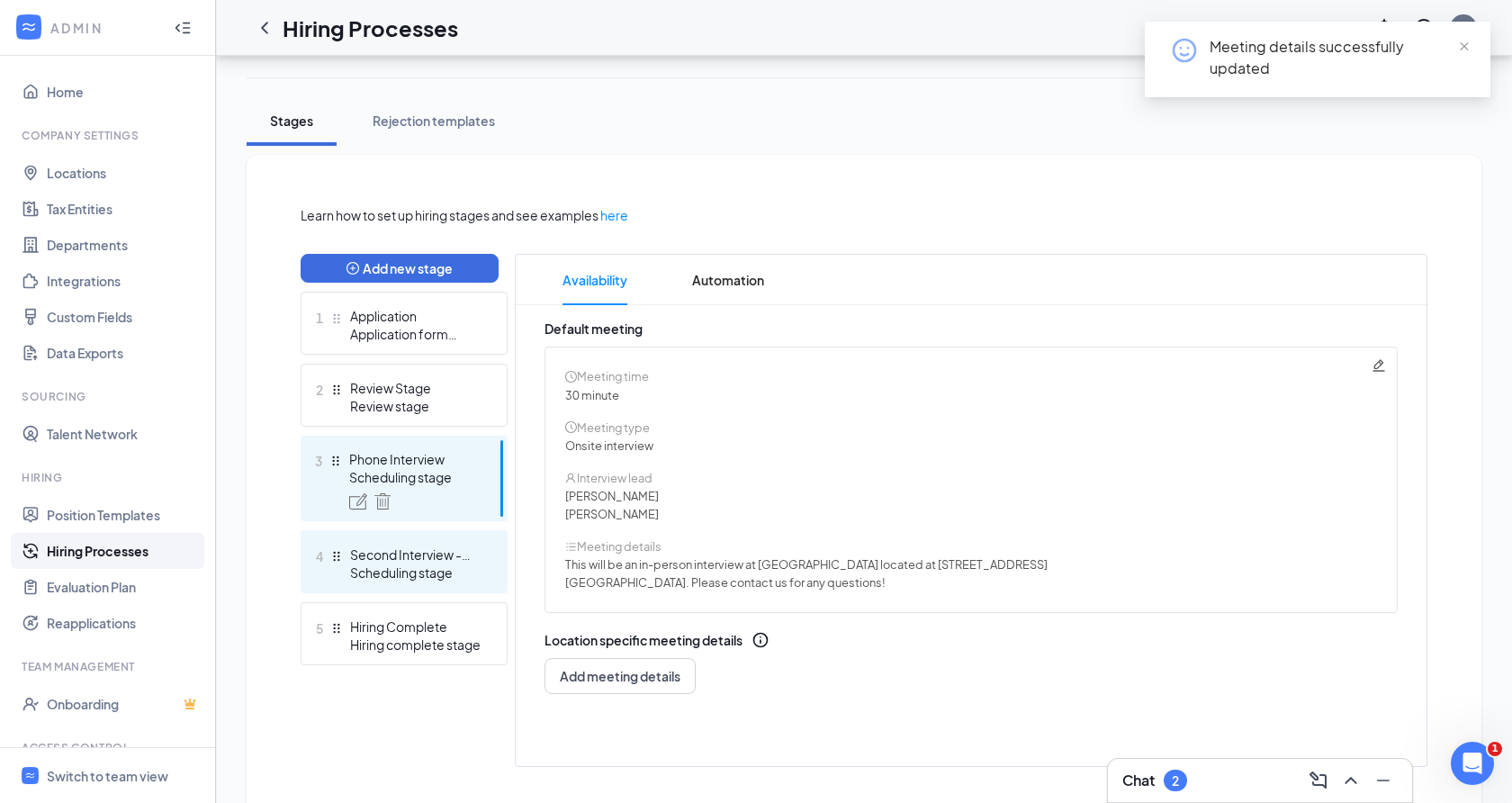
click at [431, 562] on div "Second Interview - Onsite" at bounding box center [415, 554] width 131 height 18
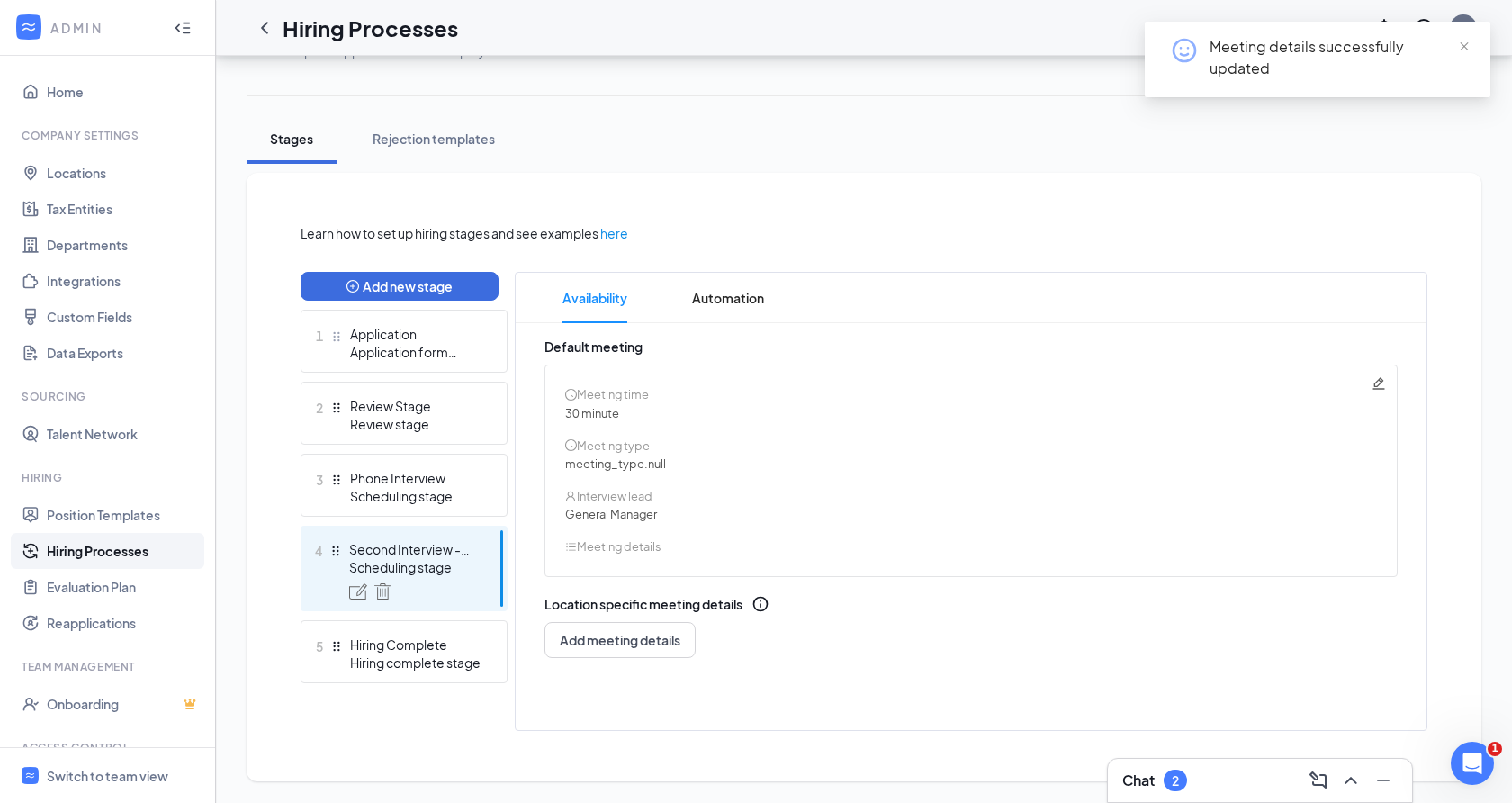
scroll to position [263, 0]
click at [1380, 379] on icon "Pencil" at bounding box center [1378, 383] width 12 height 12
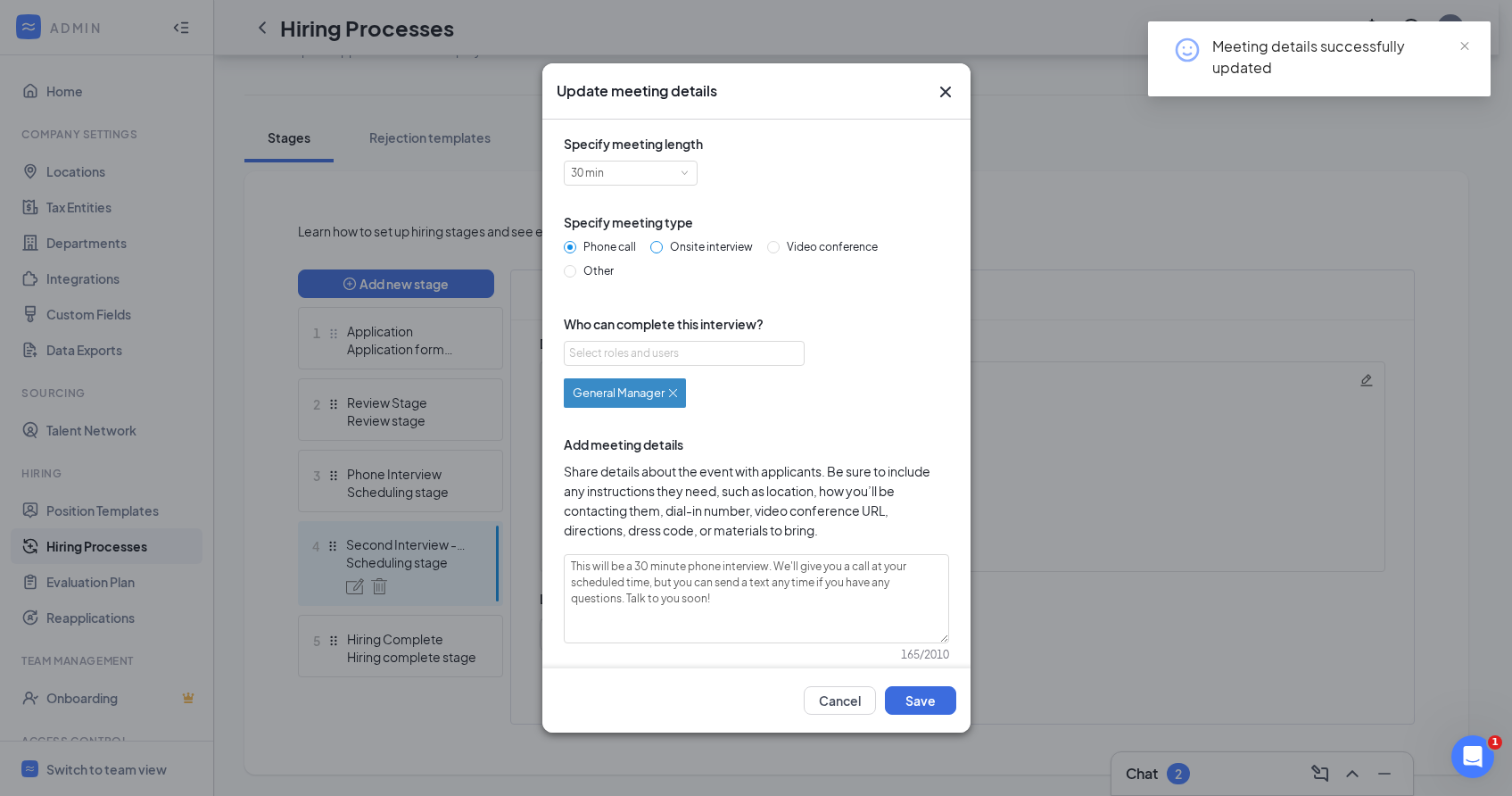
click at [670, 247] on span "Onsite interview" at bounding box center [712, 247] width 97 height 13
click at [663, 247] on input "Onsite interview" at bounding box center [657, 247] width 13 height 13
radio input "true"
radio input "false"
type textarea "This will be a 30 minute onsite interview. Please proceed to the store location…"
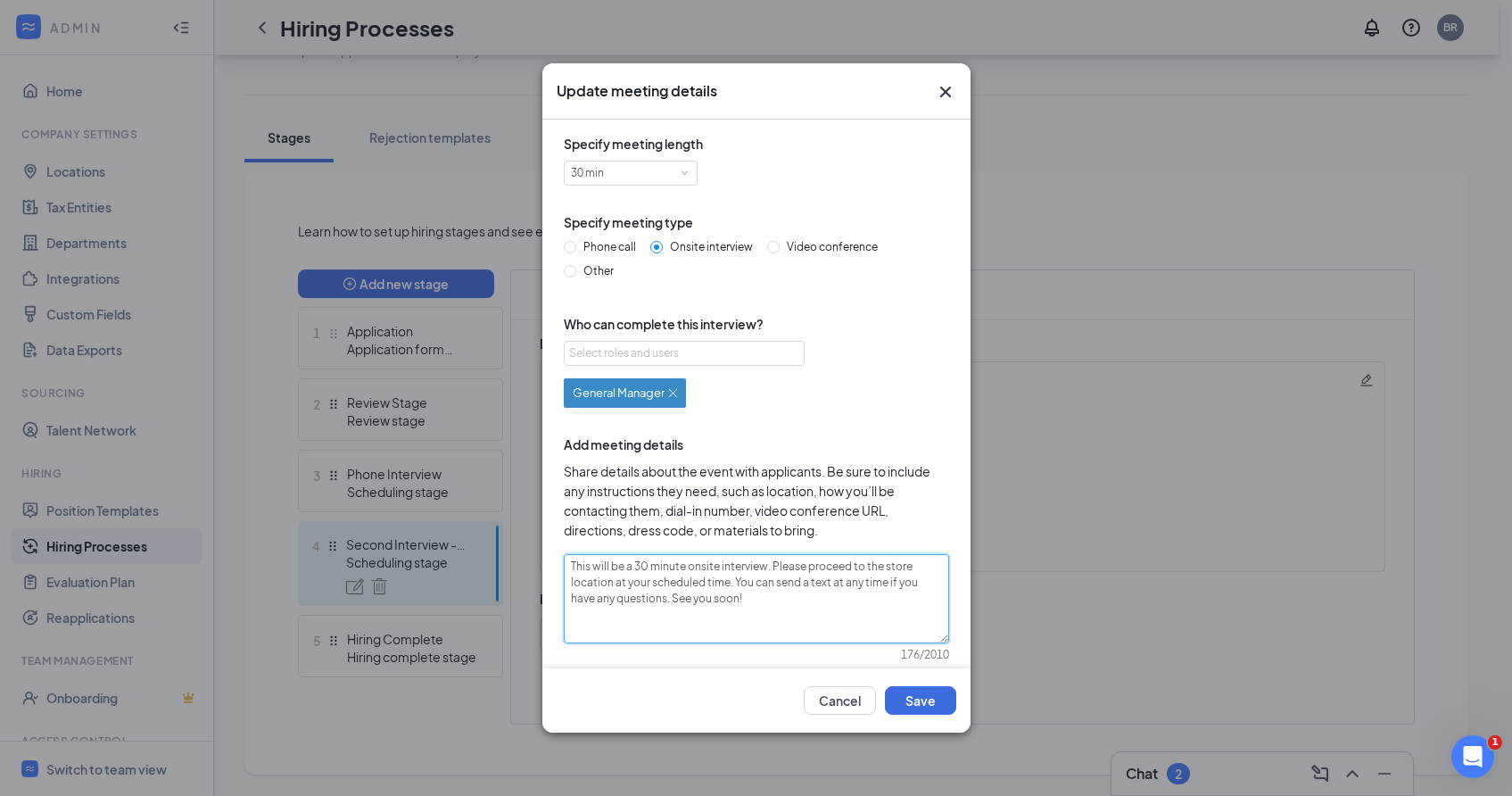
drag, startPoint x: 752, startPoint y: 600, endPoint x: 562, endPoint y: 569, distance: 192.5
click at [562, 569] on div "Specify meeting length 30 min Specify meeting type Phone call Onsite interview …" at bounding box center [756, 407] width 400 height 548
paste textarea "n in-person interview at Via Roma located at 8922 Ridge Road North Royalton, OH…"
type textarea "This will be an in-person interview at Via Roma located at 8922 Ridge Road Nort…"
click at [679, 395] on div "General Manager" at bounding box center [625, 393] width 122 height 30
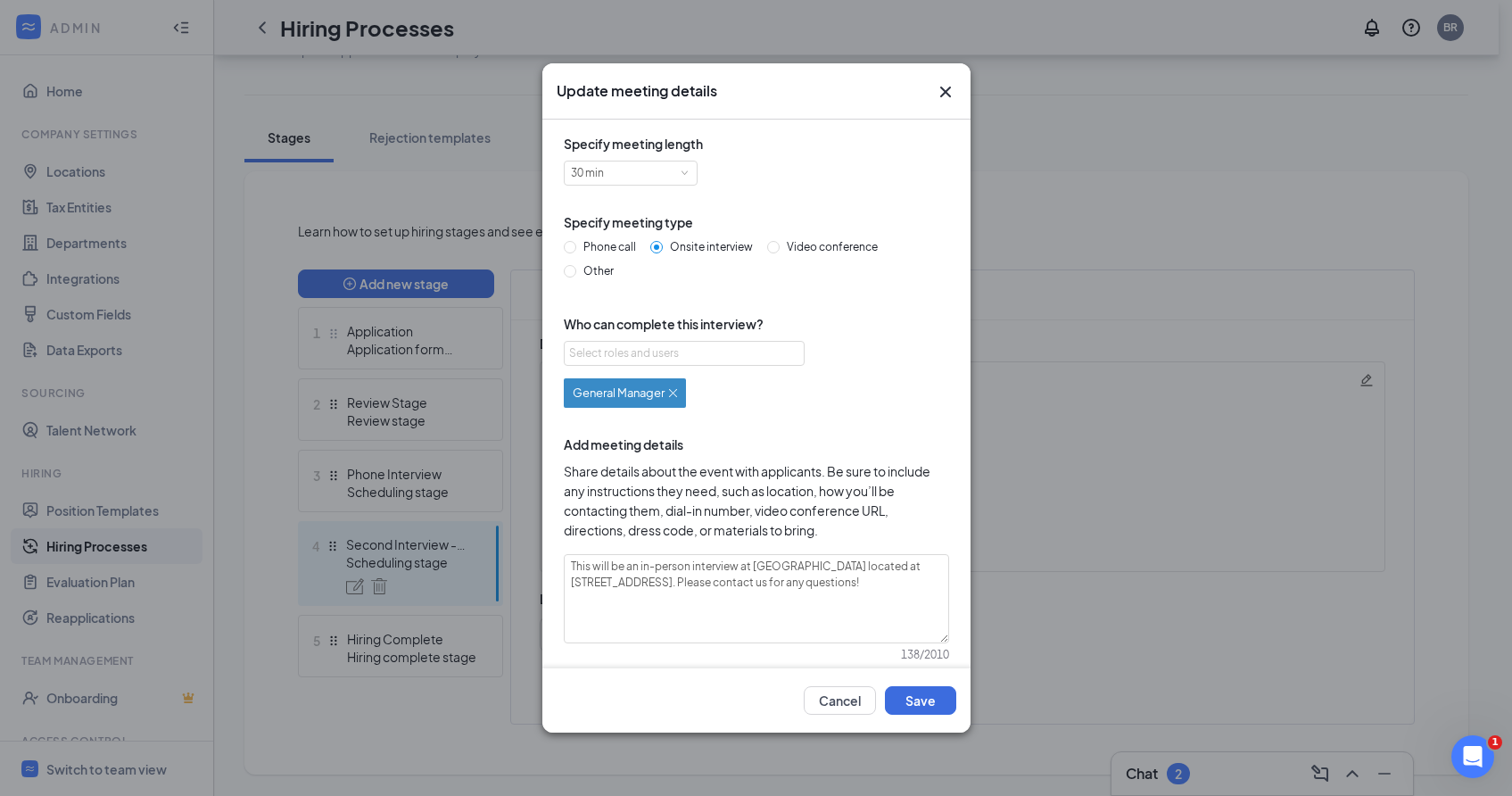
click at [674, 387] on div "General Manager" at bounding box center [625, 393] width 104 height 15
click at [678, 360] on div "Select roles and users" at bounding box center [679, 353] width 220 height 18
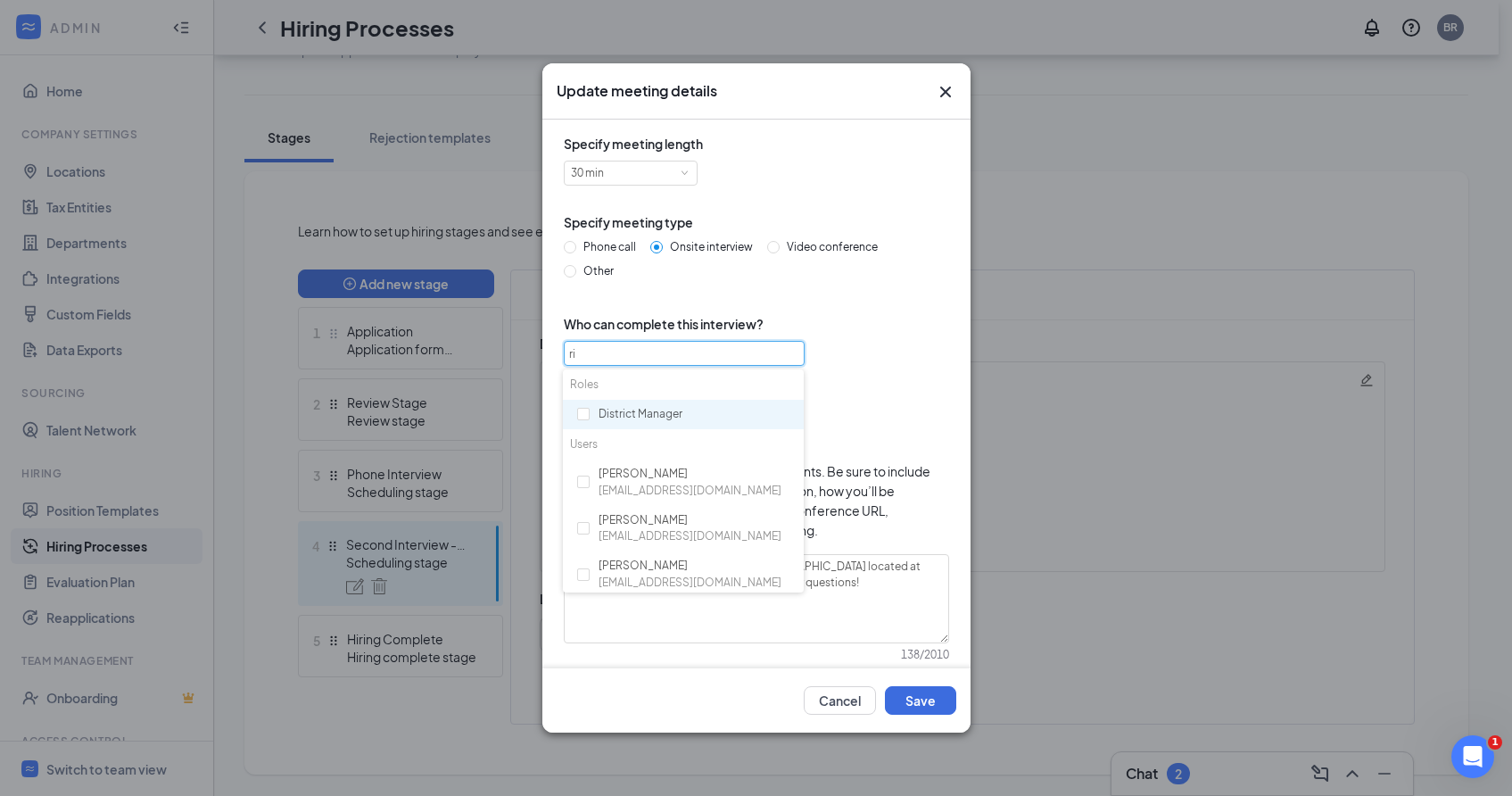
type input "ric"
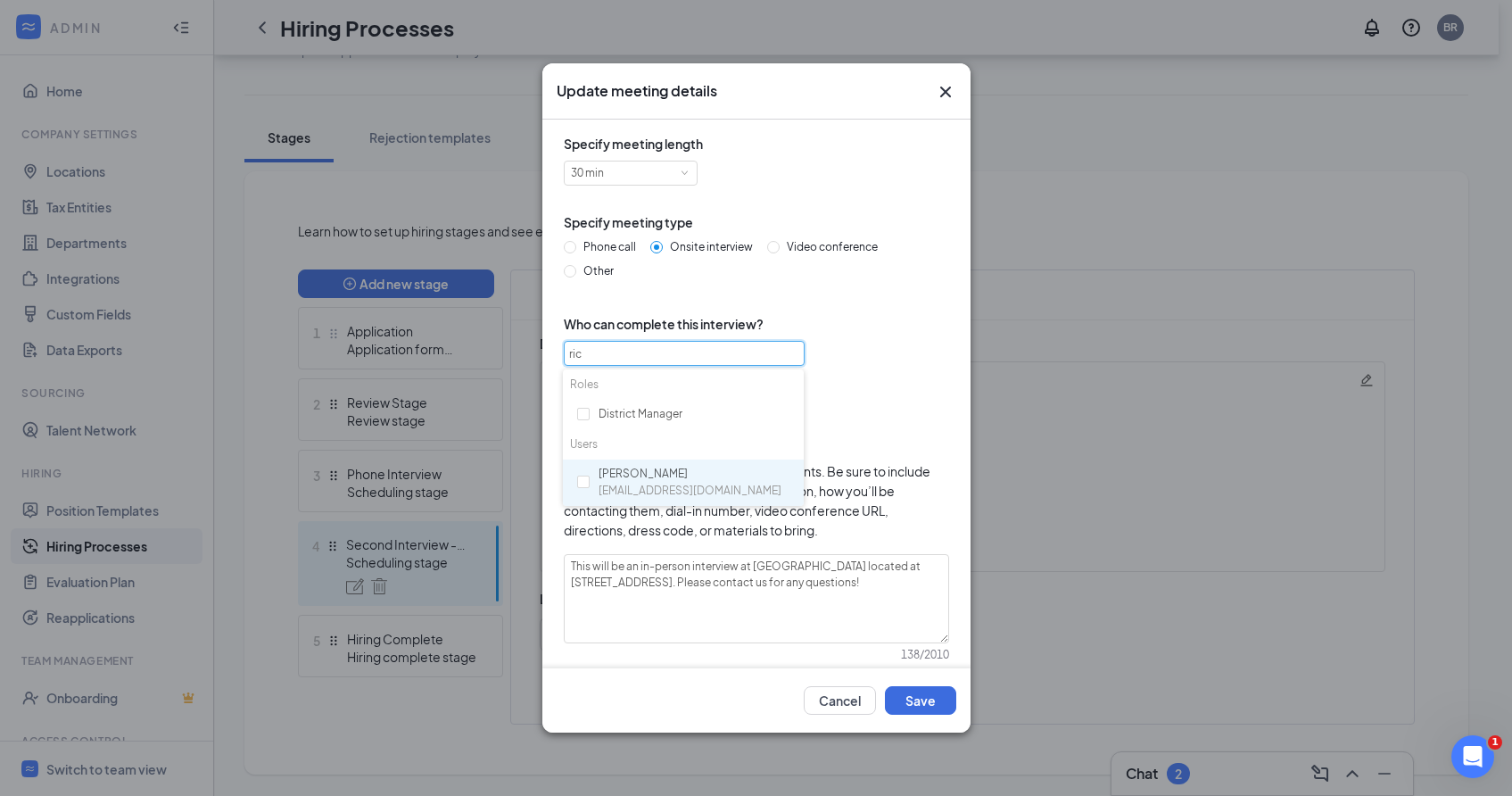
click at [600, 476] on div "Rick Bennett rbennett@viaromacle.com" at bounding box center [690, 483] width 183 height 34
checkbox input "true"
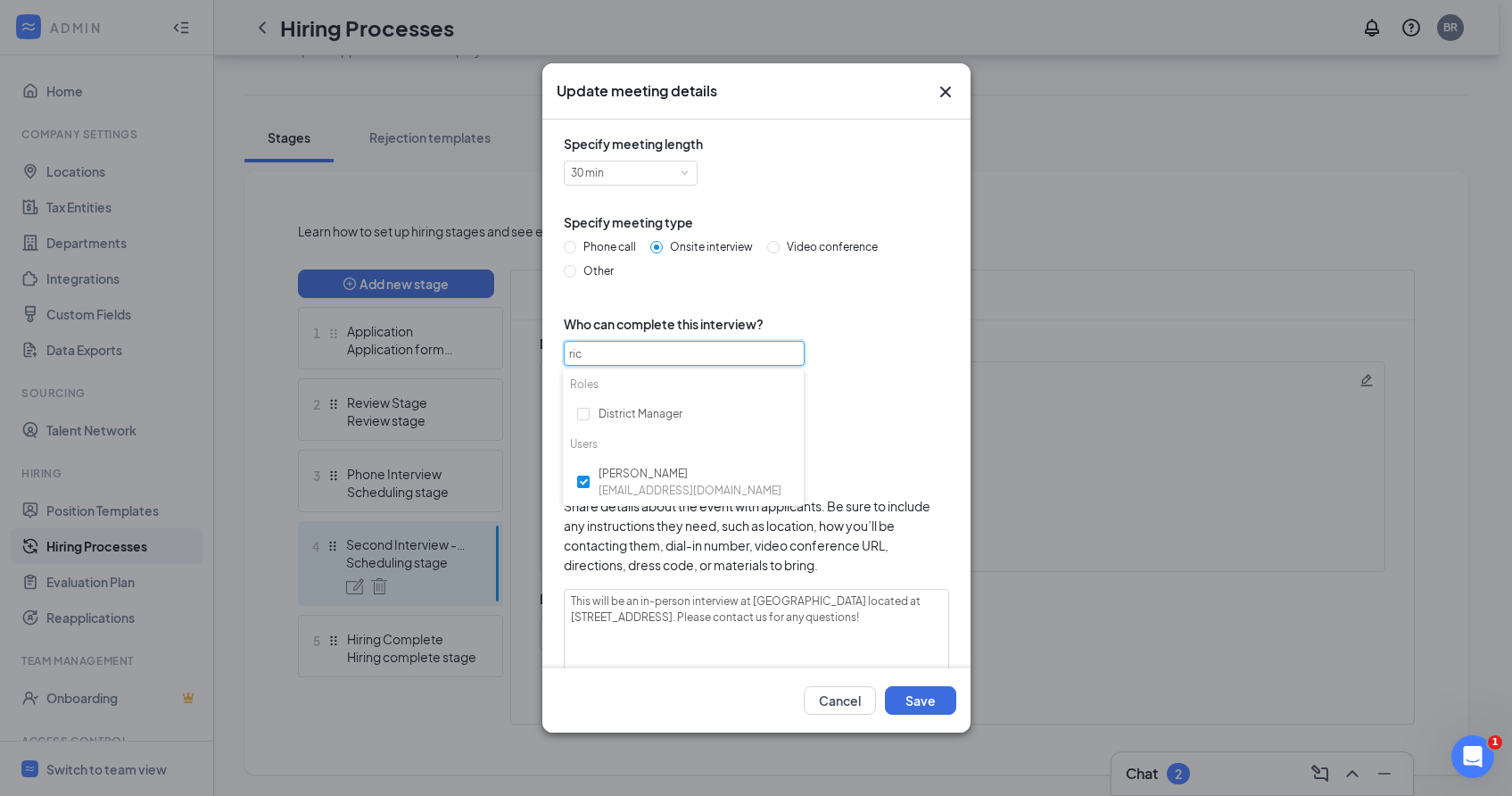
type input "ric"
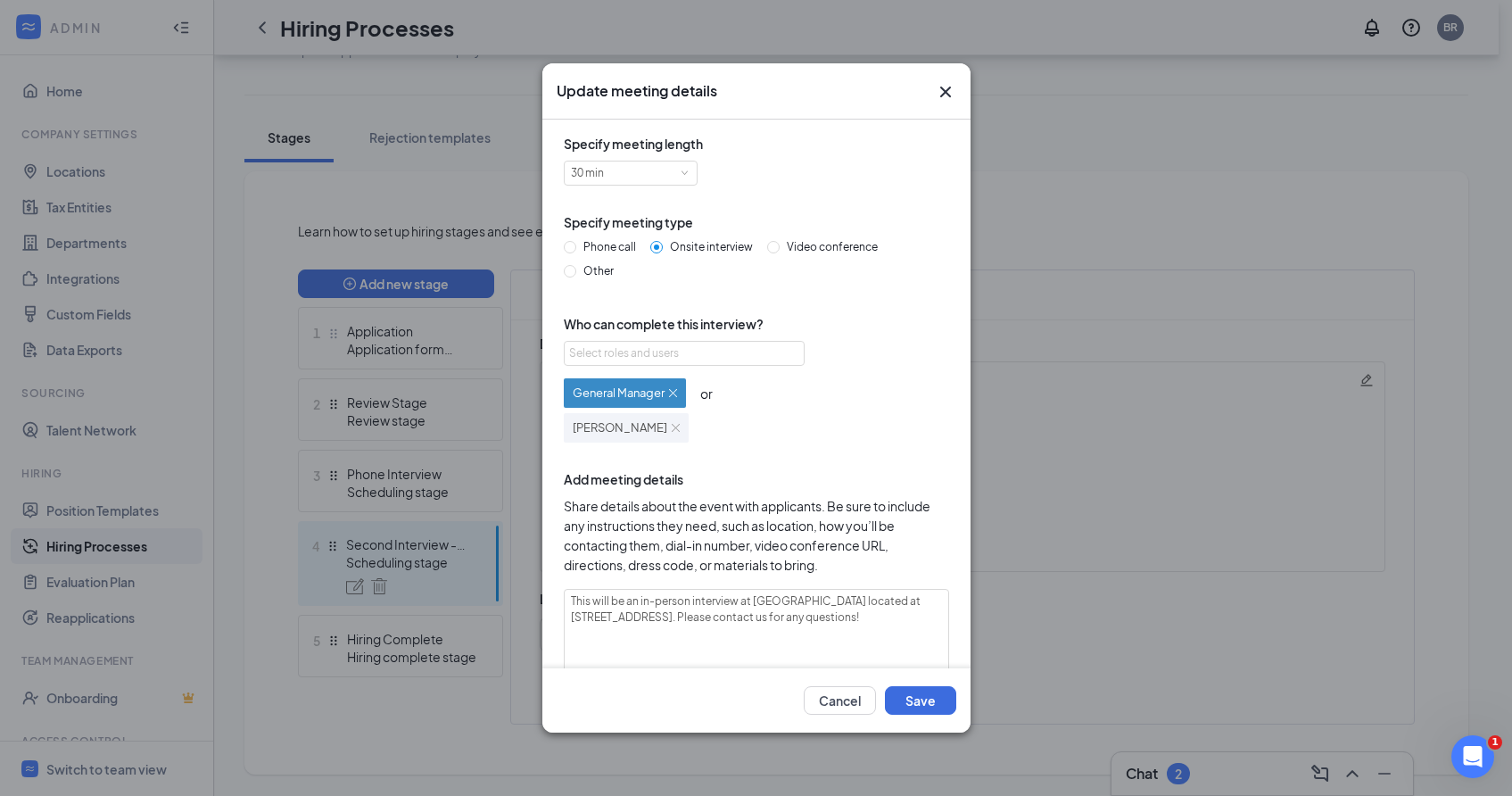
drag, startPoint x: 606, startPoint y: 355, endPoint x: 551, endPoint y: 359, distance: 55.1
click at [551, 359] on div "Specify meeting length 30 min Specify meeting type Phone call Onsite interview …" at bounding box center [756, 393] width 428 height 548
click at [674, 387] on div "General Manager" at bounding box center [625, 393] width 104 height 15
click at [670, 395] on img at bounding box center [672, 393] width 8 height 8
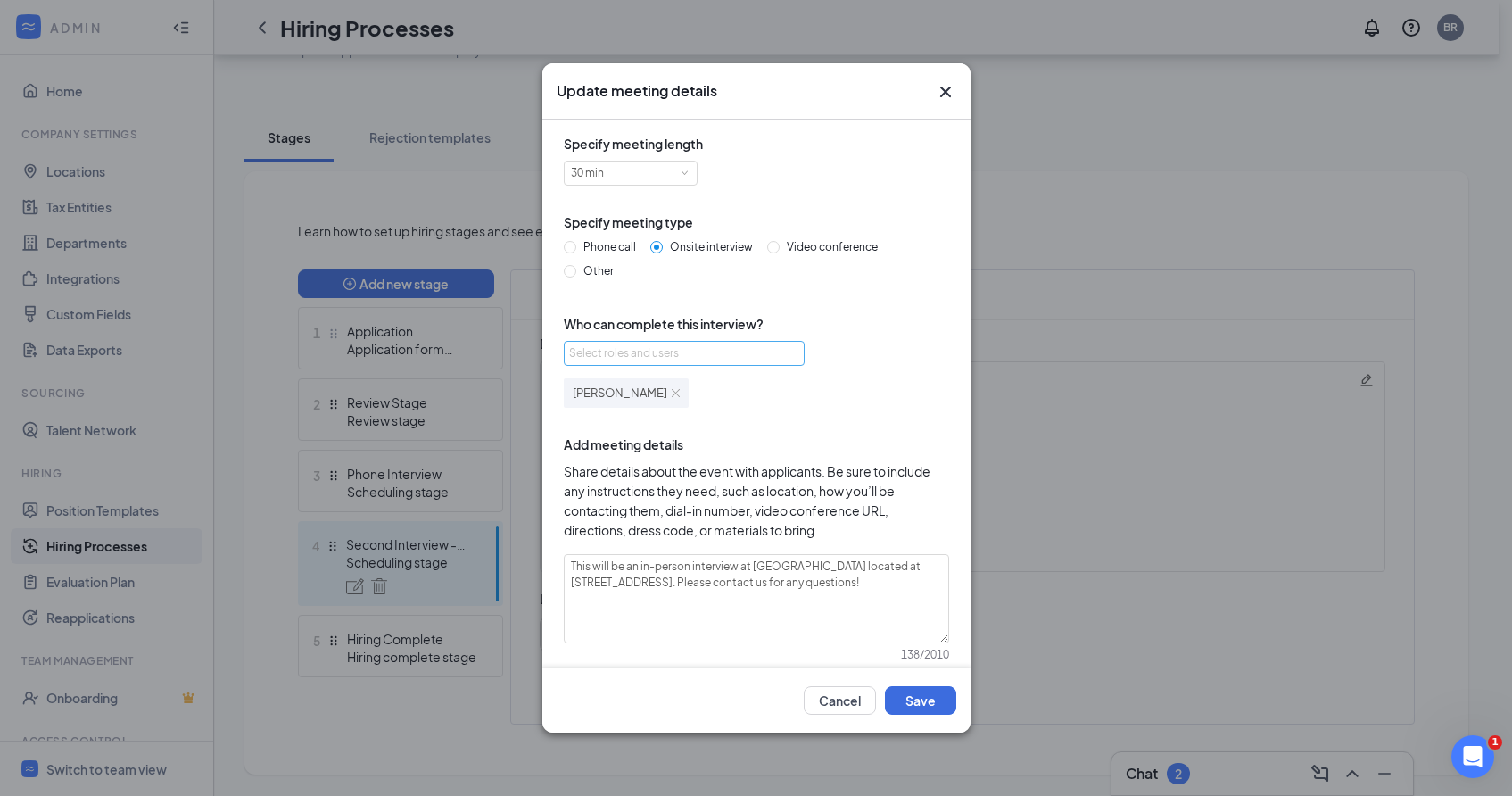
click at [662, 347] on div "Select roles and users" at bounding box center [679, 353] width 220 height 18
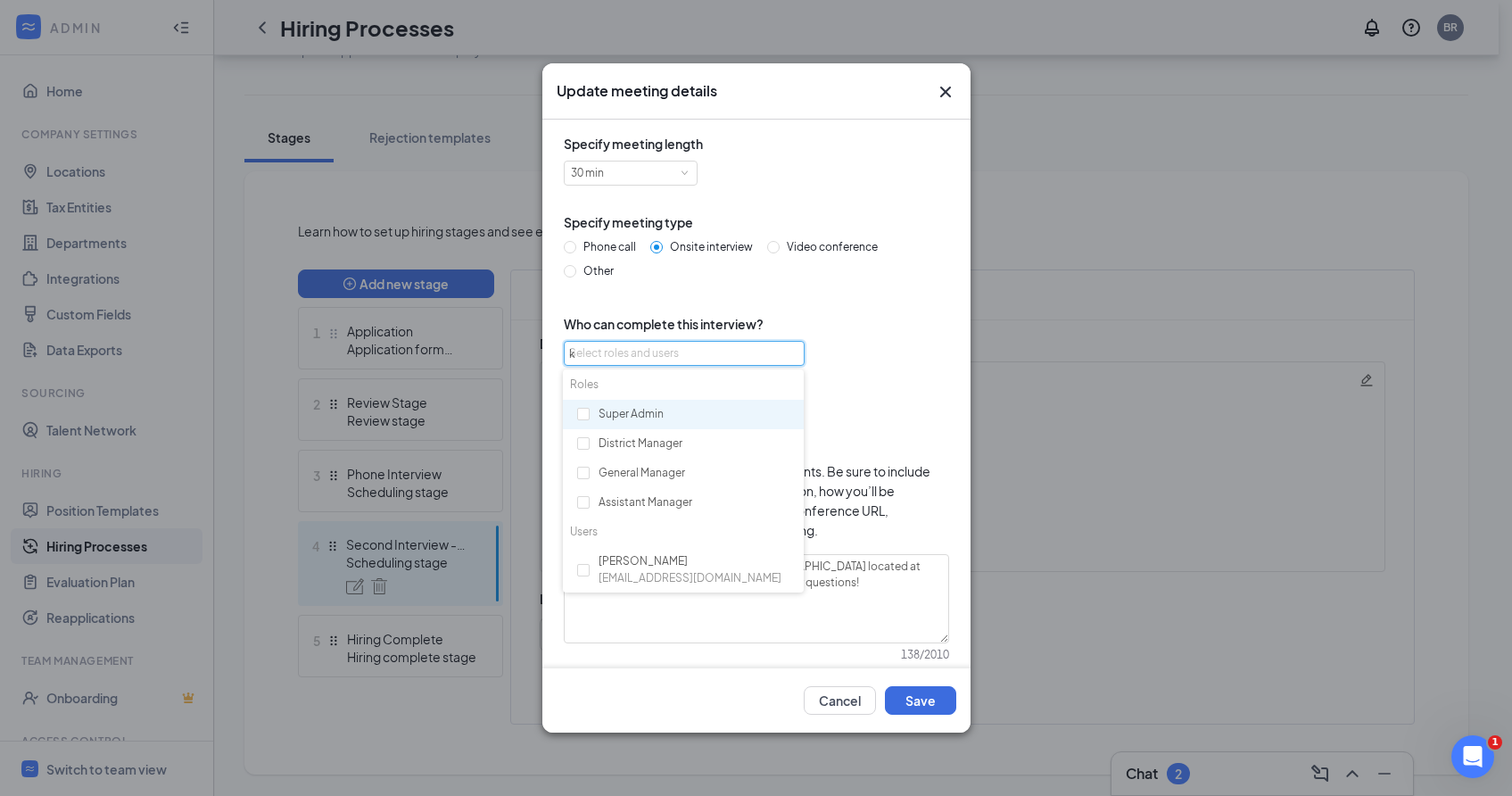
type input "kh"
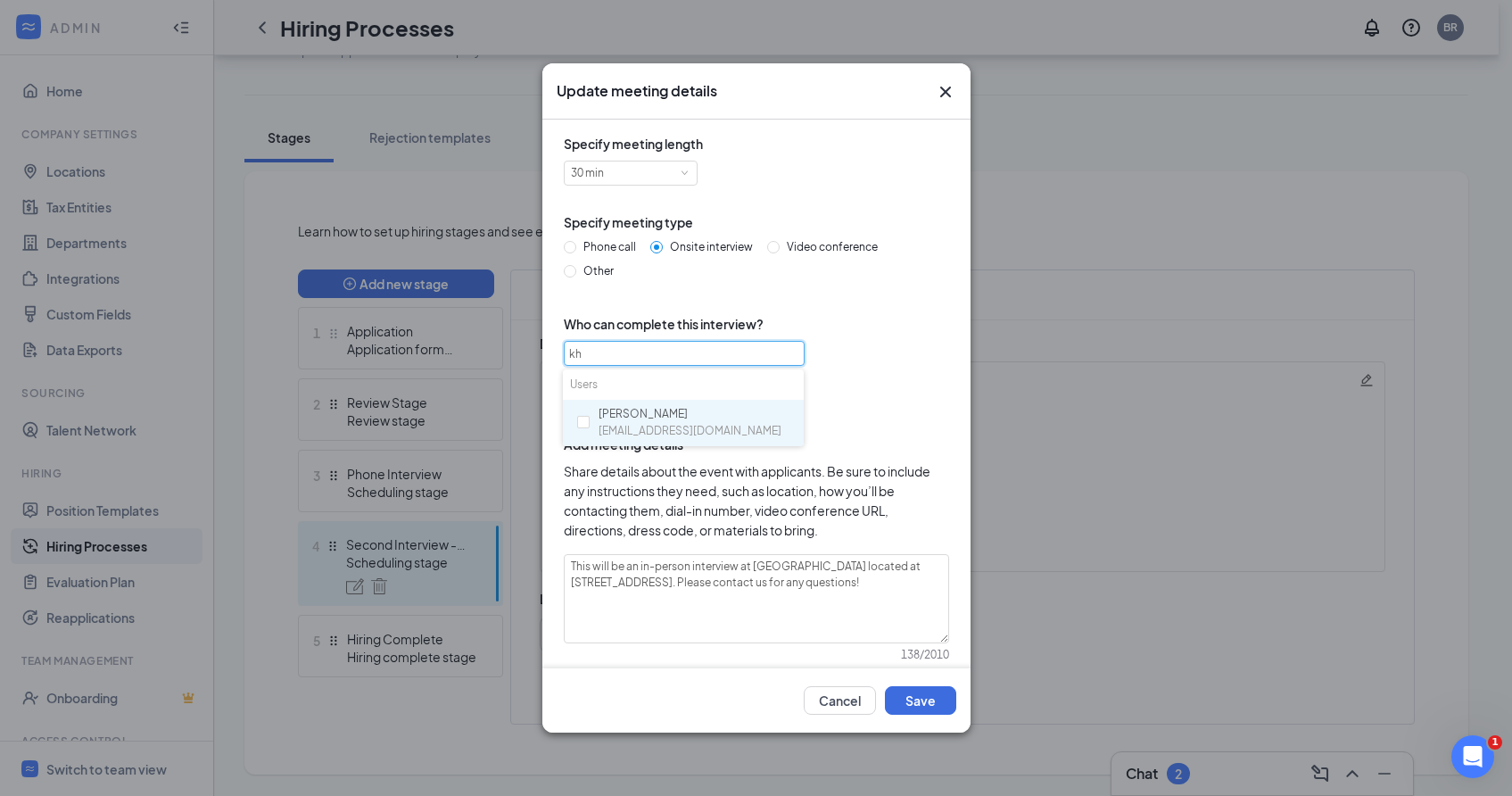
click at [662, 435] on span "ksoussou@aviatorcle.com" at bounding box center [690, 431] width 183 height 17
checkbox input "true"
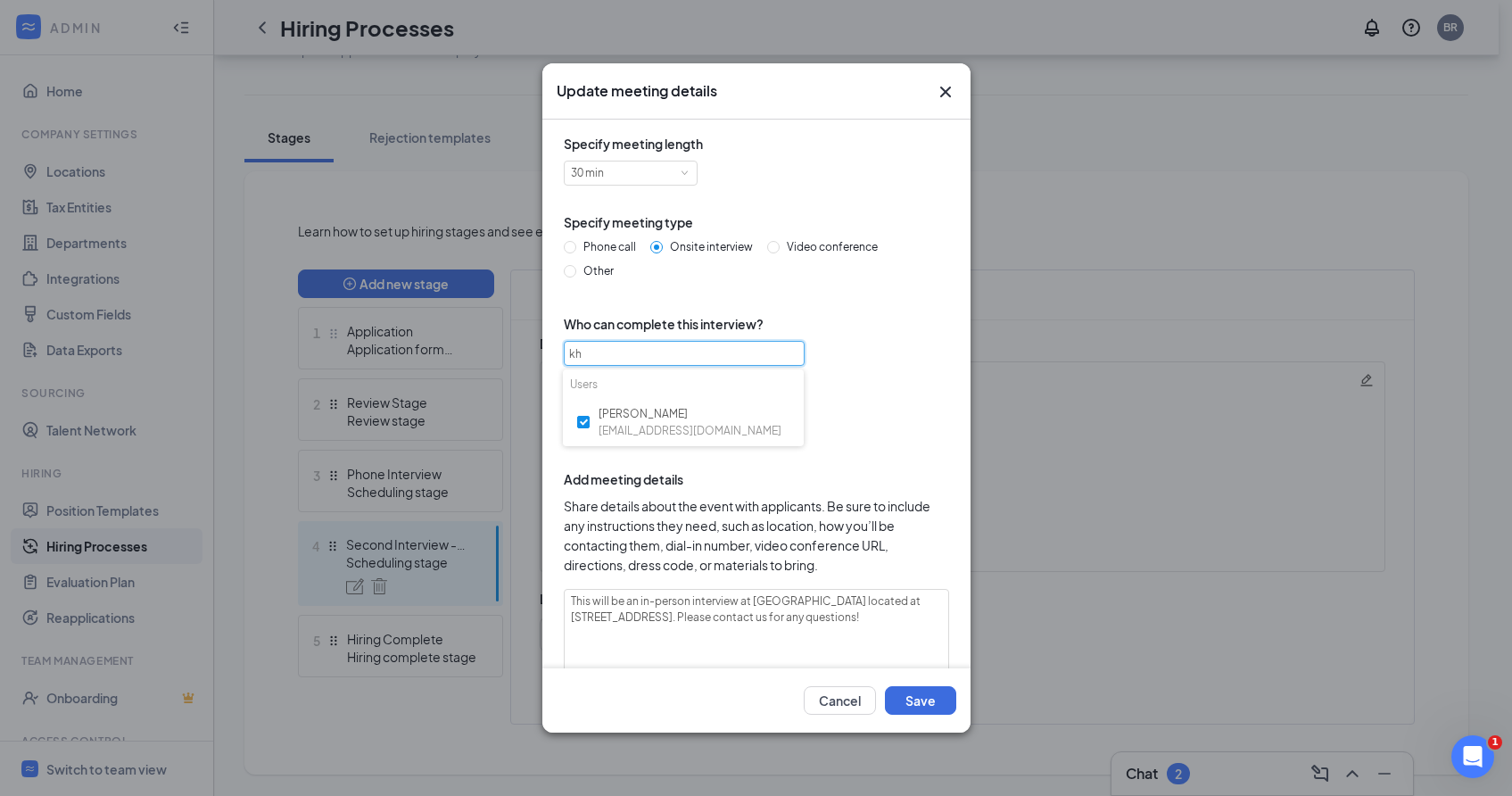
type input "kh"
click at [805, 482] on span "Add meeting details" at bounding box center [756, 480] width 385 height 20
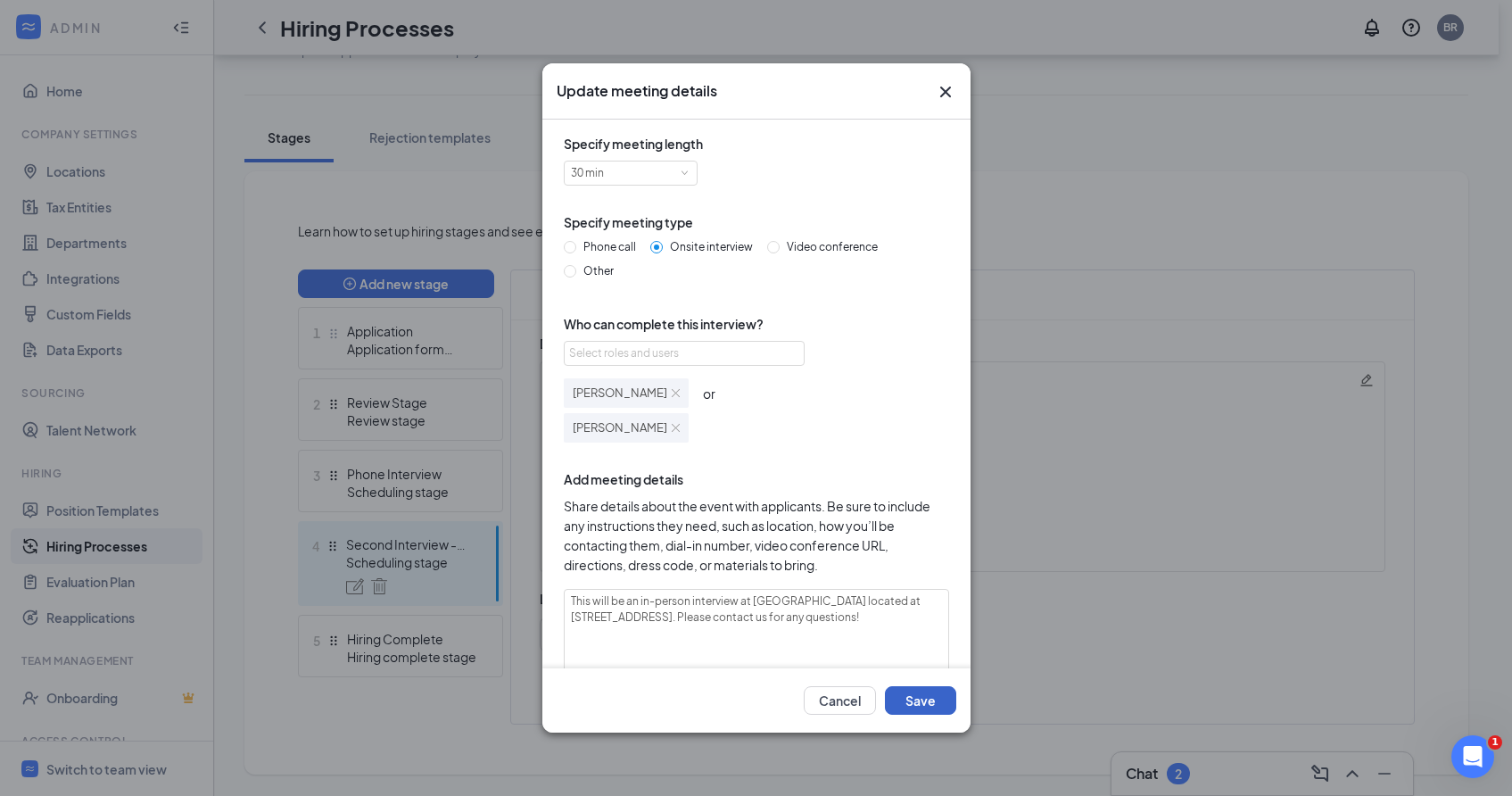
click at [918, 694] on button "Save" at bounding box center [920, 700] width 72 height 29
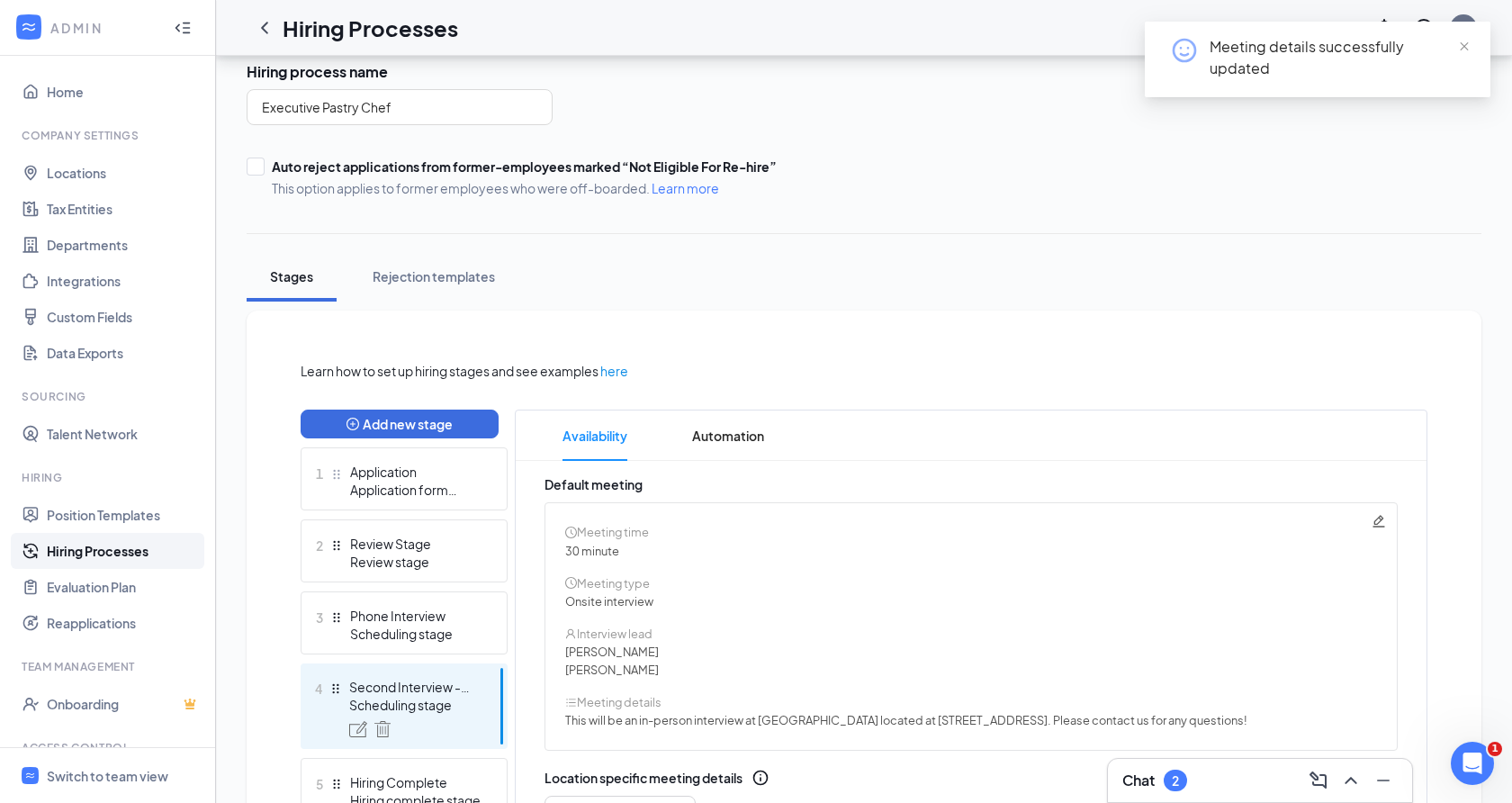
scroll to position [0, 0]
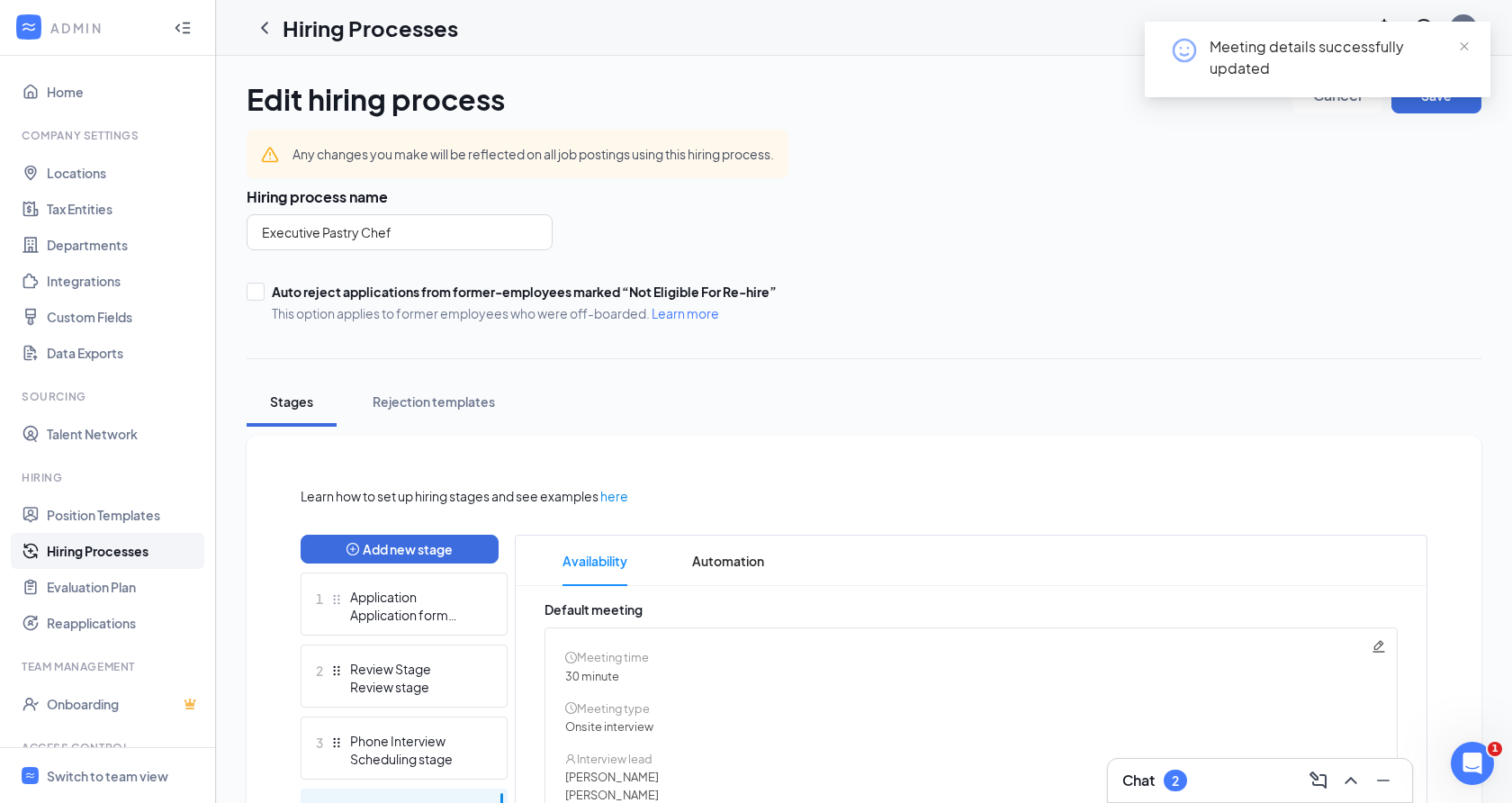
click at [1422, 108] on div "Meeting details successfully updated" at bounding box center [1318, 67] width 345 height 90
click at [1420, 99] on div "Meeting details successfully updated" at bounding box center [1318, 67] width 345 height 90
click at [1463, 33] on div "Meeting details successfully updated" at bounding box center [1318, 60] width 345 height 76
click at [1462, 43] on span "close" at bounding box center [1464, 47] width 13 height 13
click at [1445, 82] on button "Save" at bounding box center [1437, 96] width 90 height 36
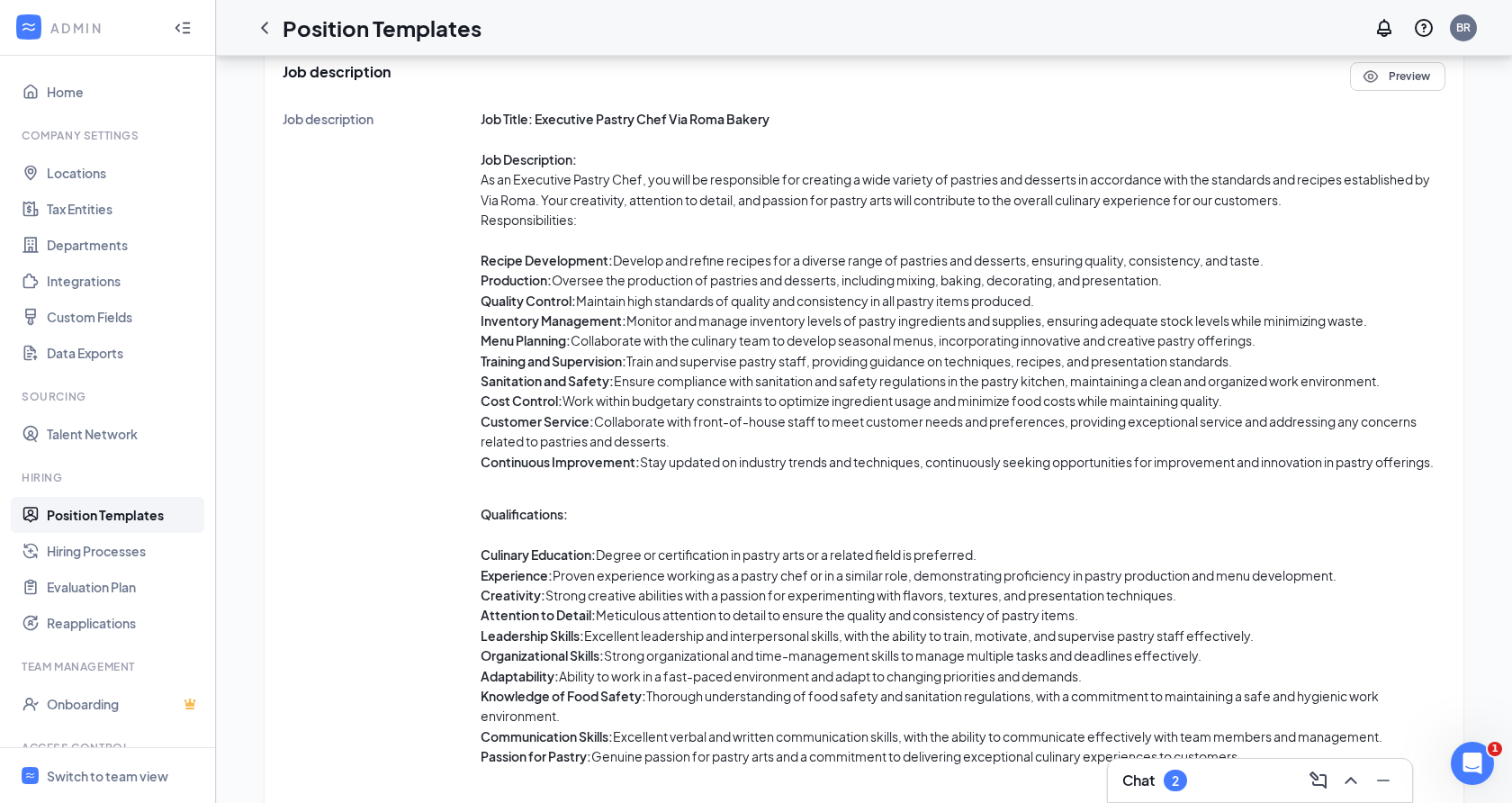
scroll to position [1058, 0]
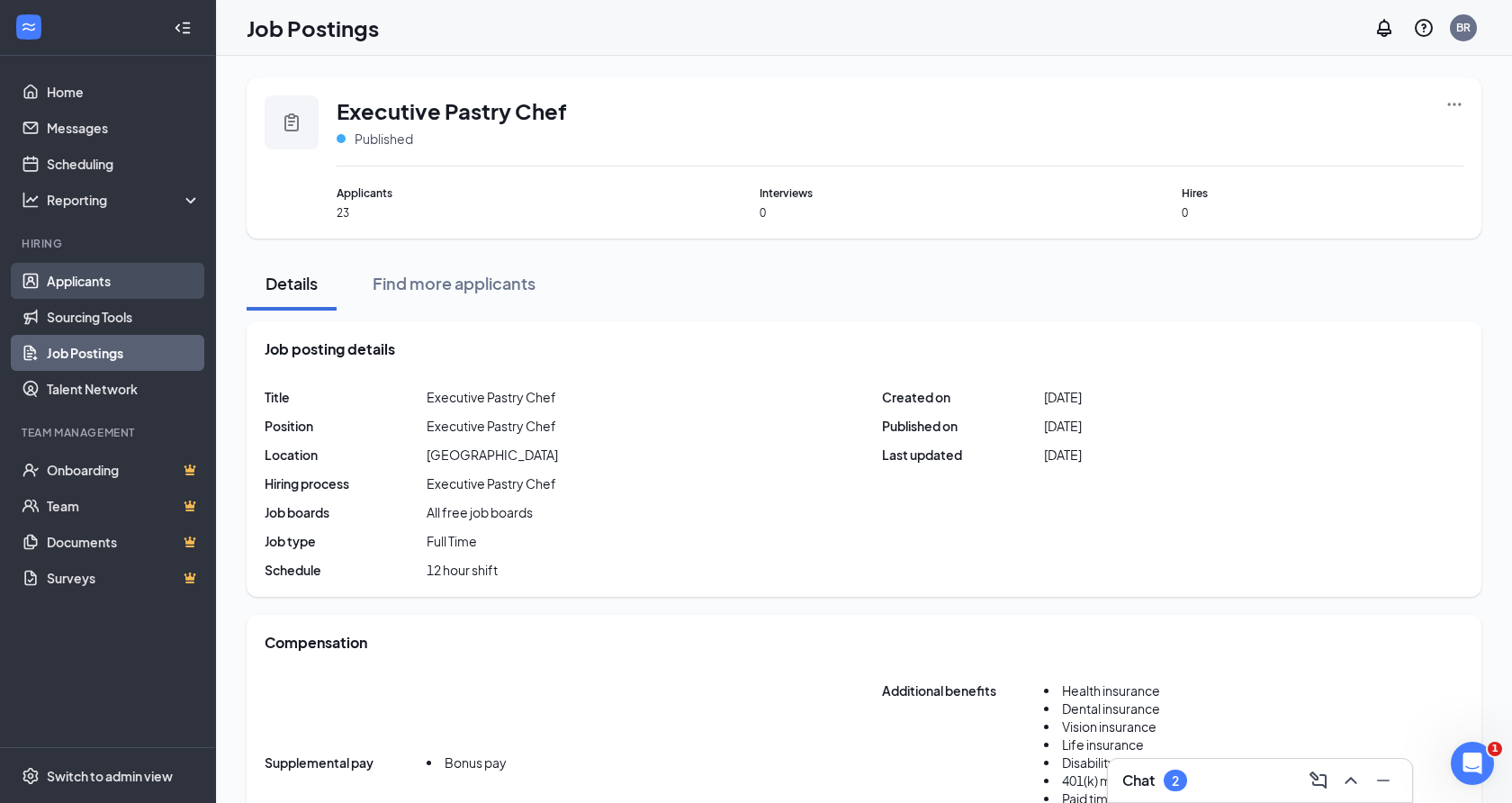
click at [75, 289] on link "Applicants" at bounding box center [124, 281] width 154 height 36
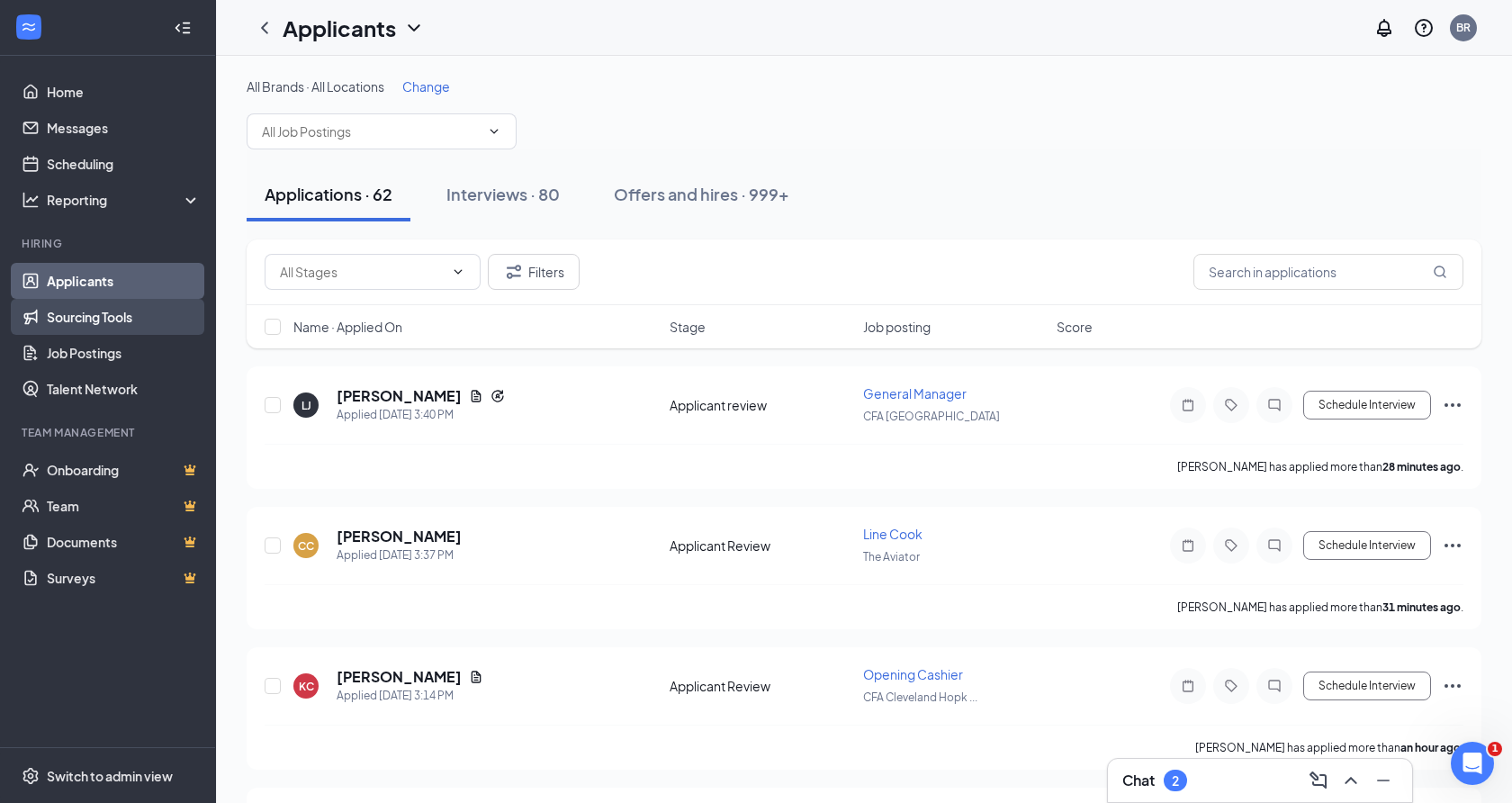
drag, startPoint x: 117, startPoint y: 323, endPoint x: 151, endPoint y: 320, distance: 34.1
click at [117, 323] on link "Sourcing Tools" at bounding box center [124, 316] width 154 height 36
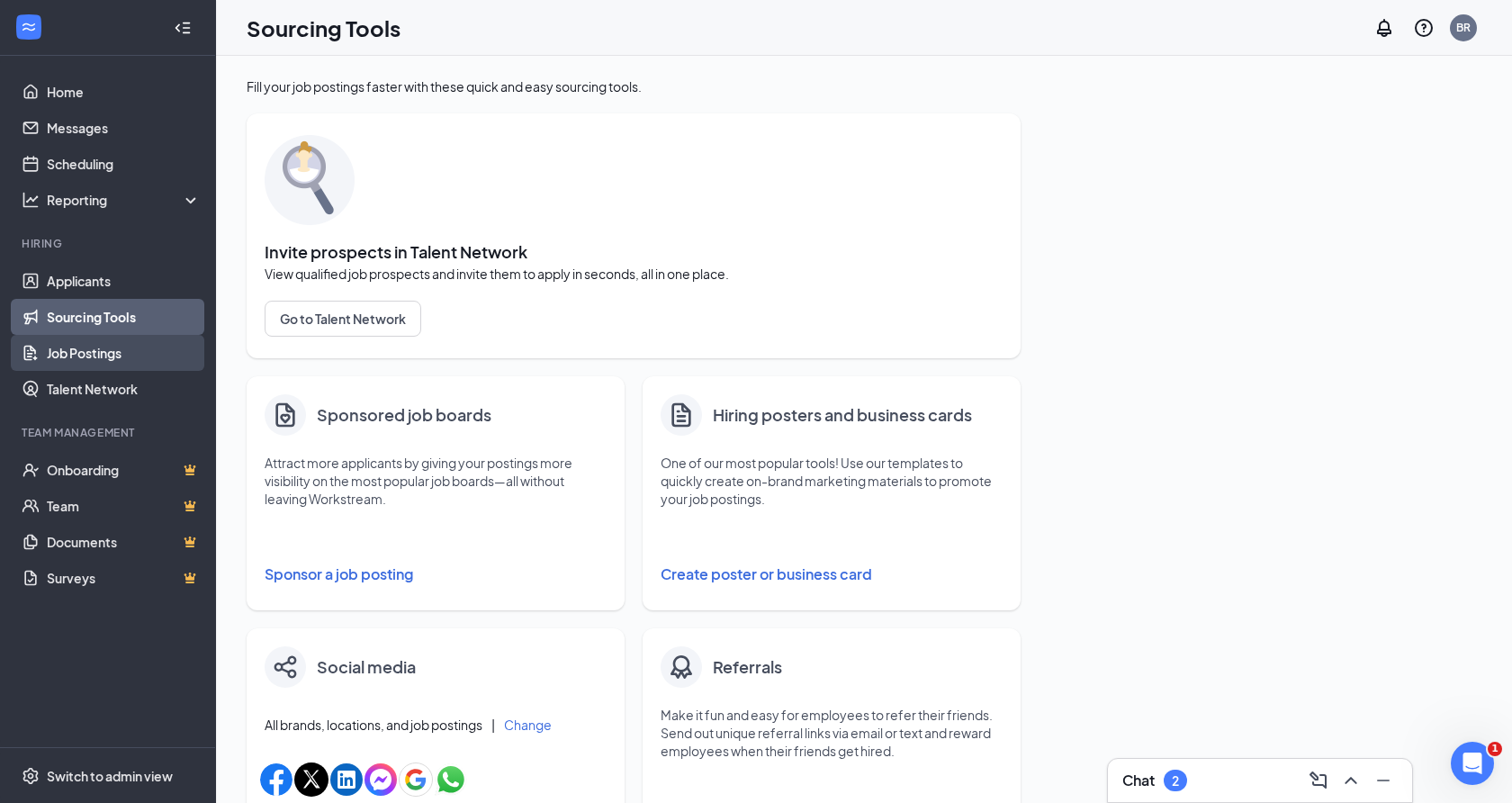
click at [129, 356] on link "Job Postings" at bounding box center [124, 353] width 154 height 36
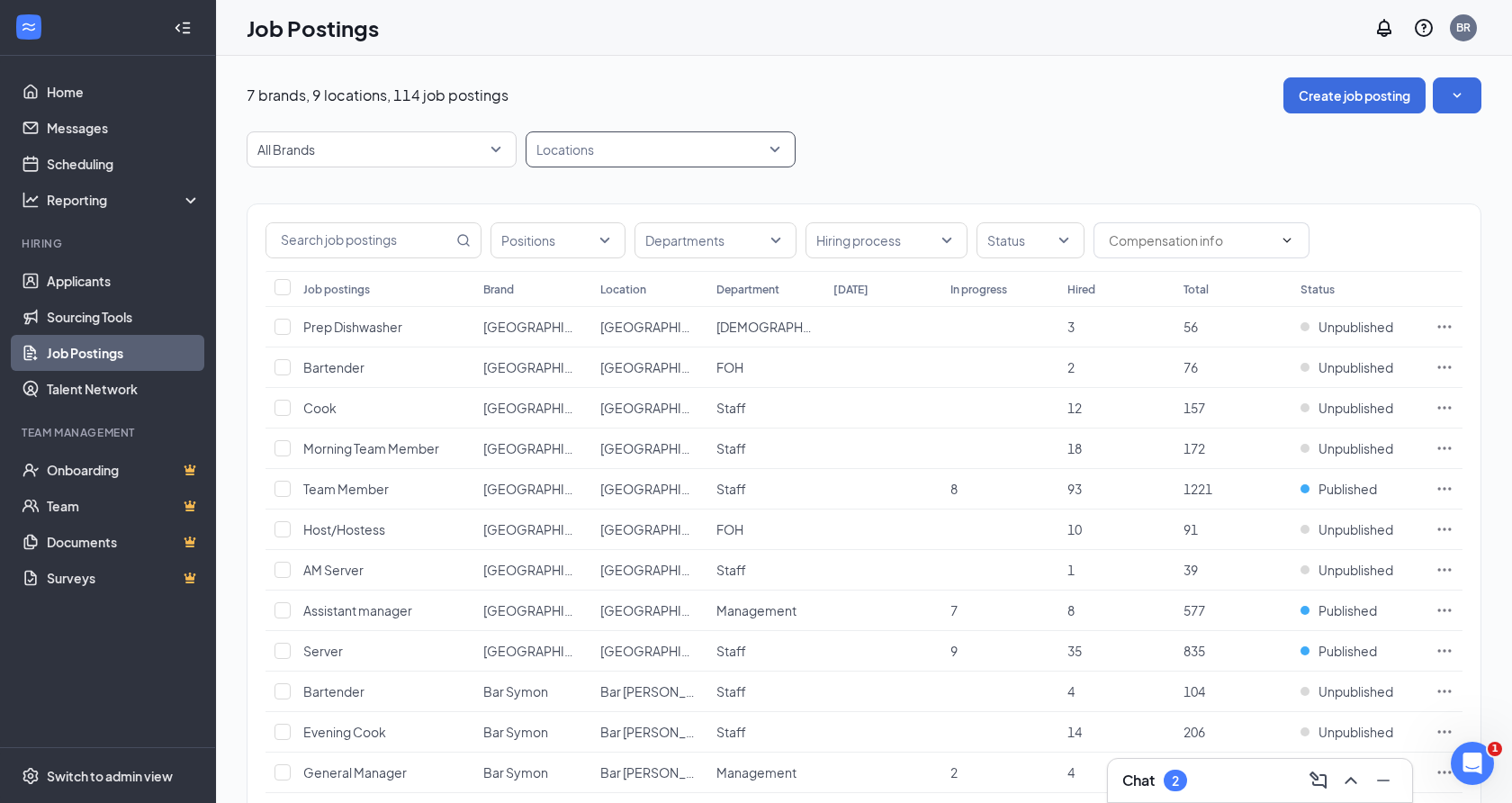
click at [597, 146] on div at bounding box center [651, 149] width 243 height 29
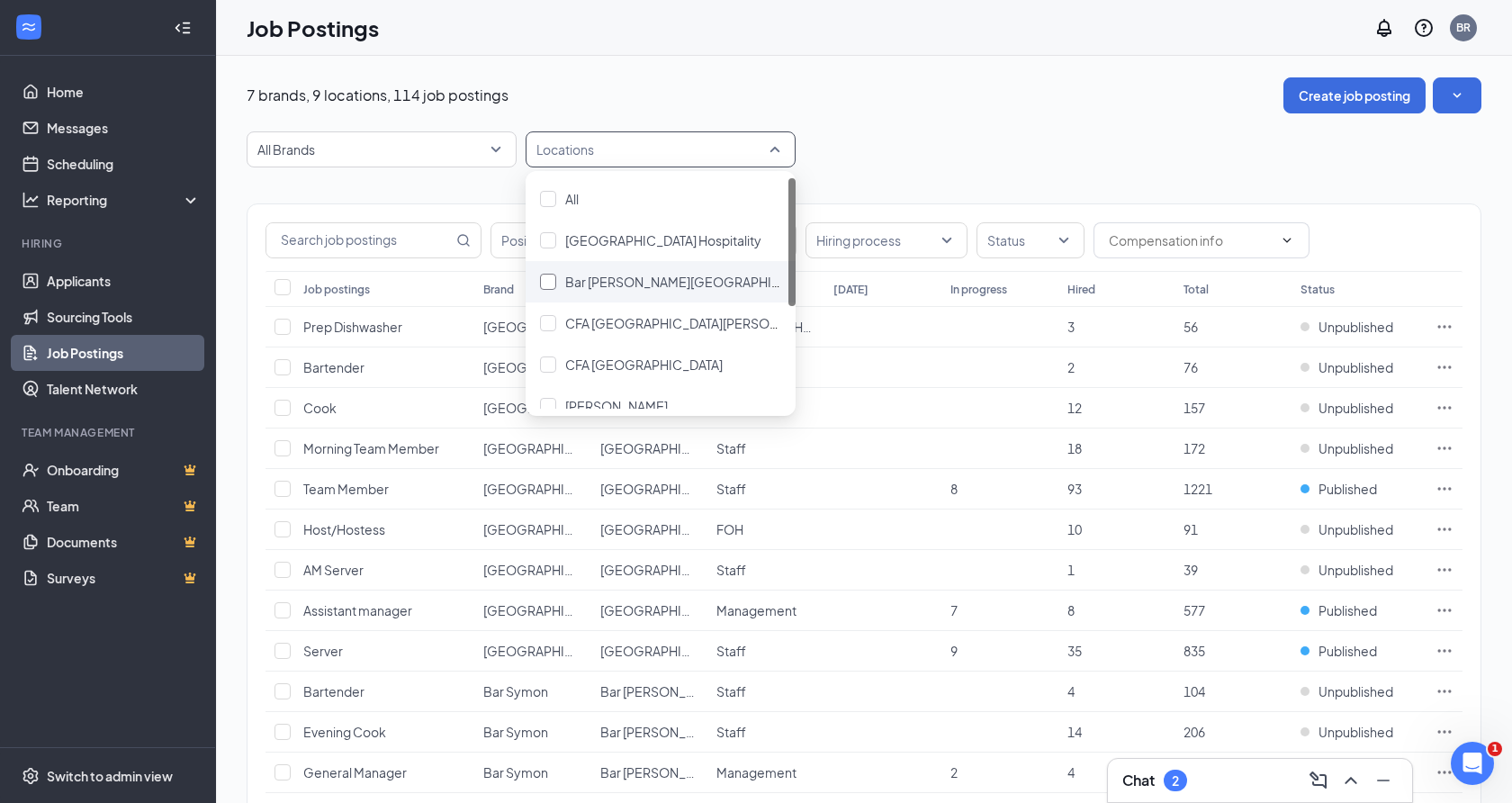
click at [612, 279] on span "Bar Symon Cleveland Hopkins Airport" at bounding box center [744, 282] width 359 height 16
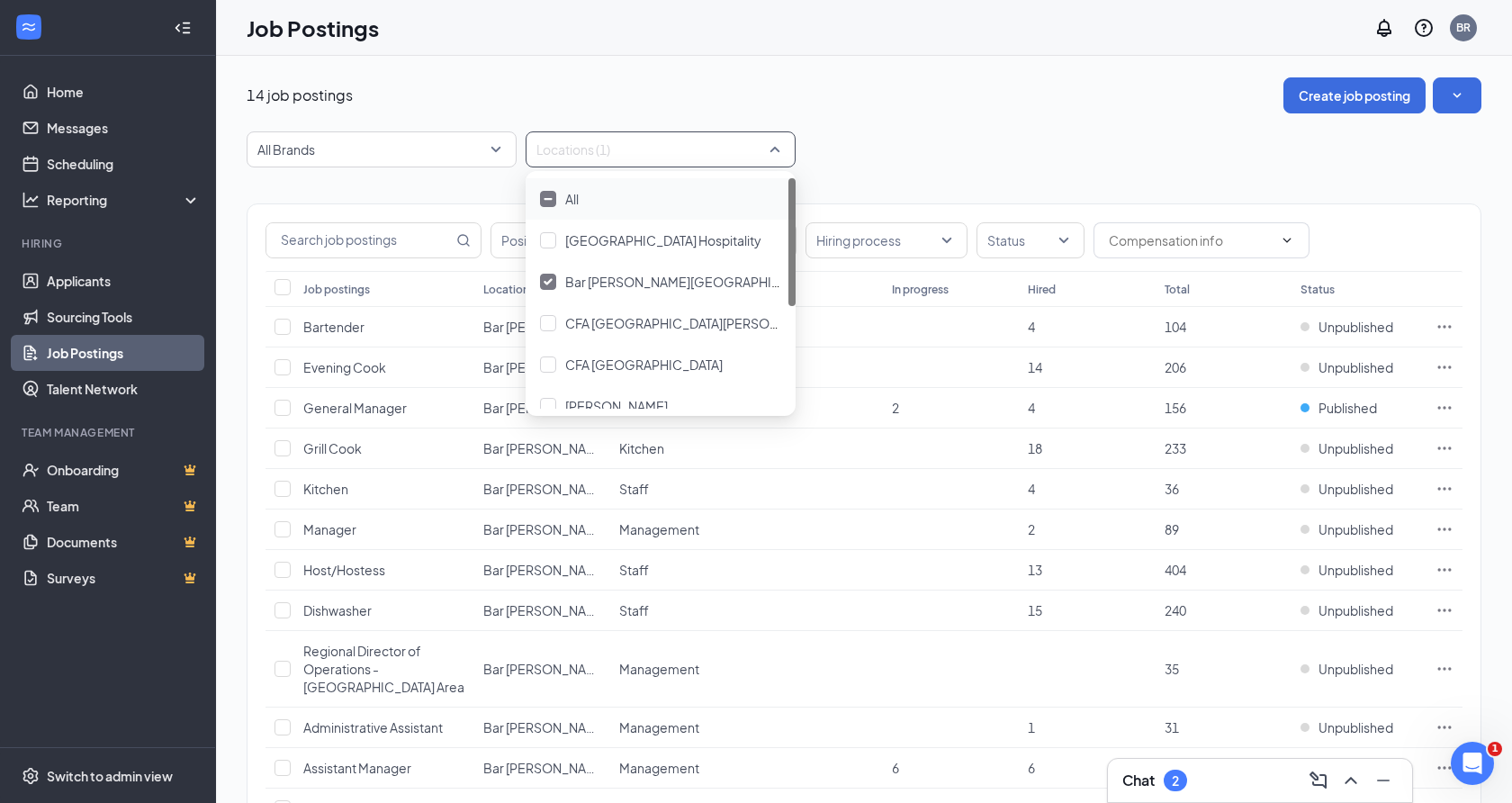
click at [698, 91] on div "14 job postings Create job posting" at bounding box center [865, 96] width 1235 height 36
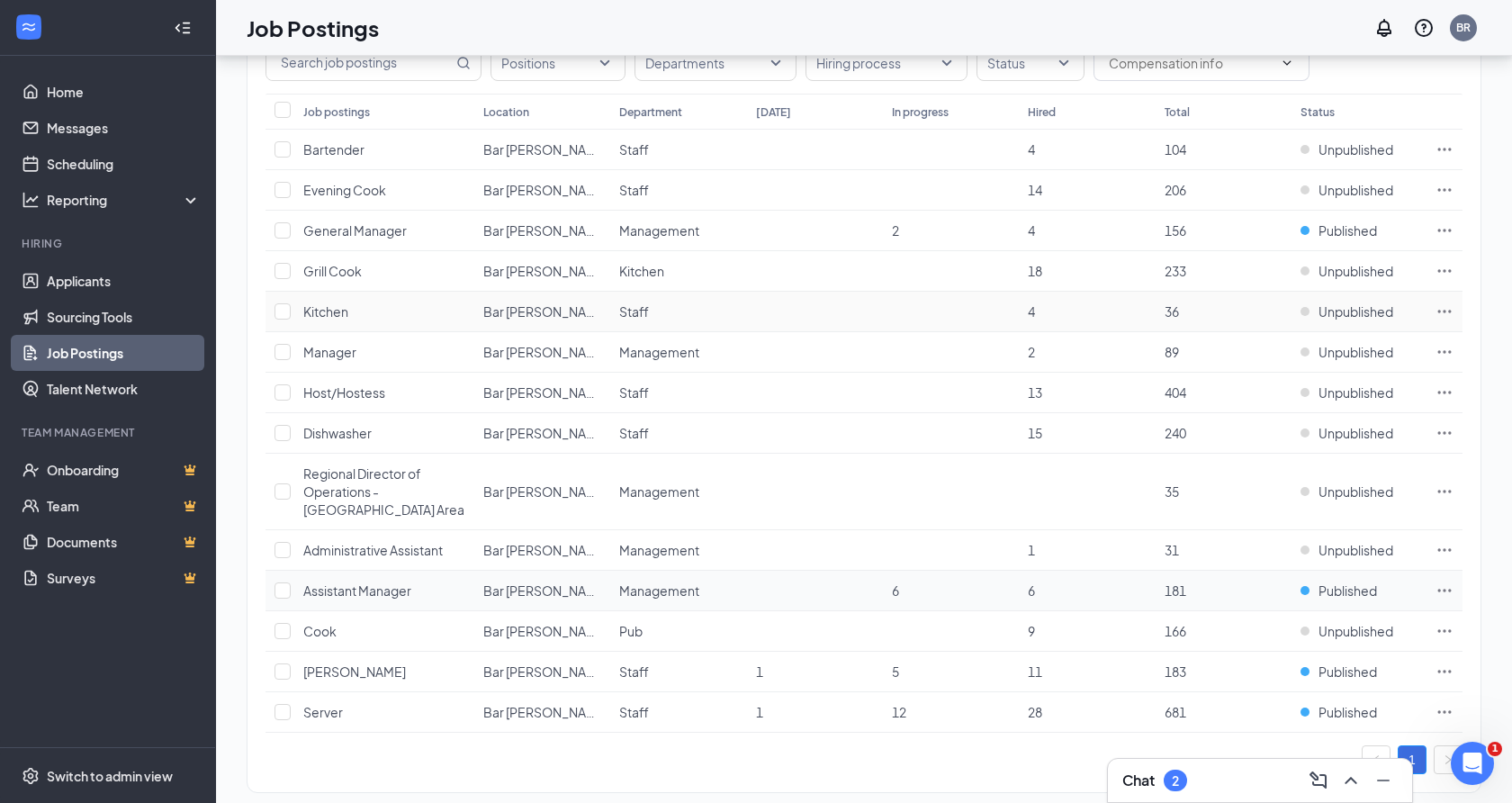
scroll to position [180, 0]
click at [308, 628] on span "Cook" at bounding box center [319, 628] width 33 height 16
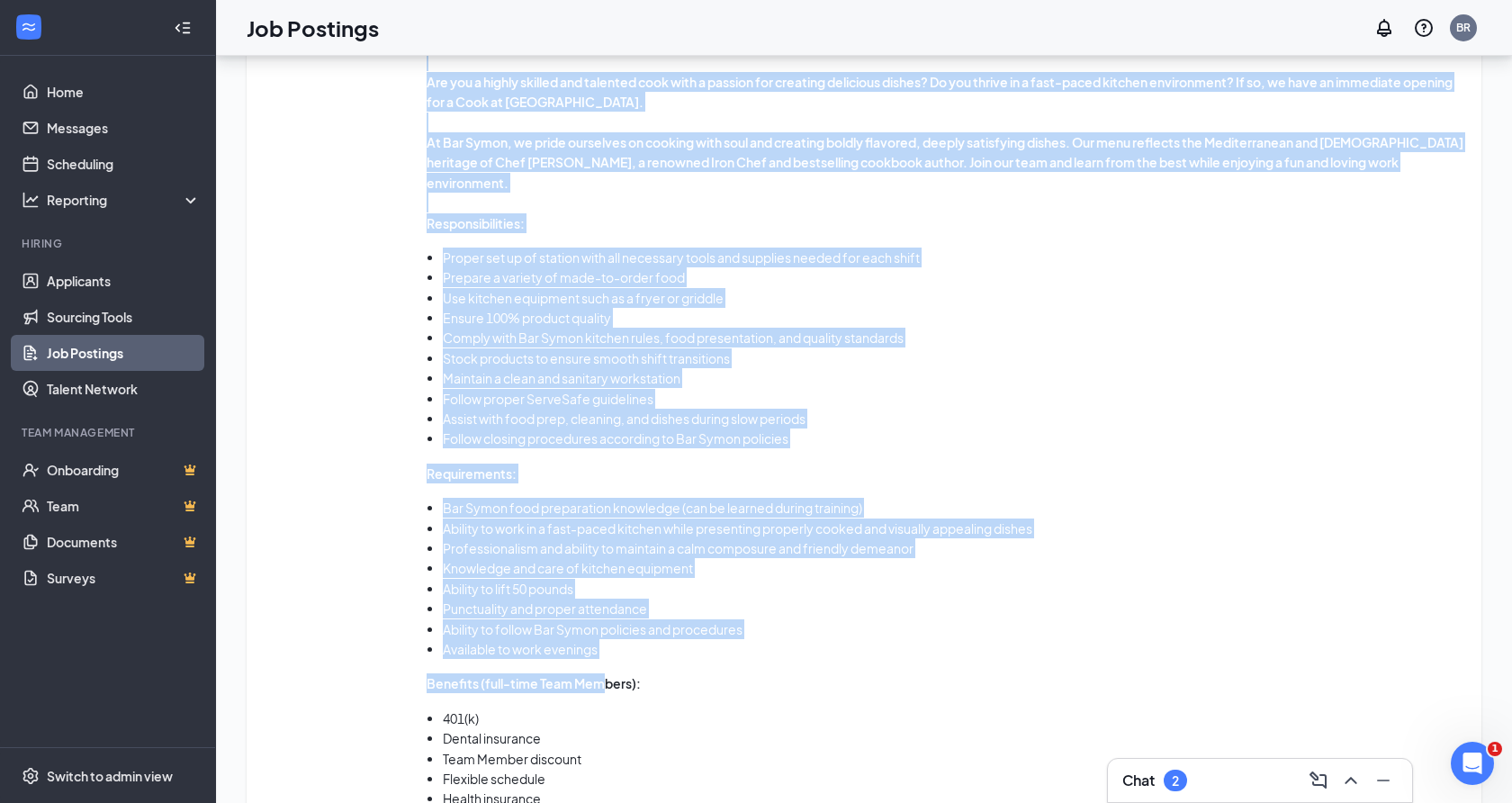
scroll to position [880, 0]
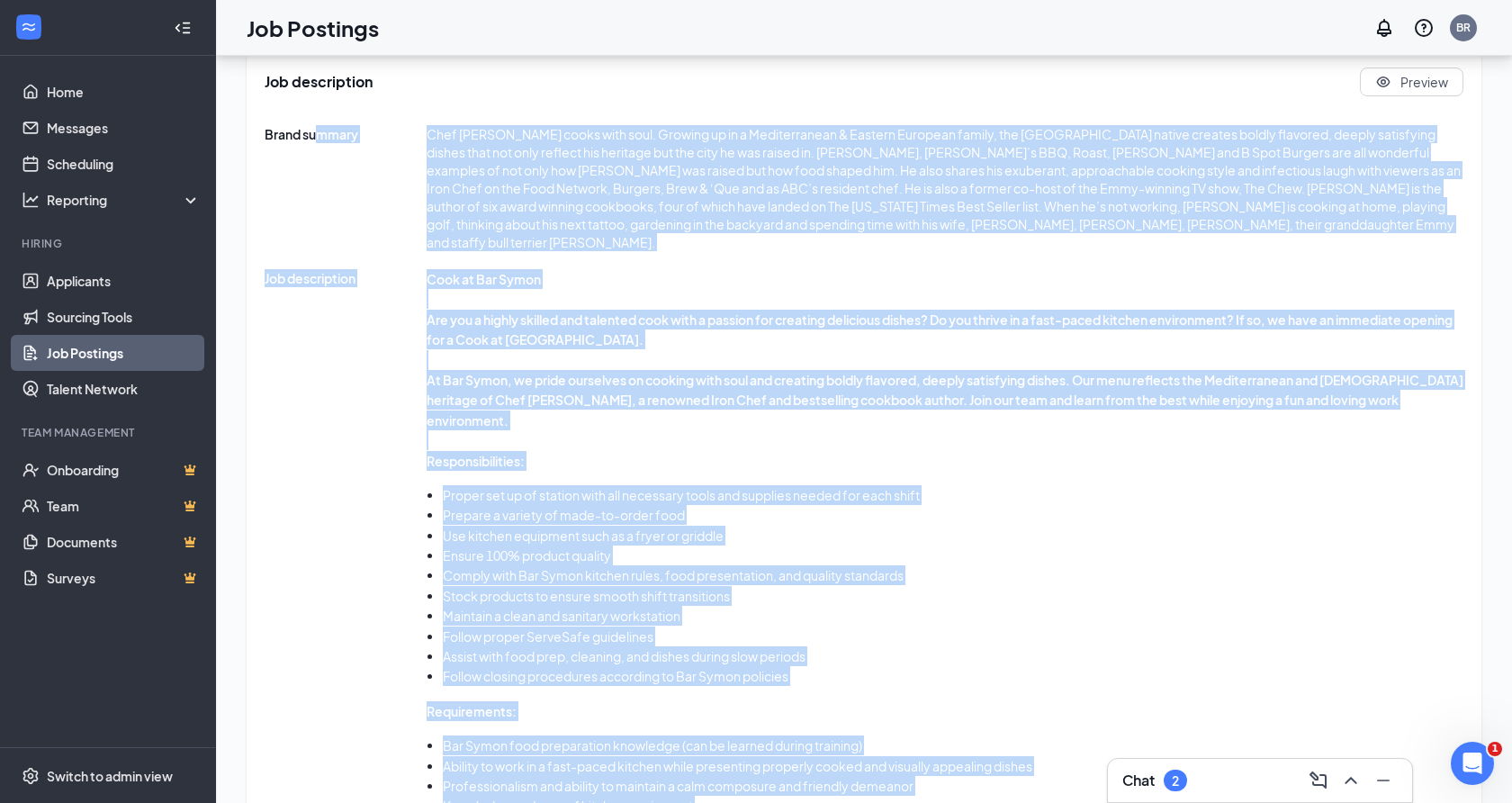
drag, startPoint x: 606, startPoint y: 519, endPoint x: 319, endPoint y: 202, distance: 427.6
click at [319, 202] on div "Brand summary Chef Michael Symon cooks with soul. Growing up in a Mediterranean…" at bounding box center [865, 633] width 1199 height 1016
drag, startPoint x: 319, startPoint y: 202, endPoint x: 403, endPoint y: 287, distance: 119.5
click at [346, 270] on span "Job description" at bounding box center [345, 705] width 162 height 872
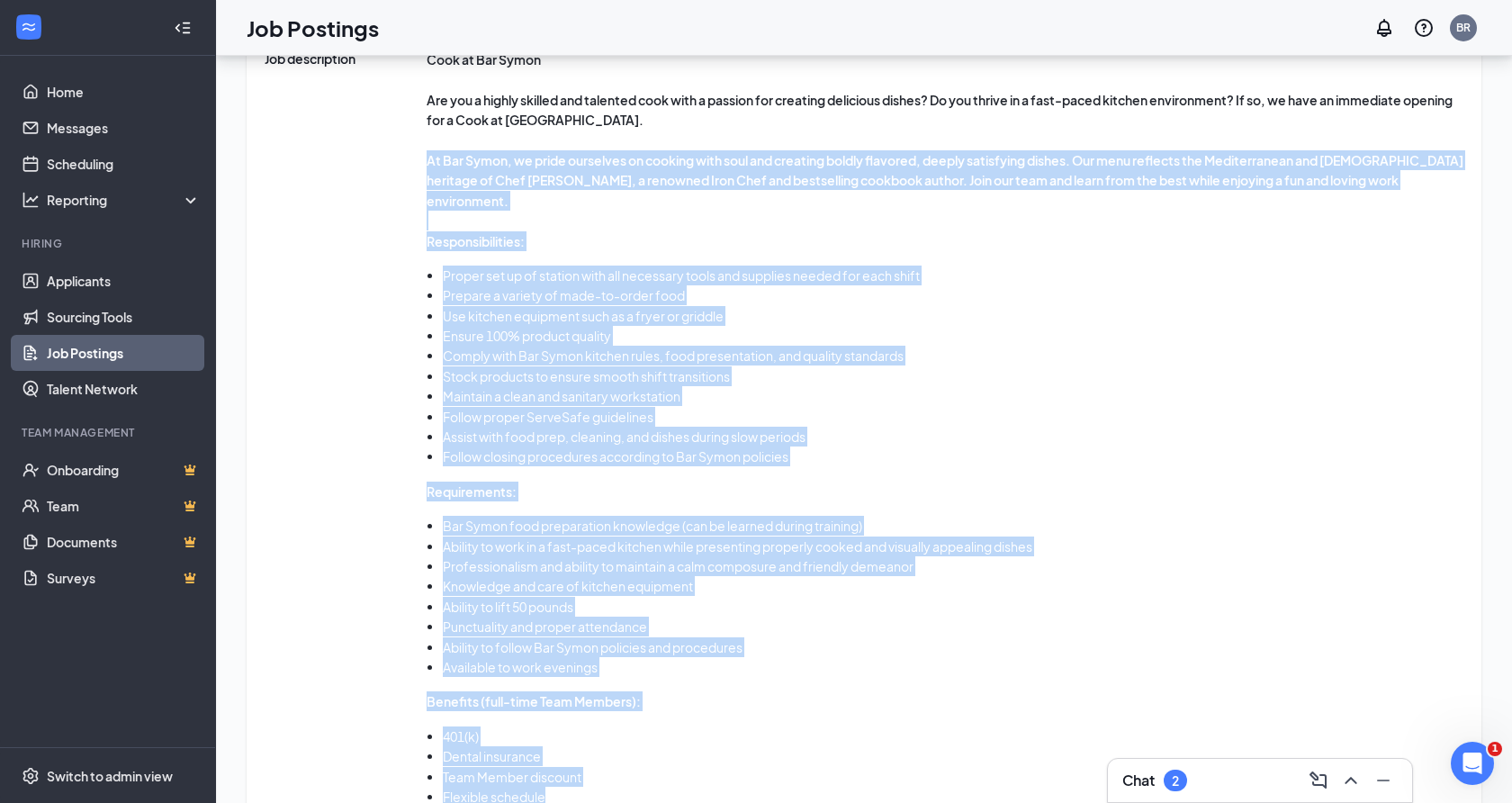
scroll to position [1104, 0]
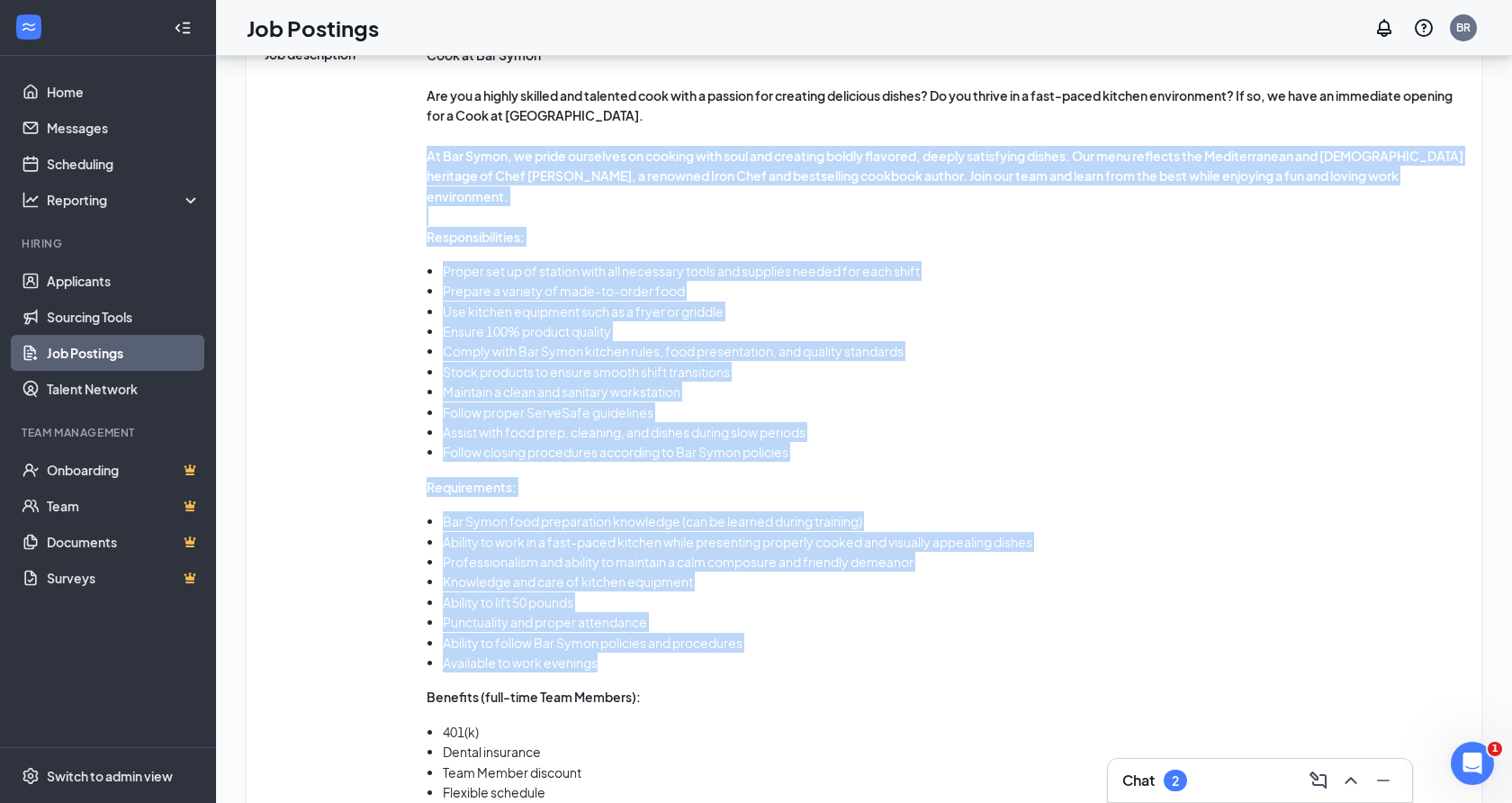
drag, startPoint x: 428, startPoint y: 364, endPoint x: 699, endPoint y: 645, distance: 390.4
click at [699, 645] on div "Cook at Bar Symon Are you a highly skilled and talented cook with a passion for…" at bounding box center [945, 481] width 1037 height 872
copy div "At Bar Symon, we pride ourselves on cooking with soul and creating boldly flavo…"
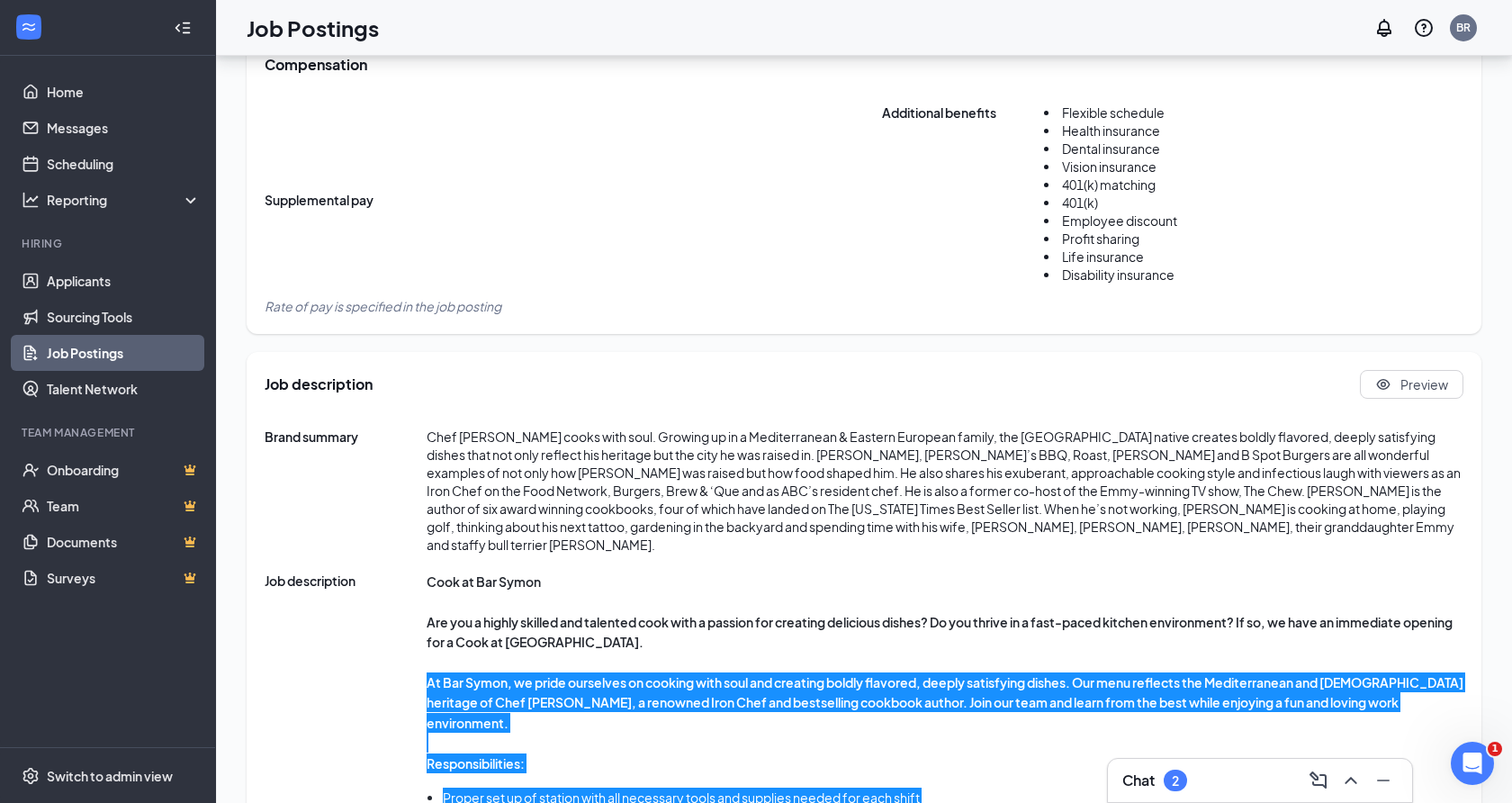
scroll to position [294, 0]
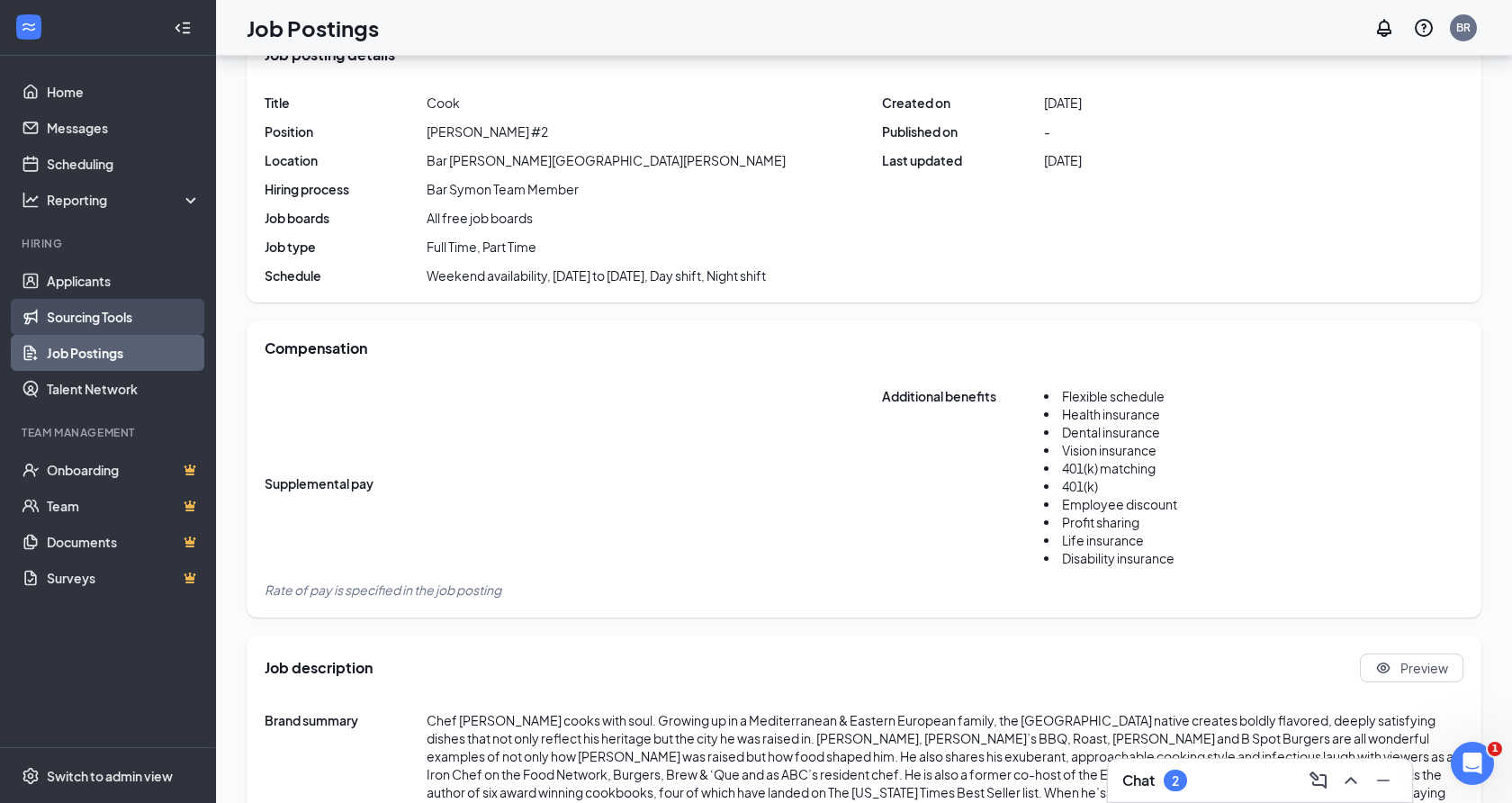
drag, startPoint x: 118, startPoint y: 342, endPoint x: 192, endPoint y: 308, distance: 81.4
click at [118, 342] on link "Job Postings" at bounding box center [124, 353] width 154 height 36
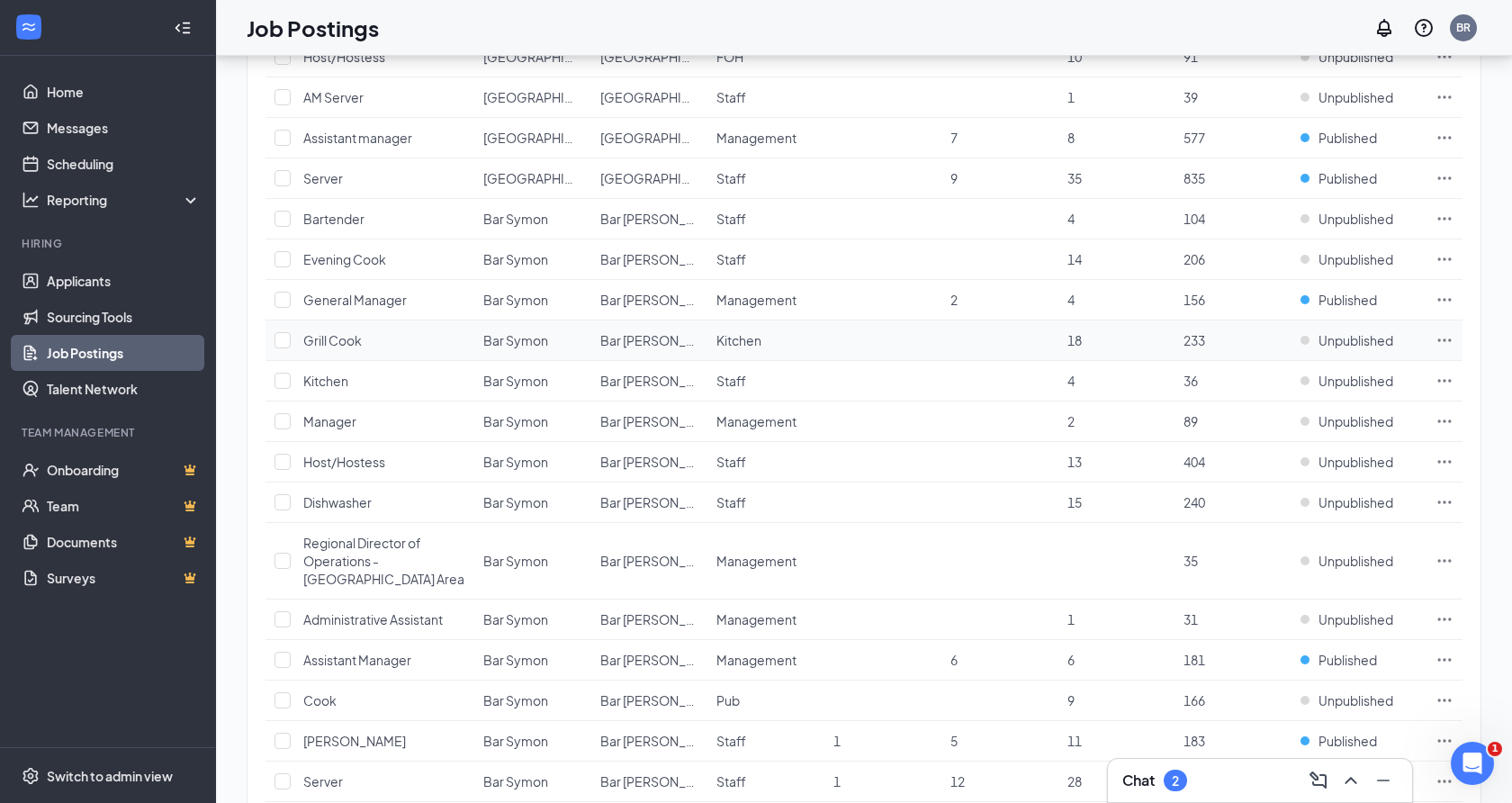
scroll to position [475, 0]
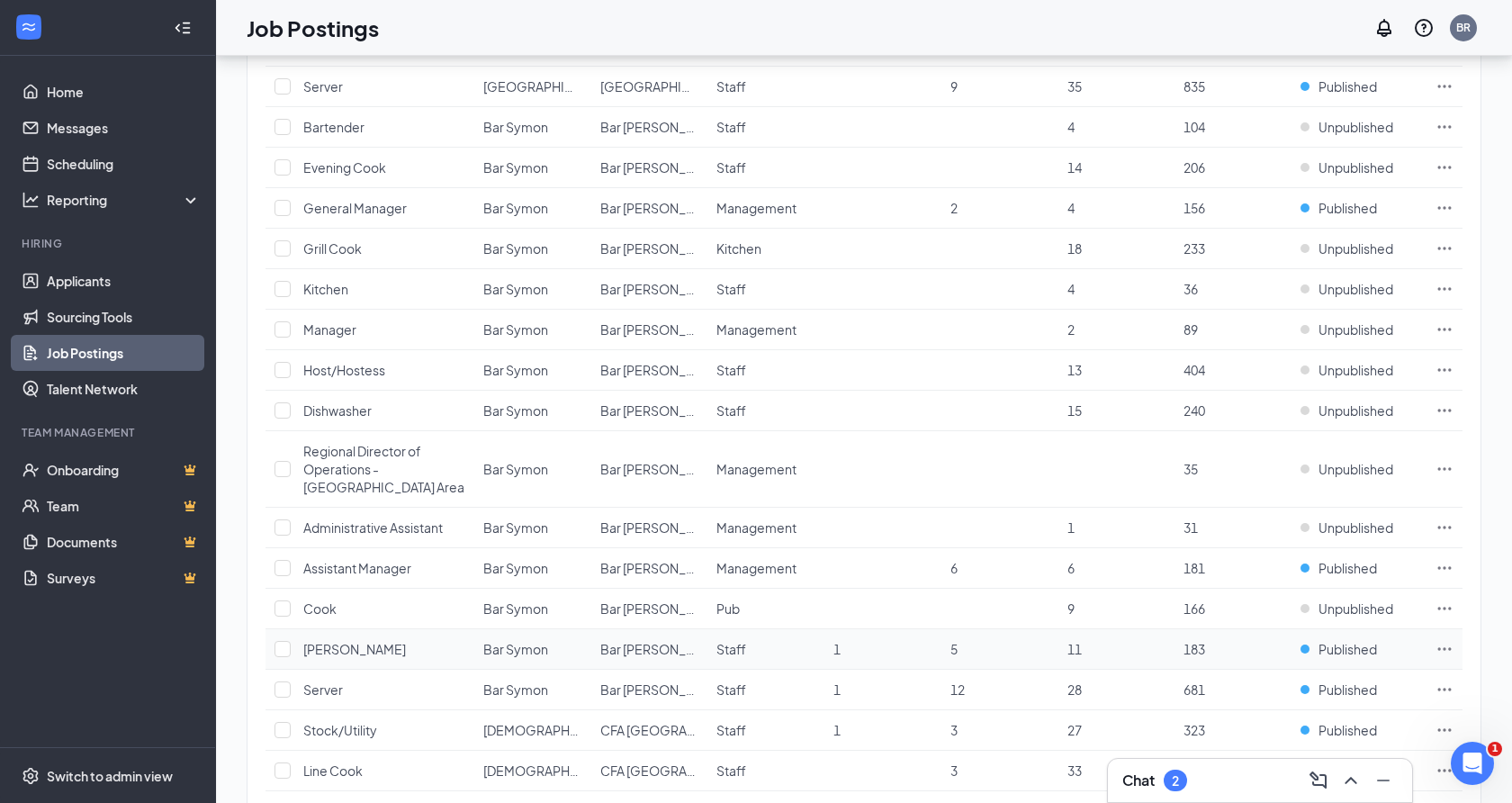
click at [330, 651] on span "A.M Cook" at bounding box center [354, 649] width 102 height 16
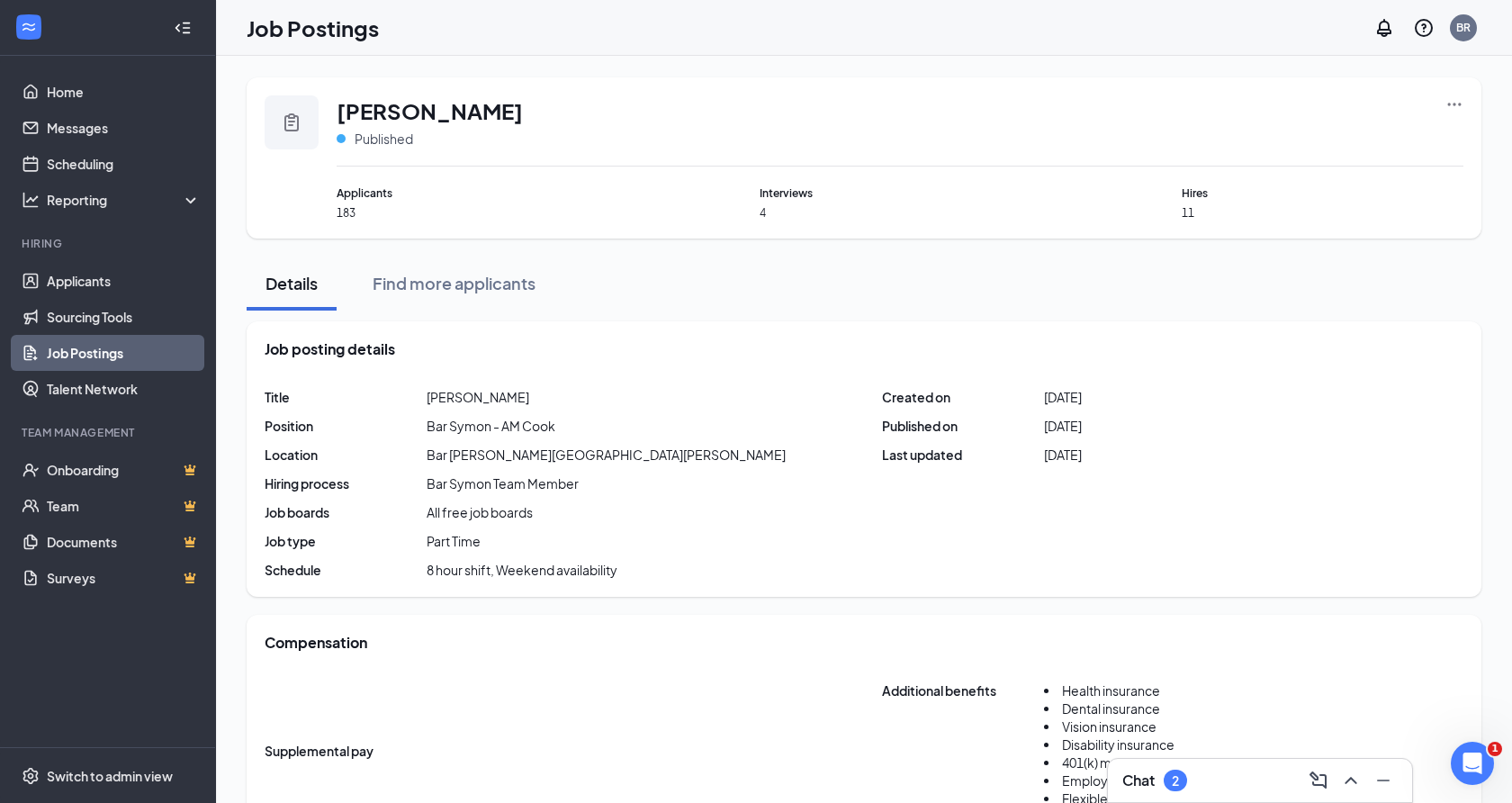
click at [1464, 101] on div "A.M Cook Published Applicants 183 Interviews 4 Hires 11" at bounding box center [865, 158] width 1235 height 161
click at [1441, 101] on div "A.M Cook Published" at bounding box center [900, 131] width 1127 height 71
click at [1441, 101] on div "A.M Cook Published" at bounding box center [900, 131] width 1127 height 71
click at [1460, 102] on icon "Ellipses" at bounding box center [1455, 105] width 18 height 18
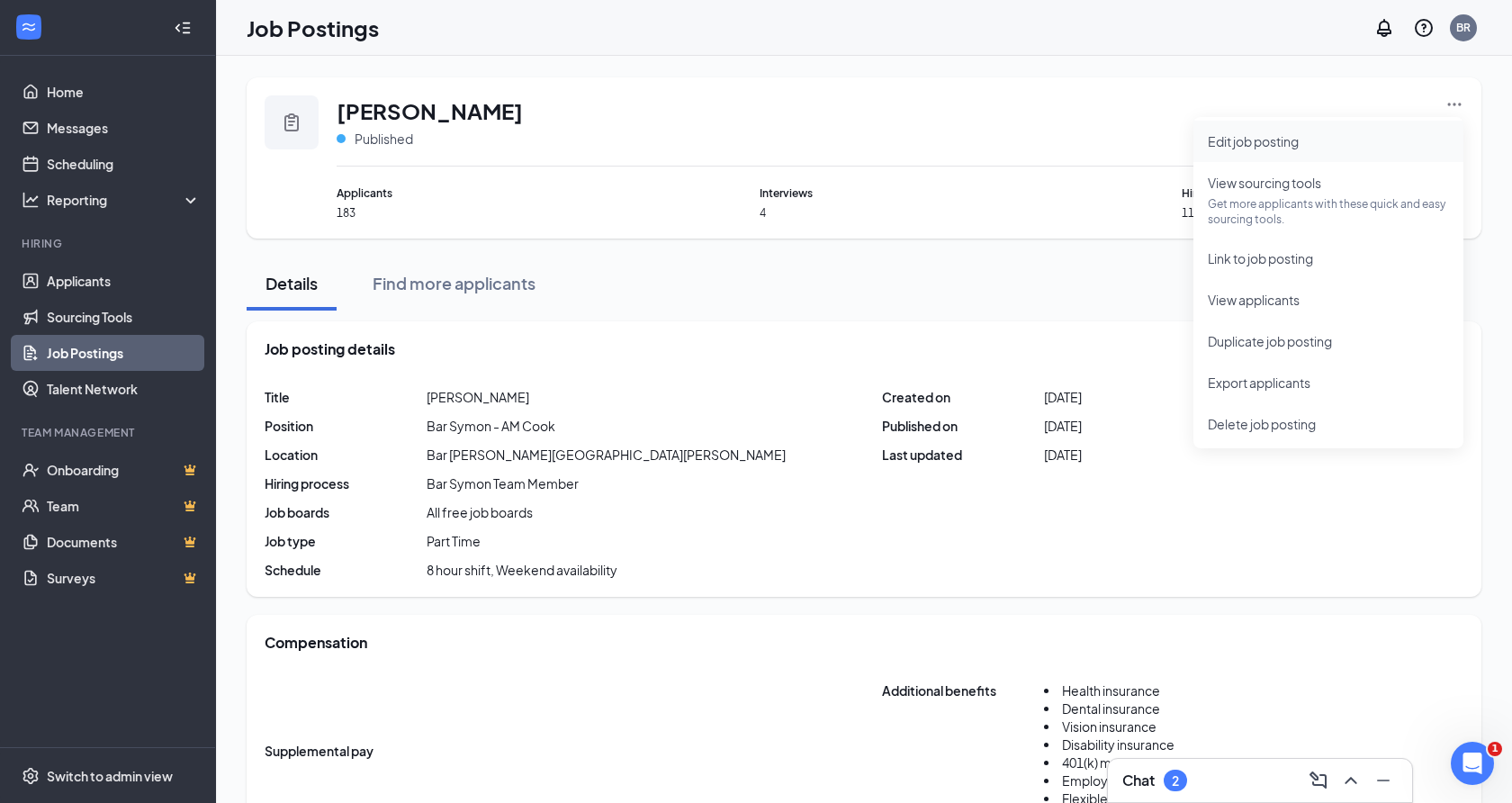
click at [1292, 138] on span "Edit job posting" at bounding box center [1253, 141] width 91 height 16
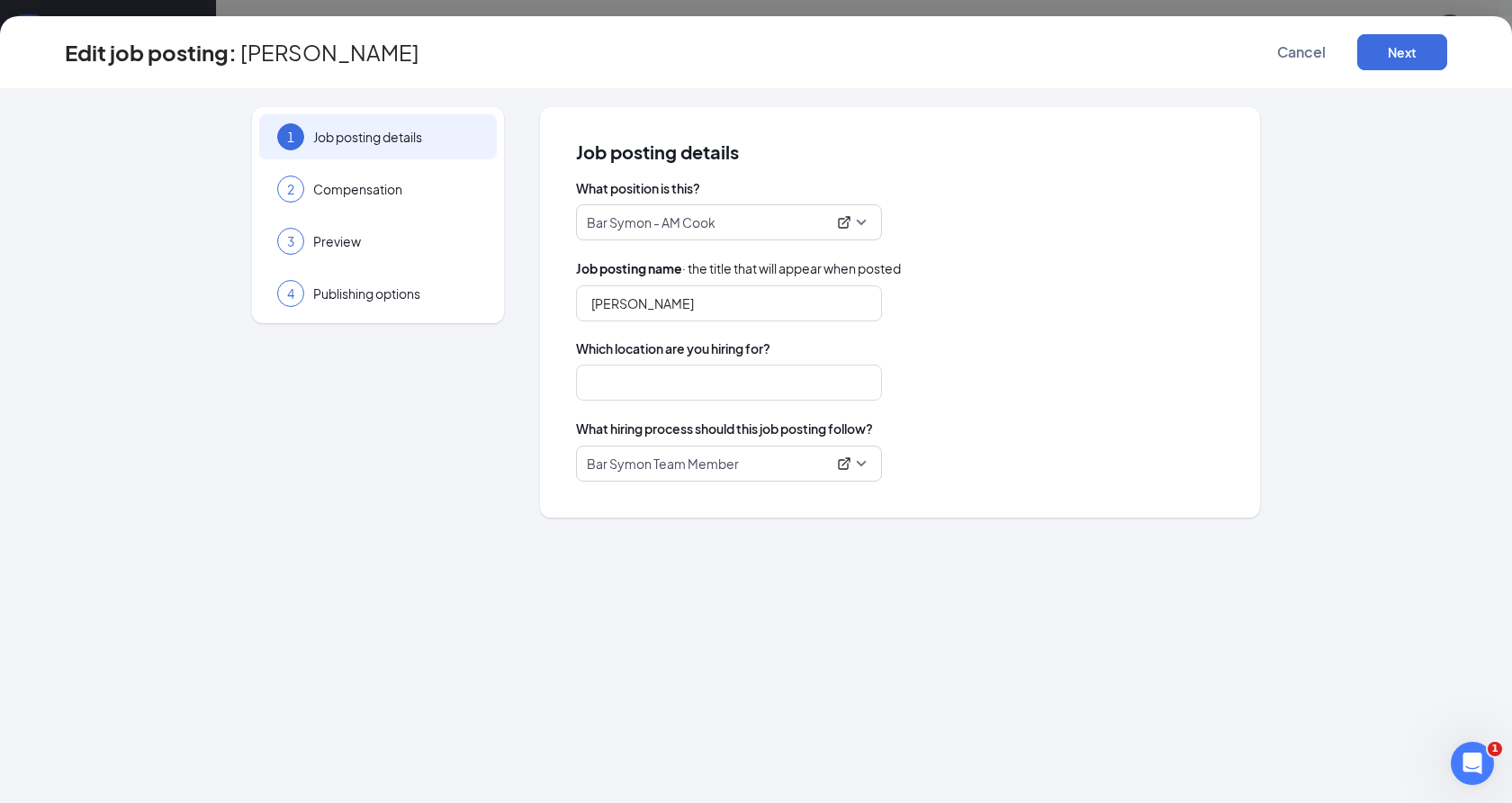
type input "Bar Symon Cleveland Hopkins Airport"
click at [440, 308] on div "4 Publishing options" at bounding box center [378, 294] width 238 height 45
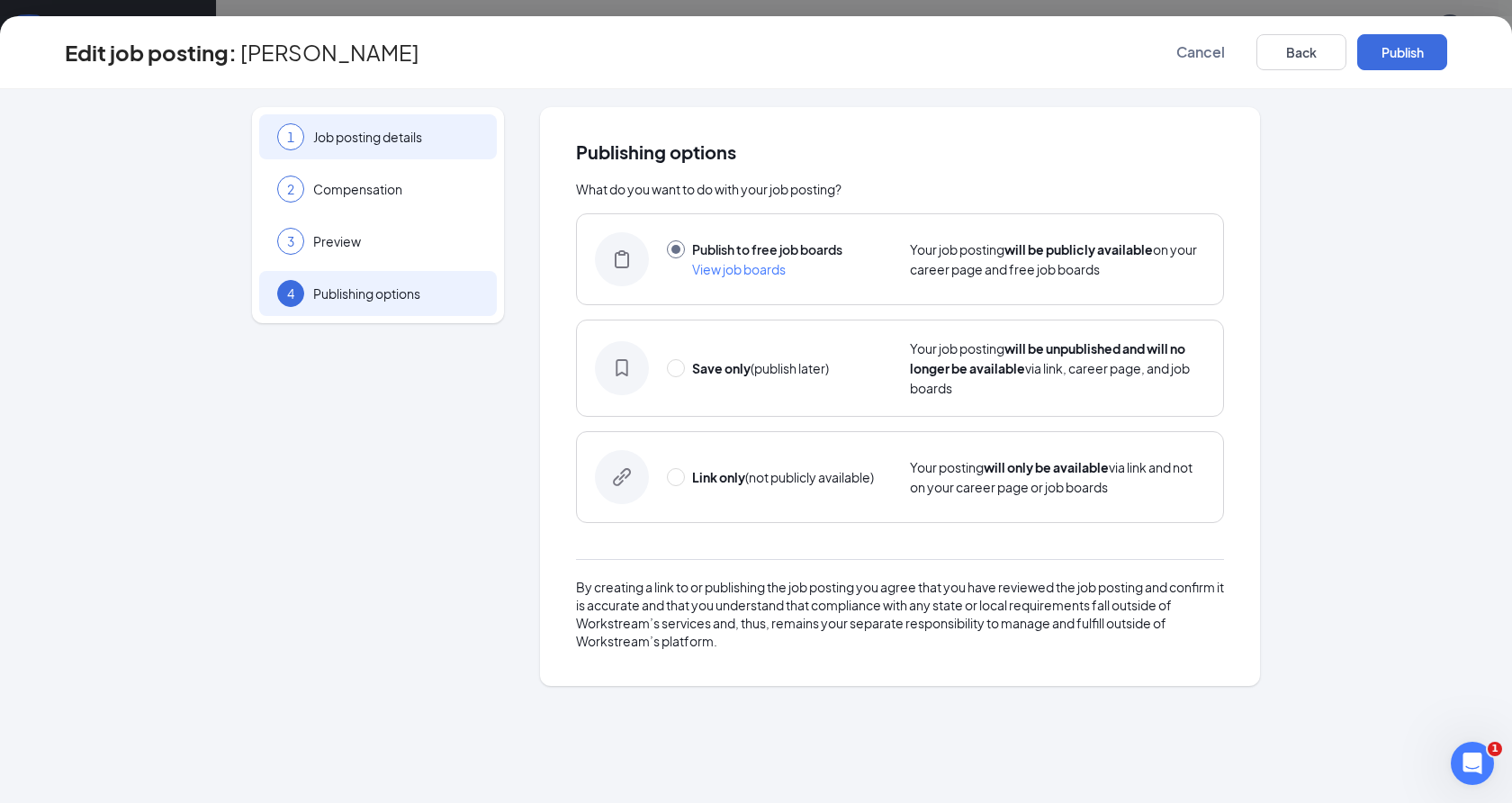
click at [411, 152] on div "1 Job posting details" at bounding box center [378, 137] width 238 height 45
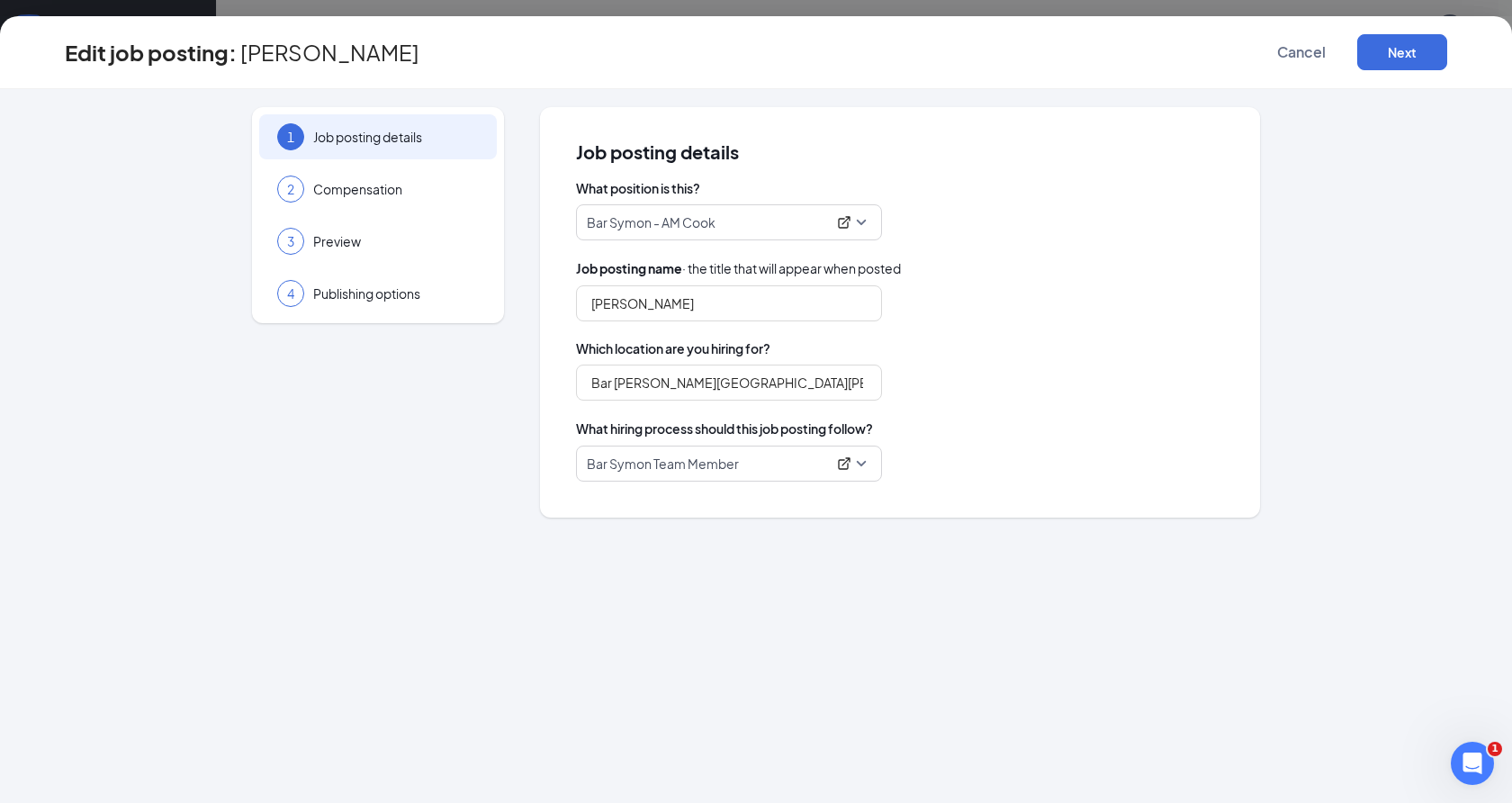
click at [853, 224] on div at bounding box center [845, 222] width 22 height 18
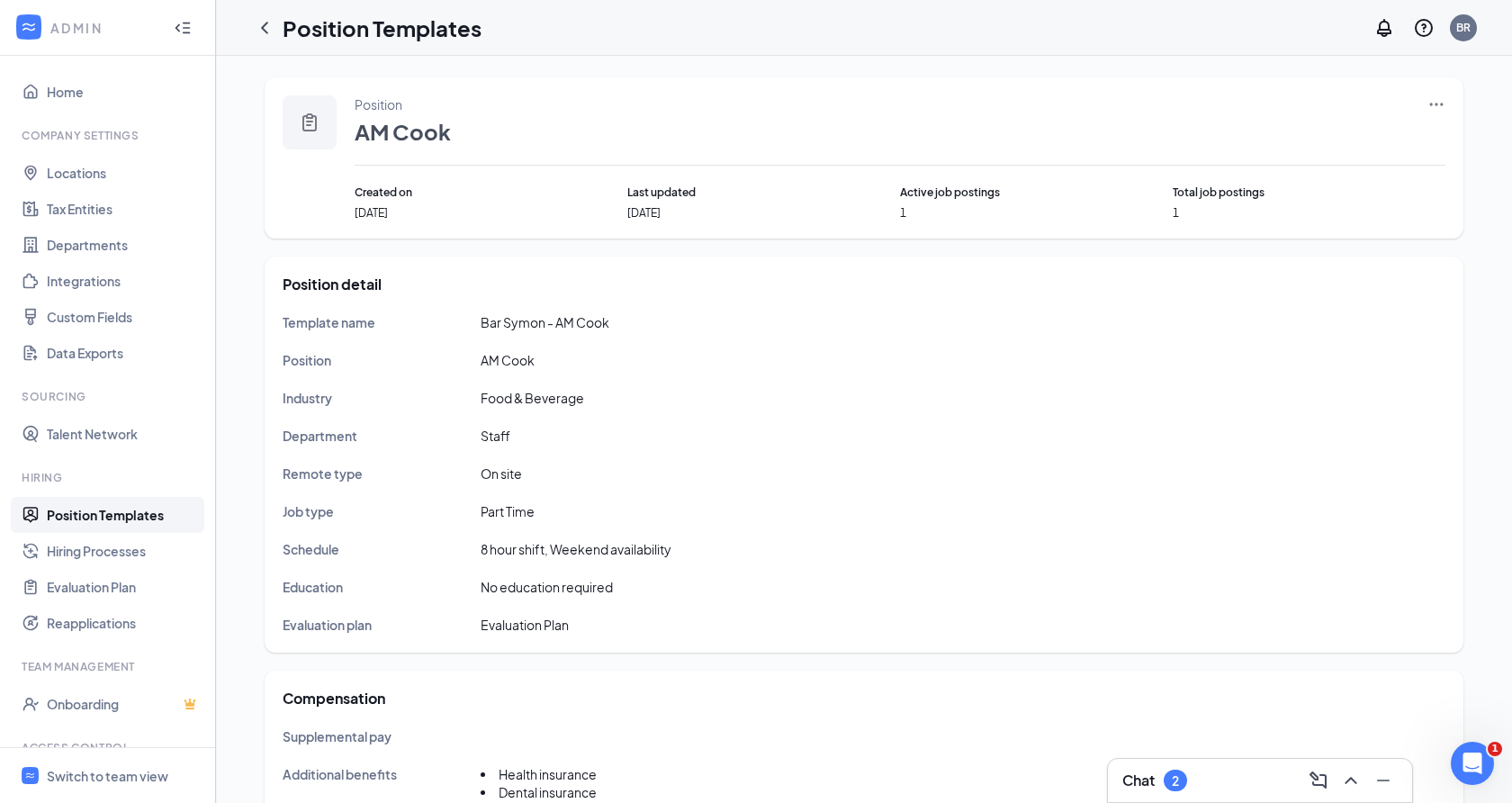
click at [1440, 105] on icon "Ellipses" at bounding box center [1437, 105] width 18 height 18
click at [1417, 137] on span "Edit" at bounding box center [1353, 141] width 155 height 20
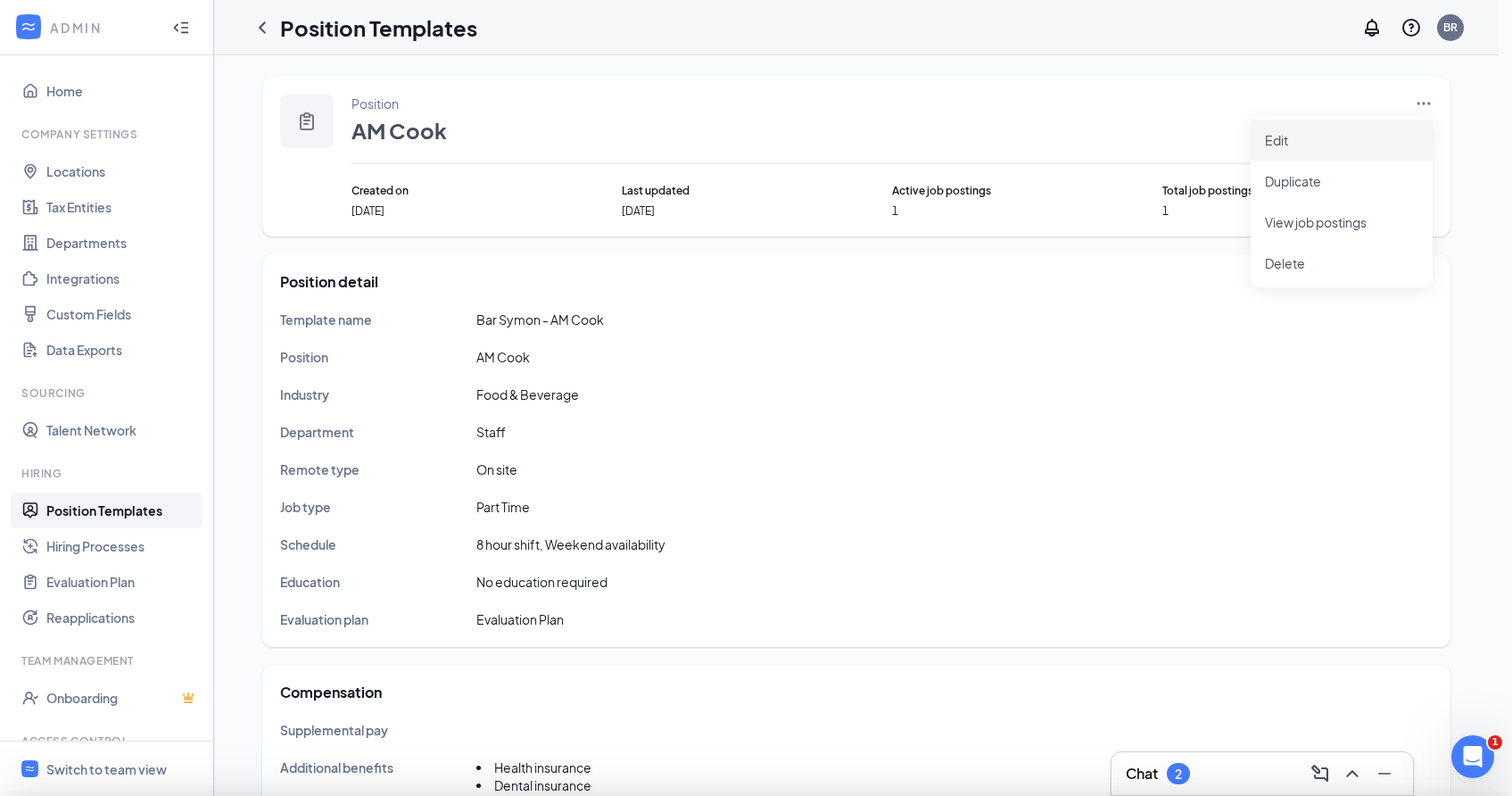
type input "Bar Symon - AM Cook"
type input "AM Cook"
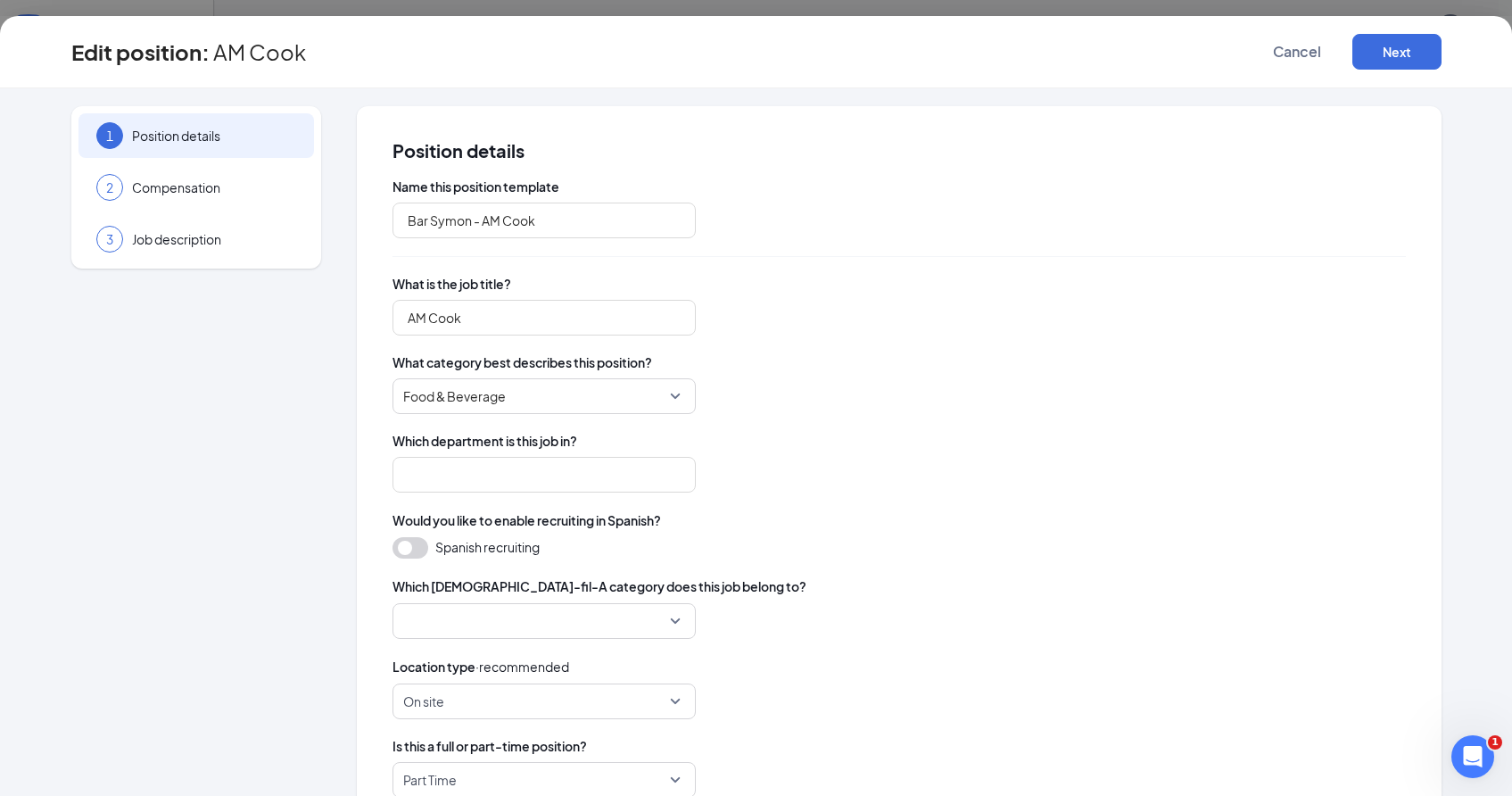
type input "Staff"
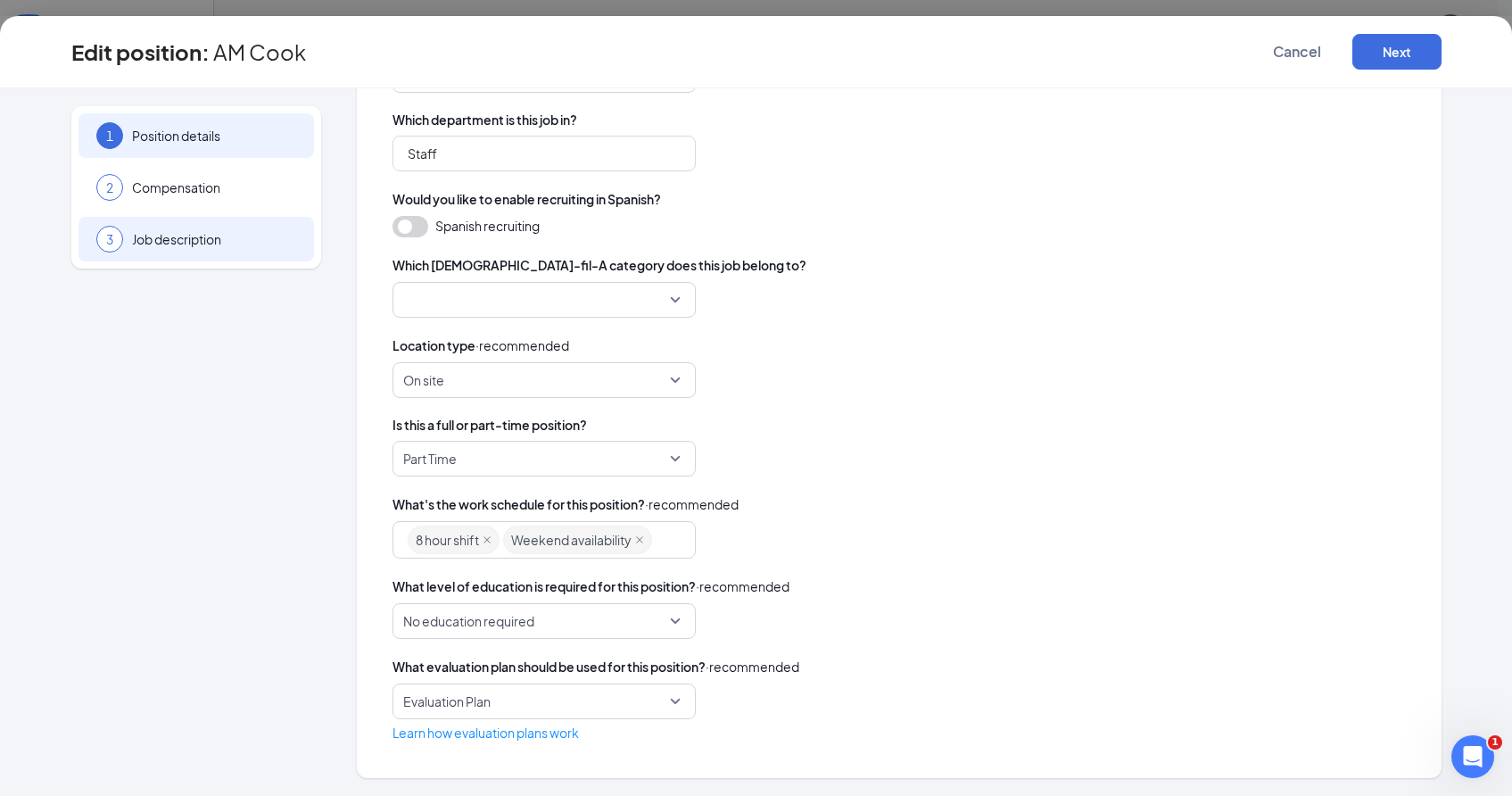
click at [257, 247] on span "Job description" at bounding box center [213, 239] width 164 height 18
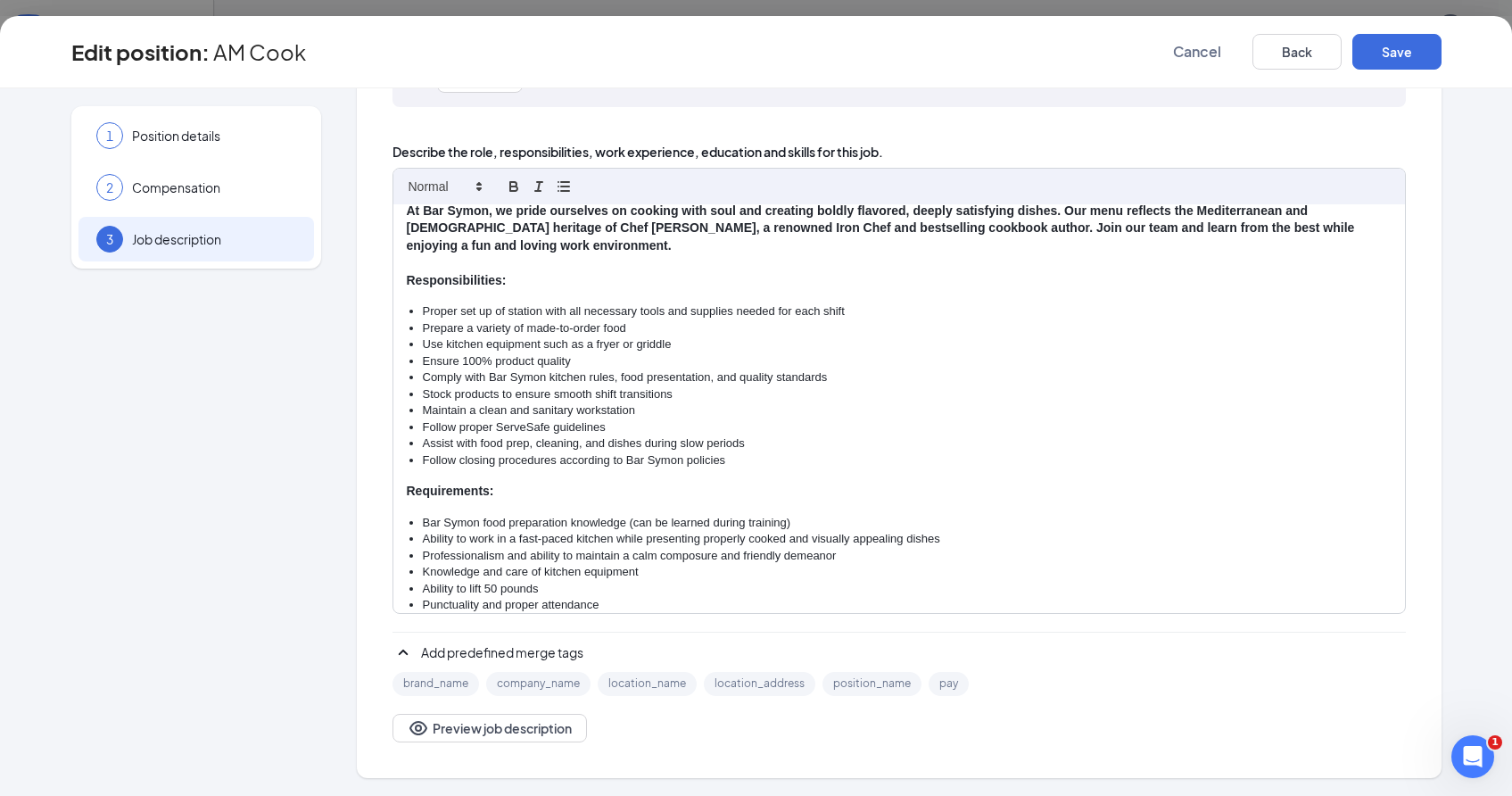
scroll to position [90, 0]
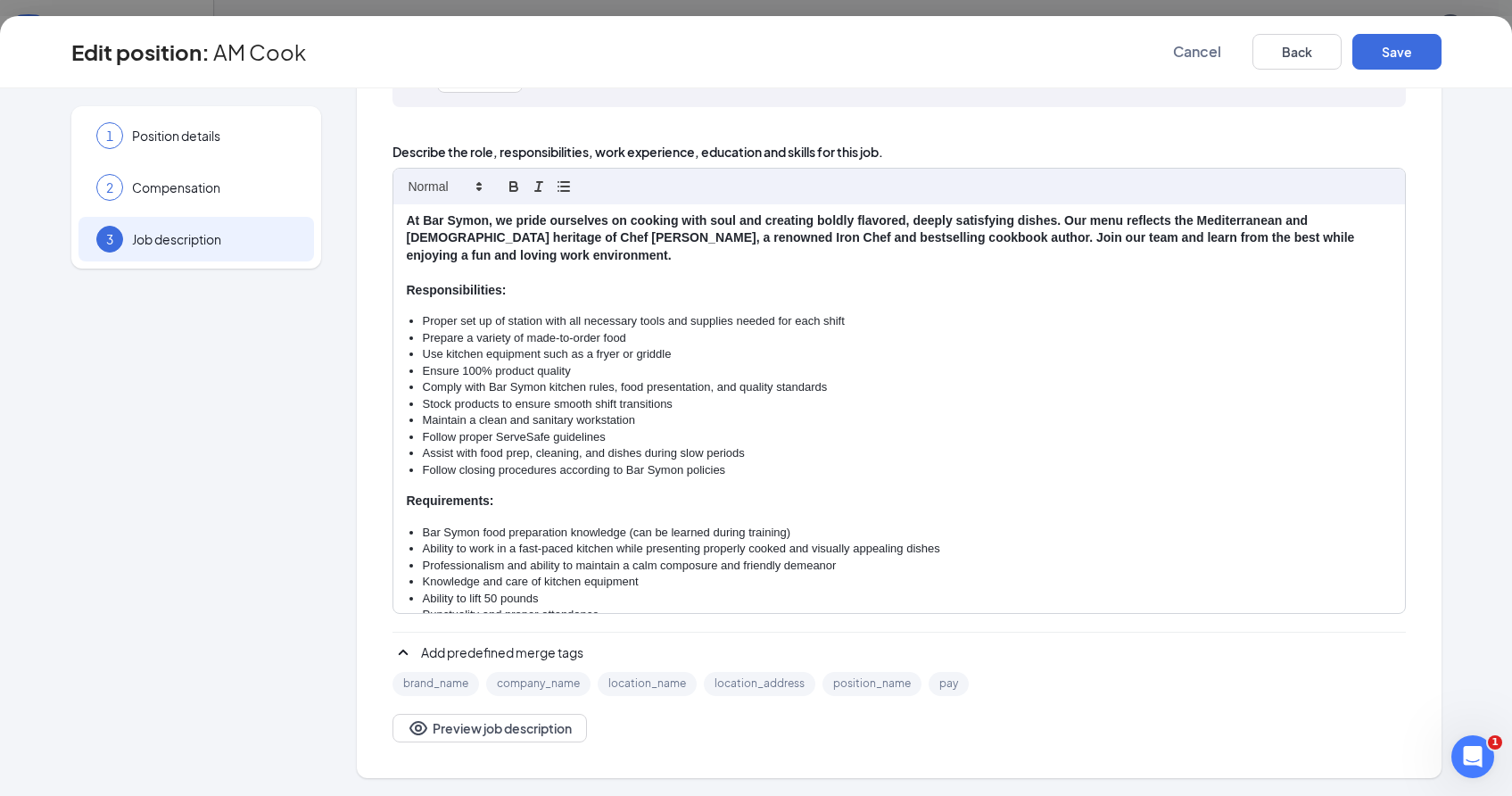
click at [722, 478] on li "Follow closing procedures according to Bar Symon policies" at bounding box center [907, 471] width 969 height 16
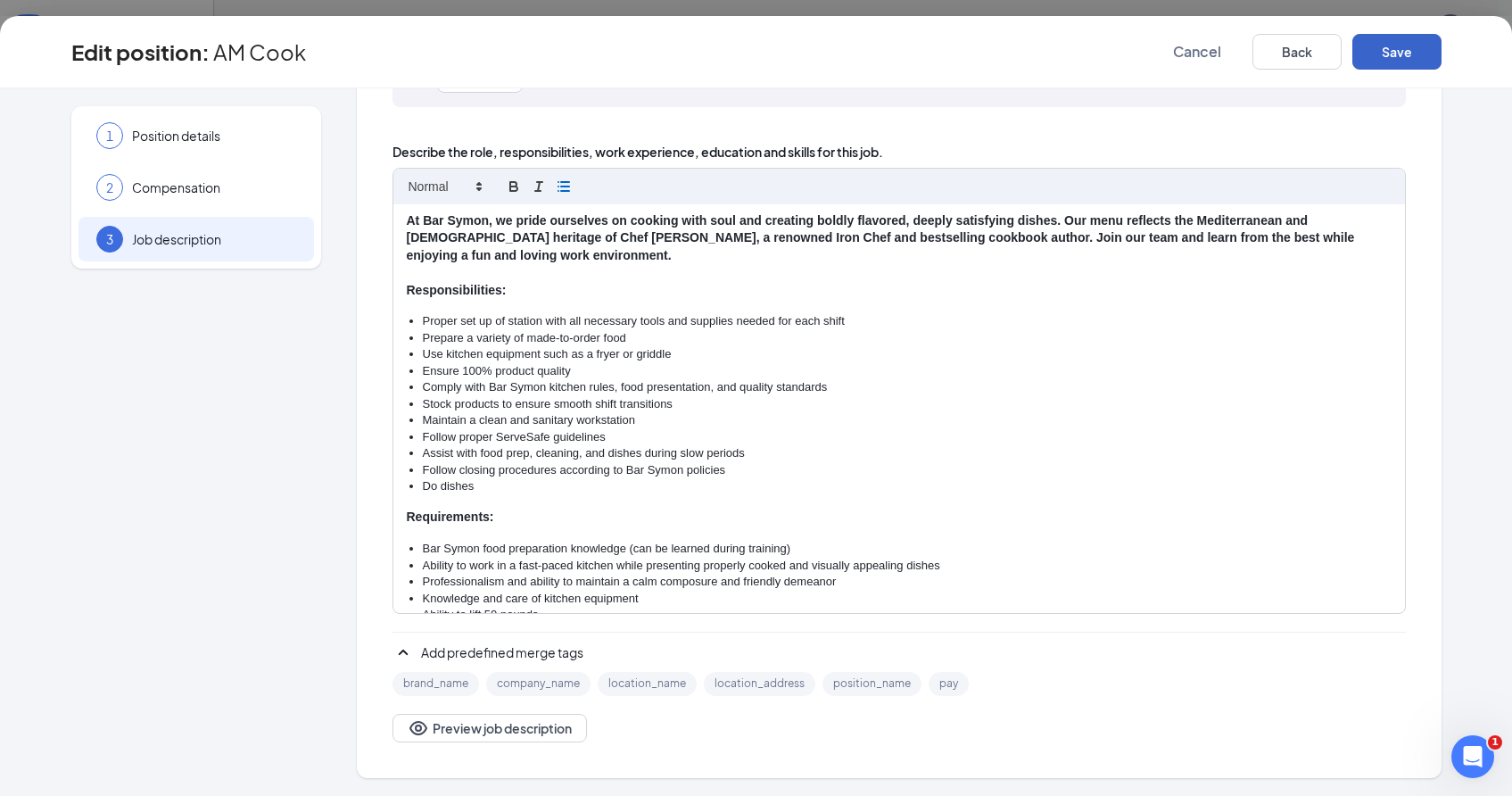
click at [1423, 42] on button "Save" at bounding box center [1397, 52] width 90 height 36
click at [1408, 60] on button "Save" at bounding box center [1397, 52] width 90 height 36
click at [195, 127] on span "Position details" at bounding box center [213, 135] width 164 height 18
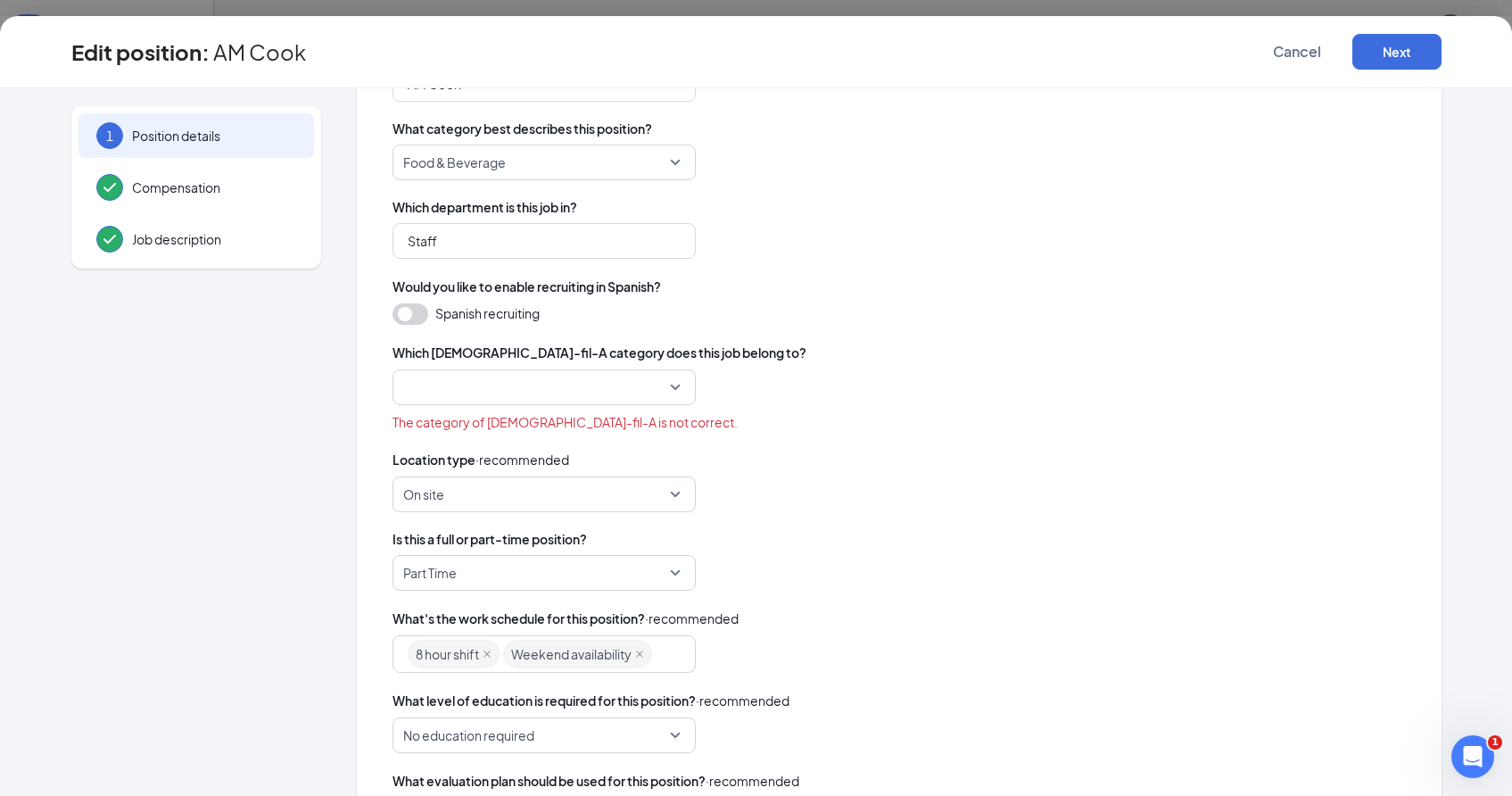
click at [542, 417] on span "The category of [DEMOGRAPHIC_DATA]-fil-A is not correct." at bounding box center [565, 422] width 345 height 20
click at [532, 392] on input "search" at bounding box center [538, 387] width 270 height 34
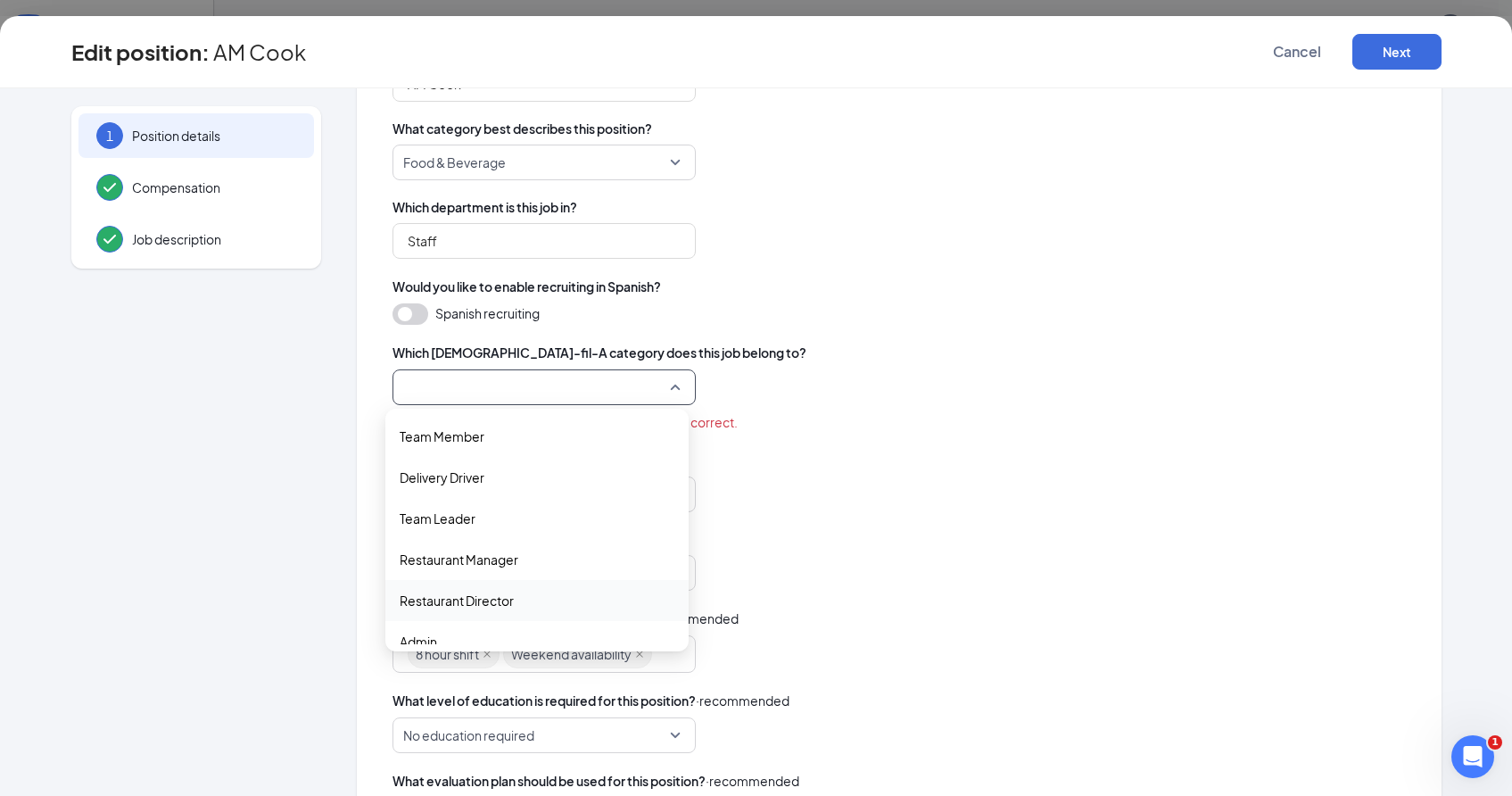
scroll to position [59, 0]
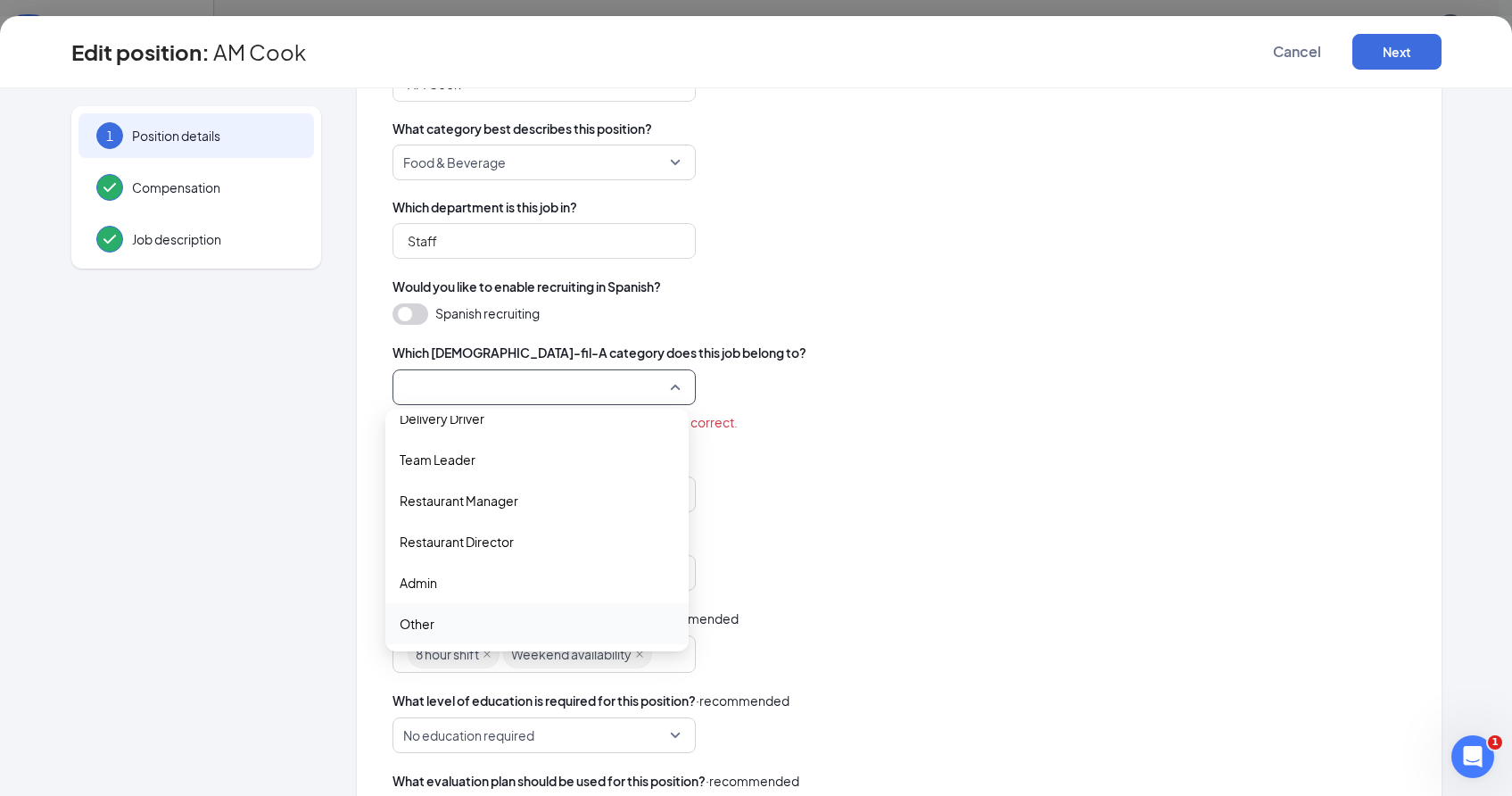
click at [489, 610] on div "Other" at bounding box center [537, 624] width 303 height 41
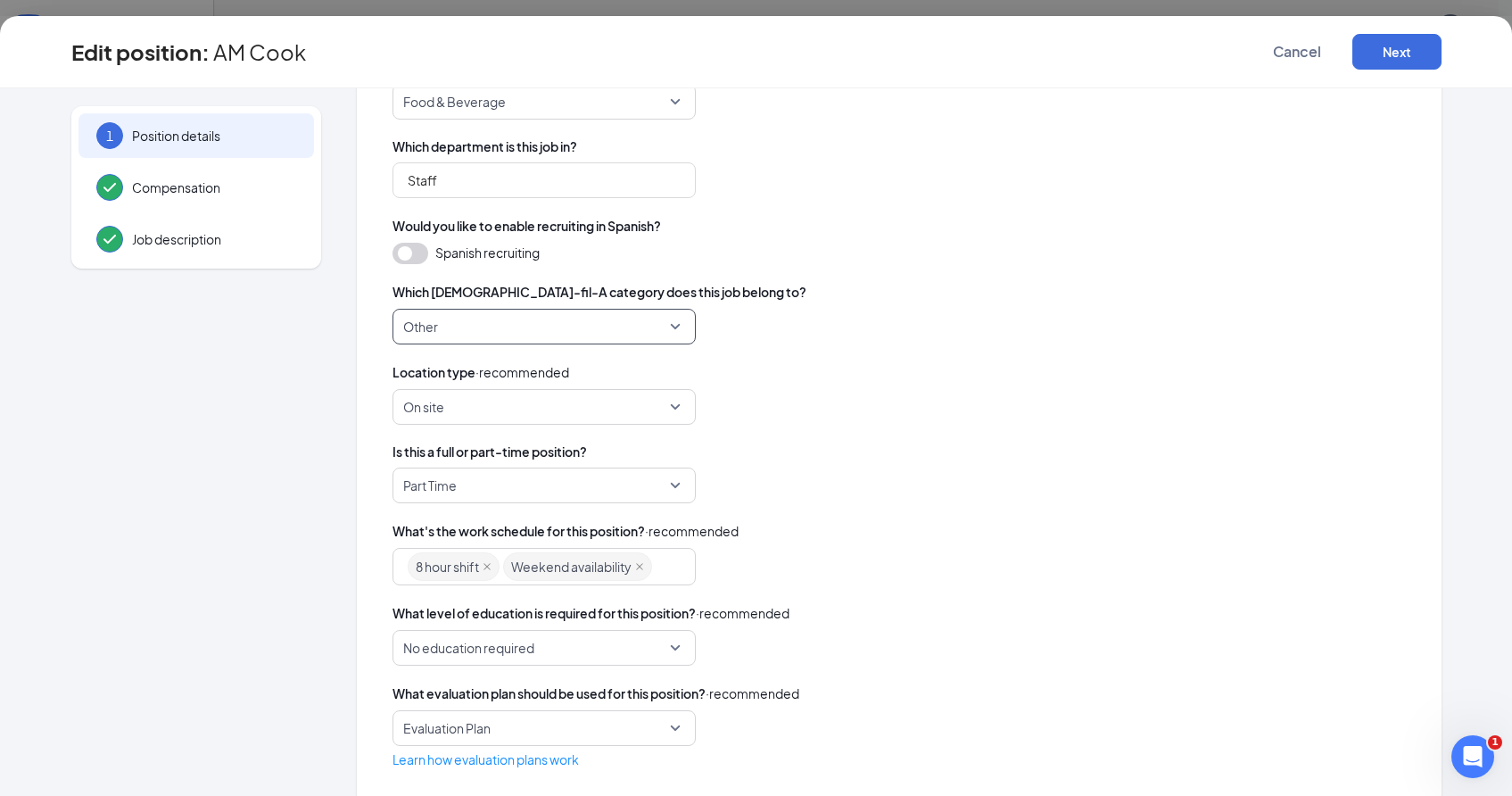
scroll to position [321, 0]
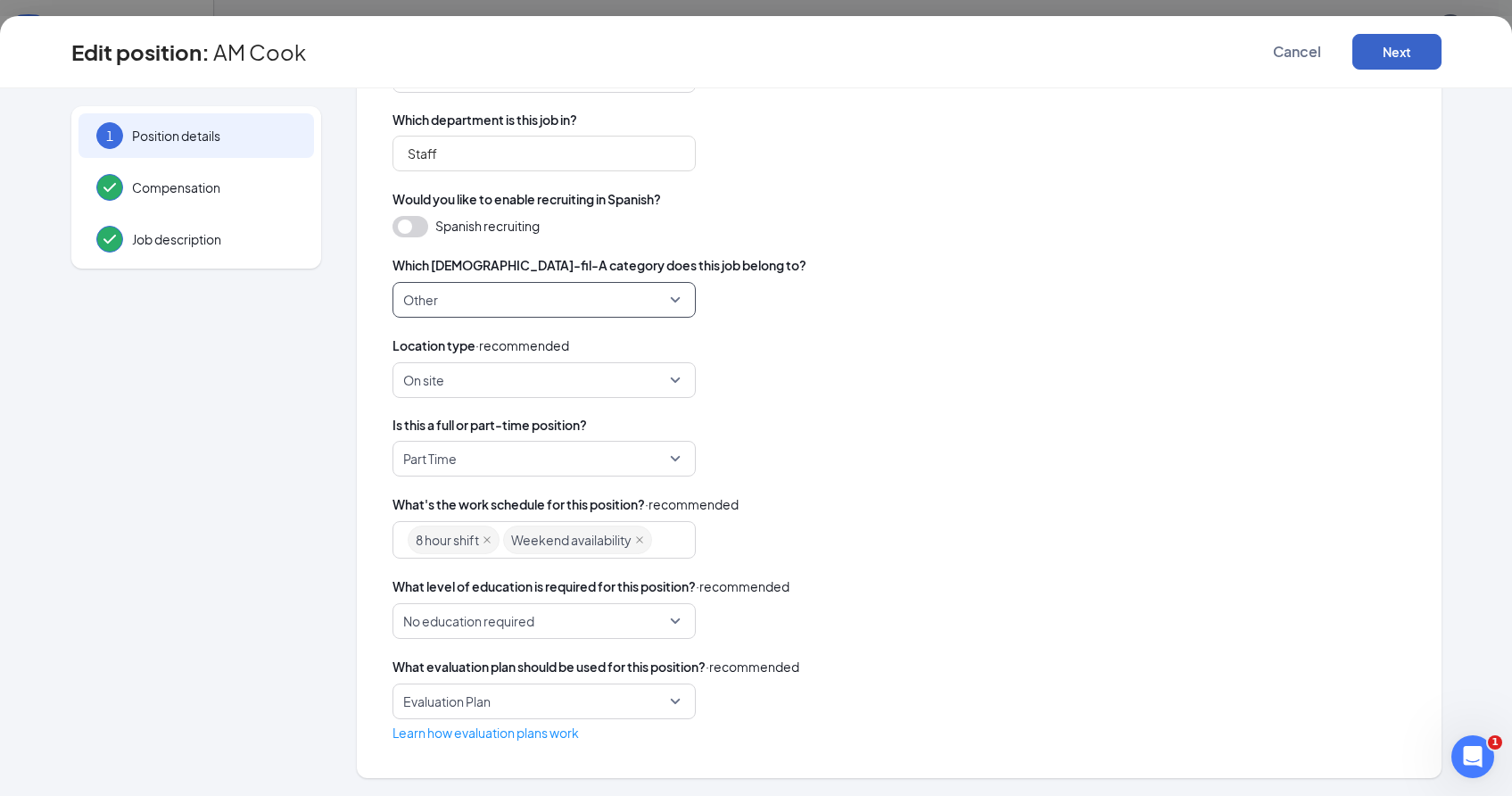
click at [1388, 59] on button "Next" at bounding box center [1397, 52] width 90 height 36
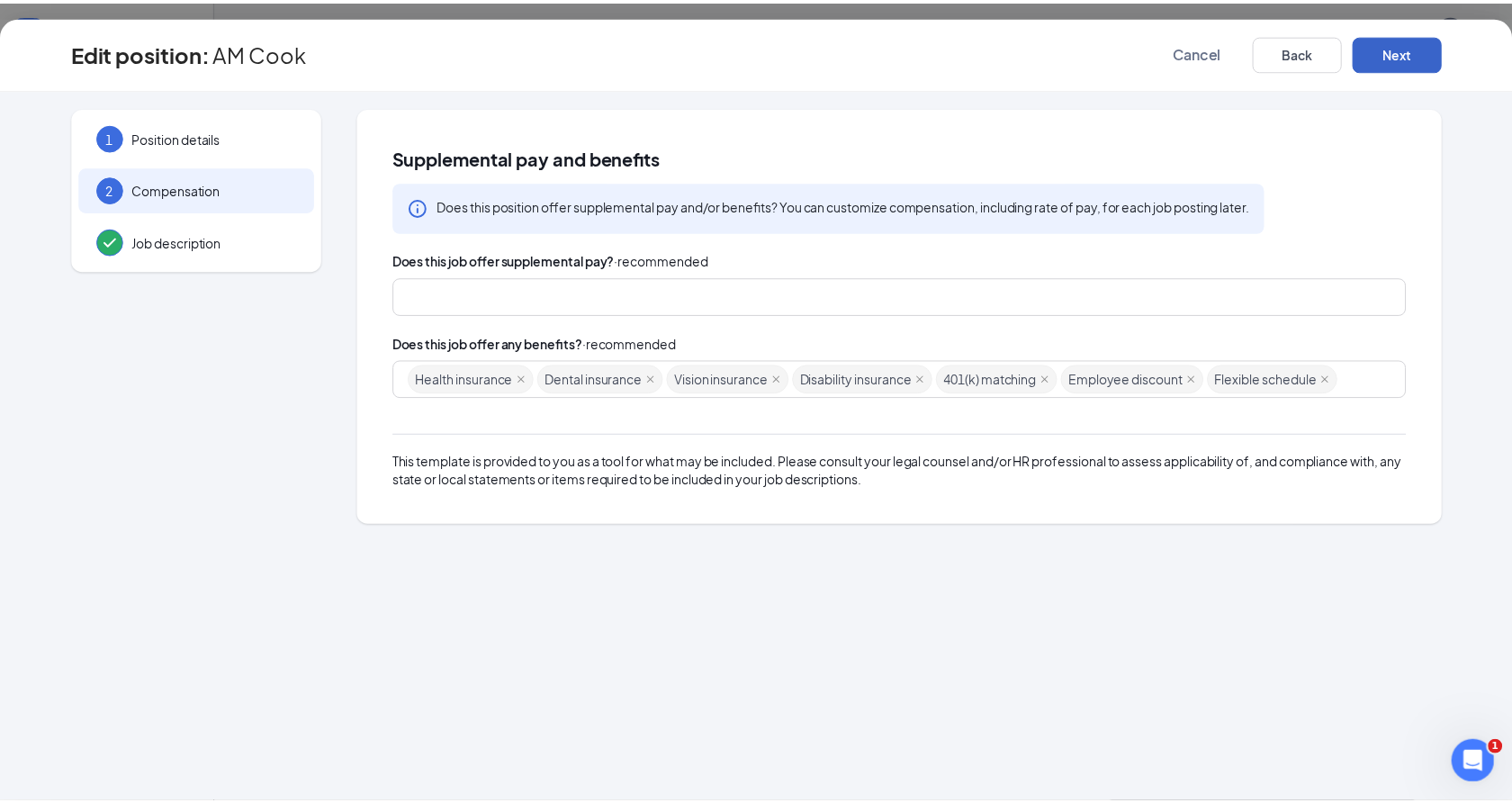
scroll to position [0, 0]
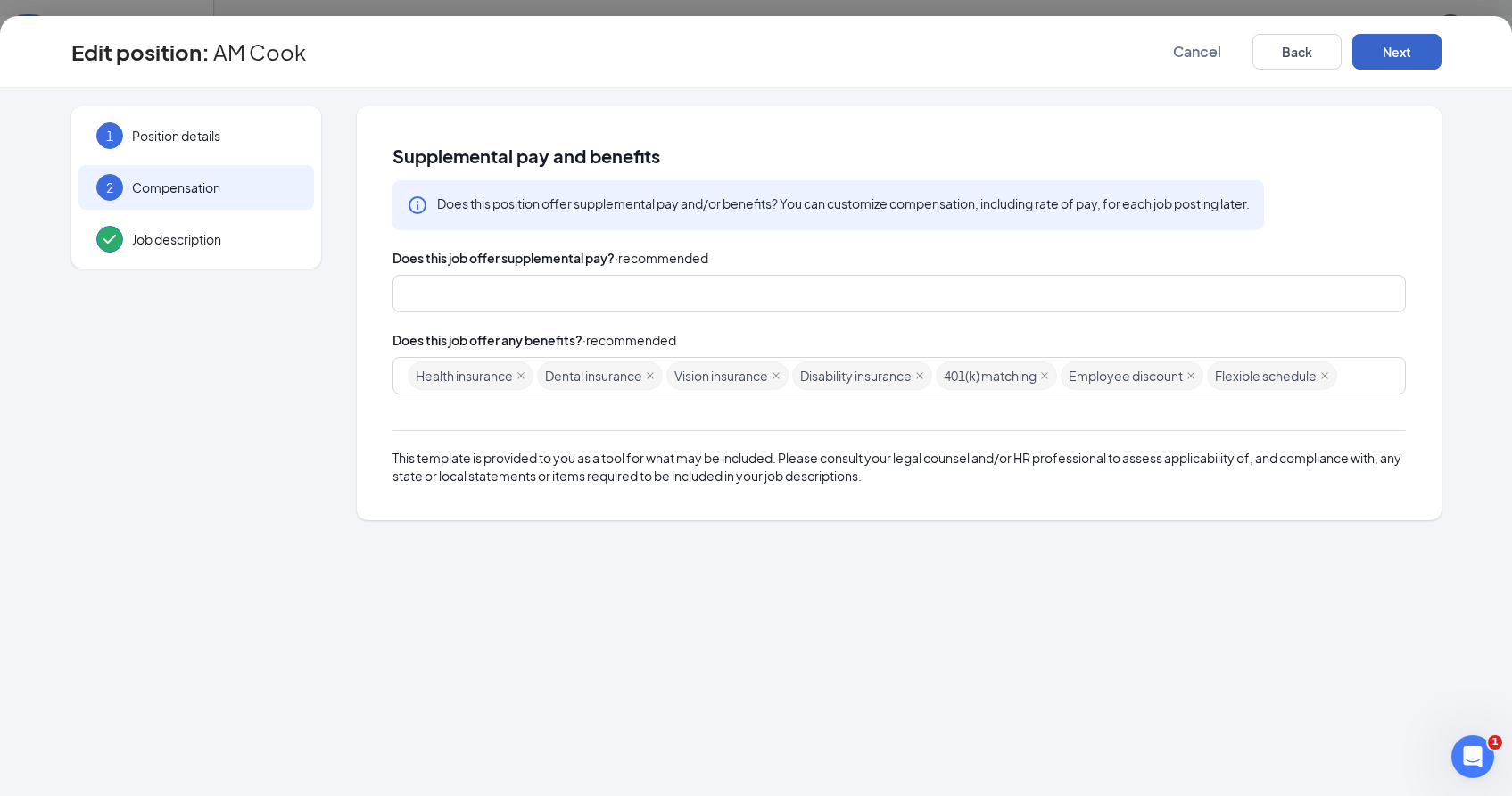
click at [1375, 56] on button "Next" at bounding box center [1397, 52] width 90 height 36
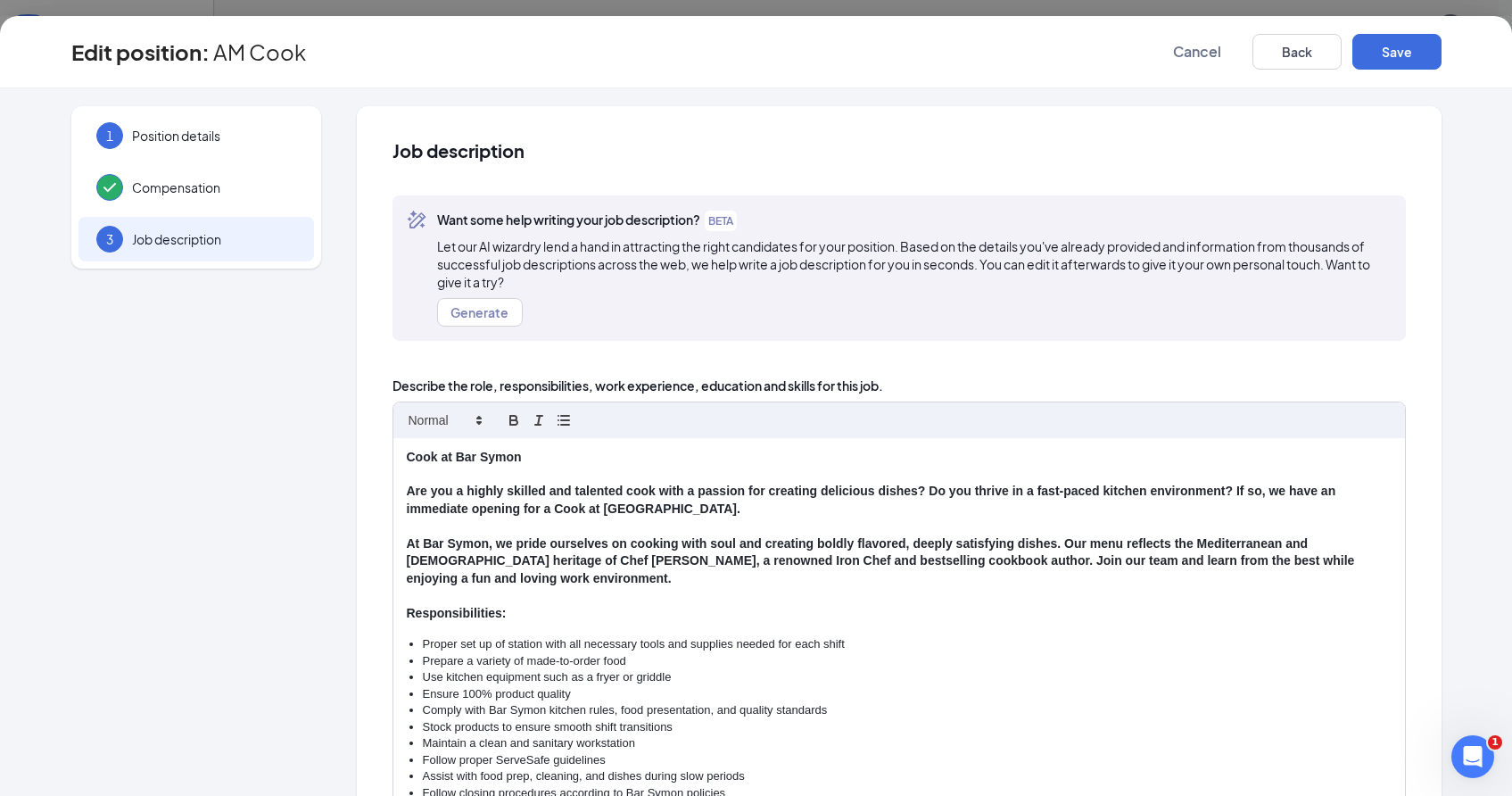
click at [1375, 56] on button "Save" at bounding box center [1397, 52] width 90 height 36
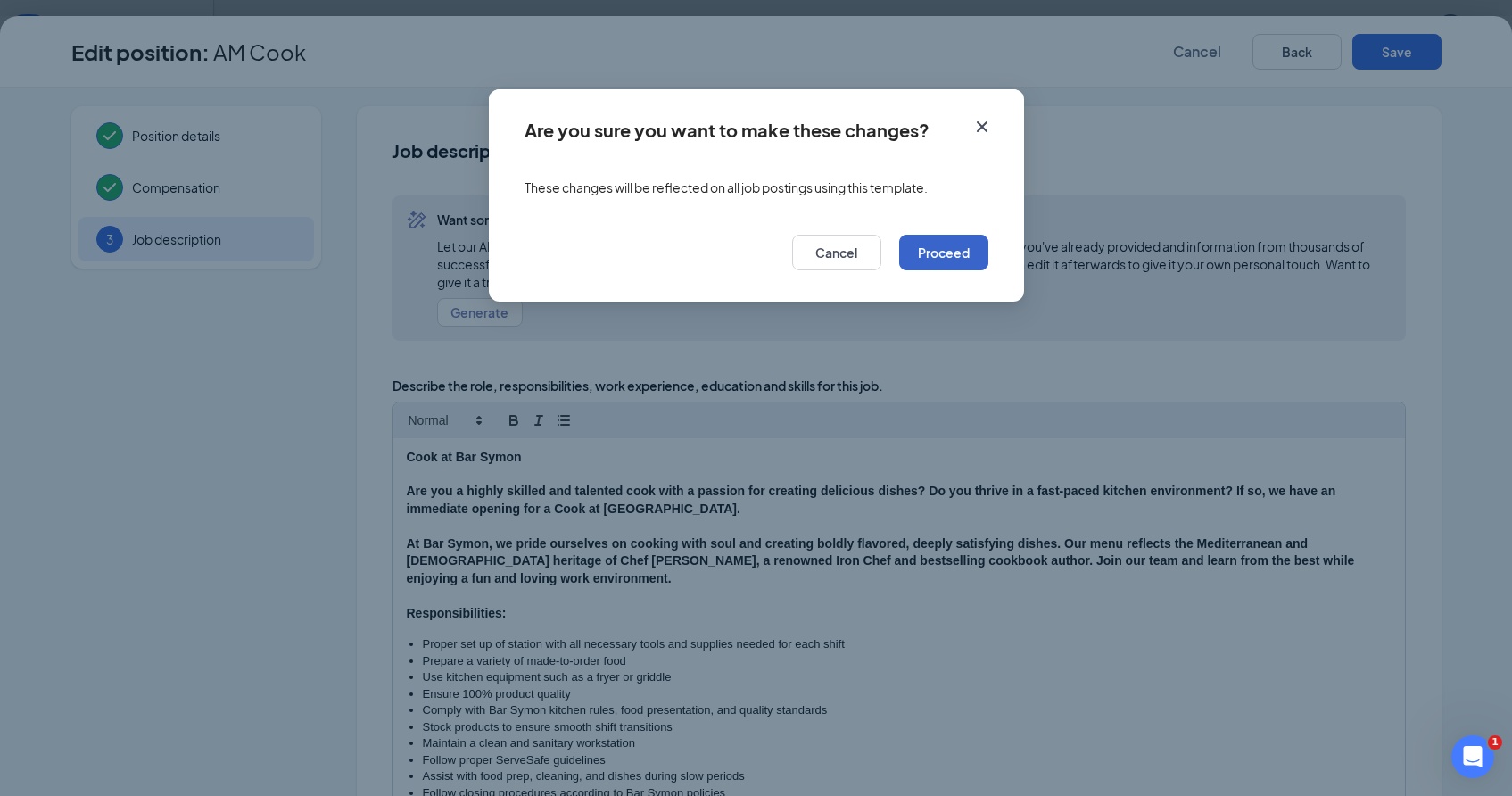
click at [934, 242] on button "Proceed" at bounding box center [944, 253] width 90 height 36
